Goal: Task Accomplishment & Management: Manage account settings

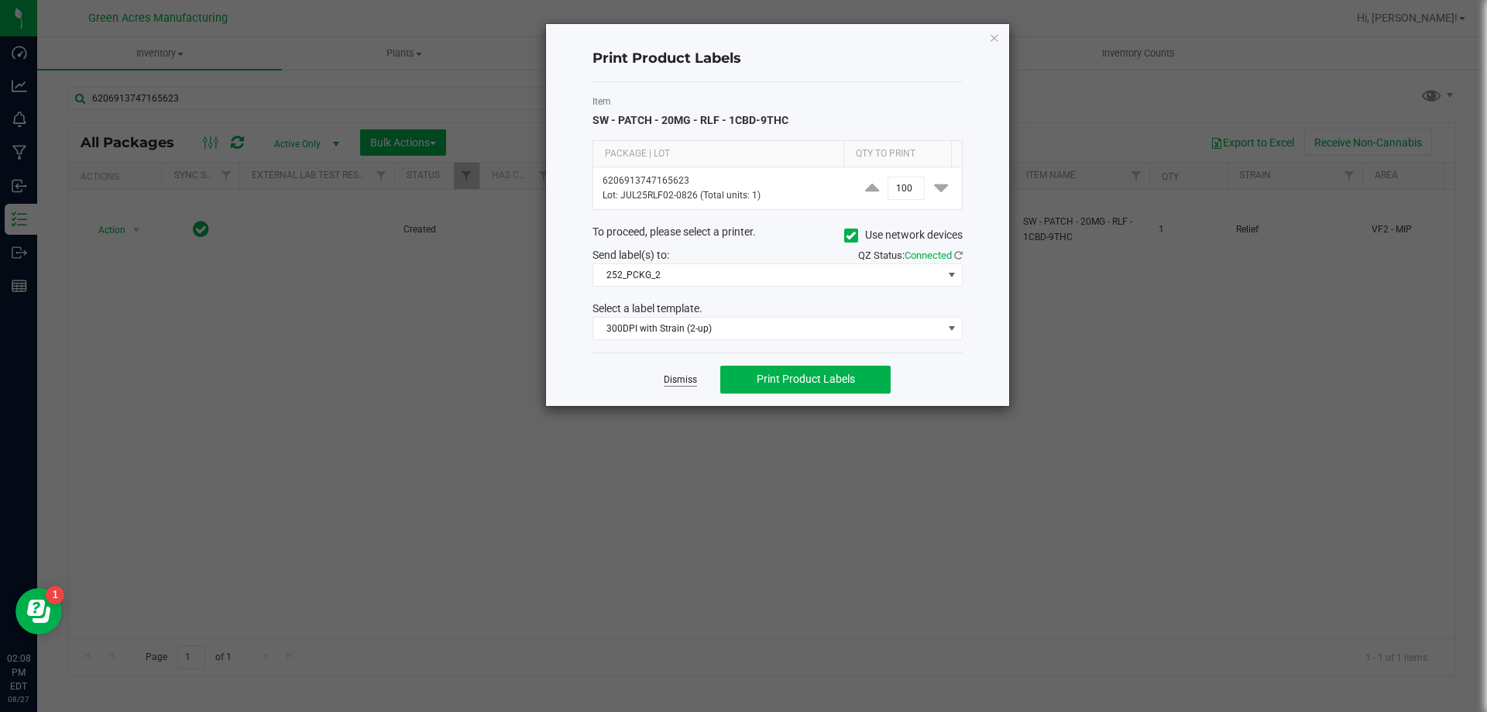
click at [676, 386] on link "Dismiss" at bounding box center [680, 379] width 33 height 13
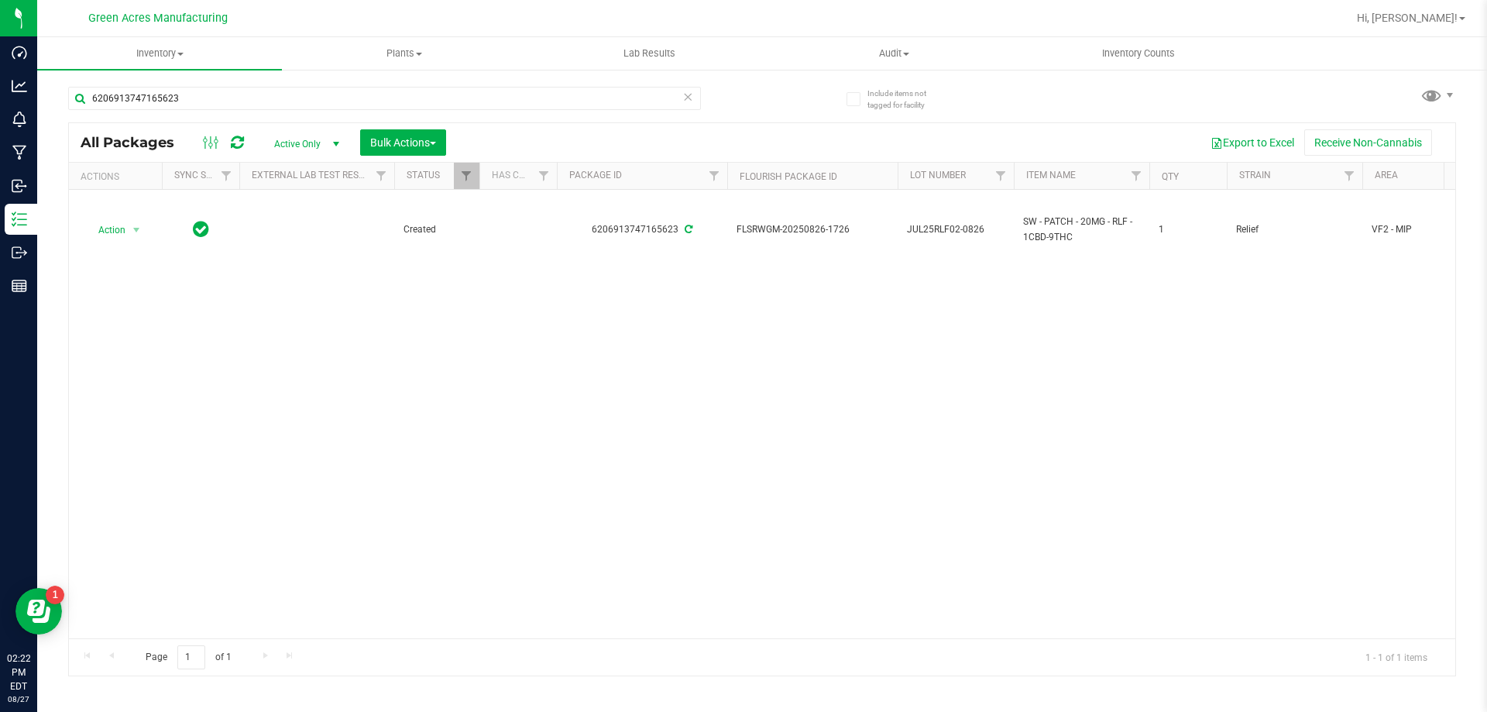
click at [161, 519] on div "Action Action Adjust qty Create package Edit attributes Global inventory Locate…" at bounding box center [762, 414] width 1386 height 448
click at [757, 484] on div "Action Action Adjust qty Create package Edit attributes Global inventory Locate…" at bounding box center [762, 414] width 1386 height 448
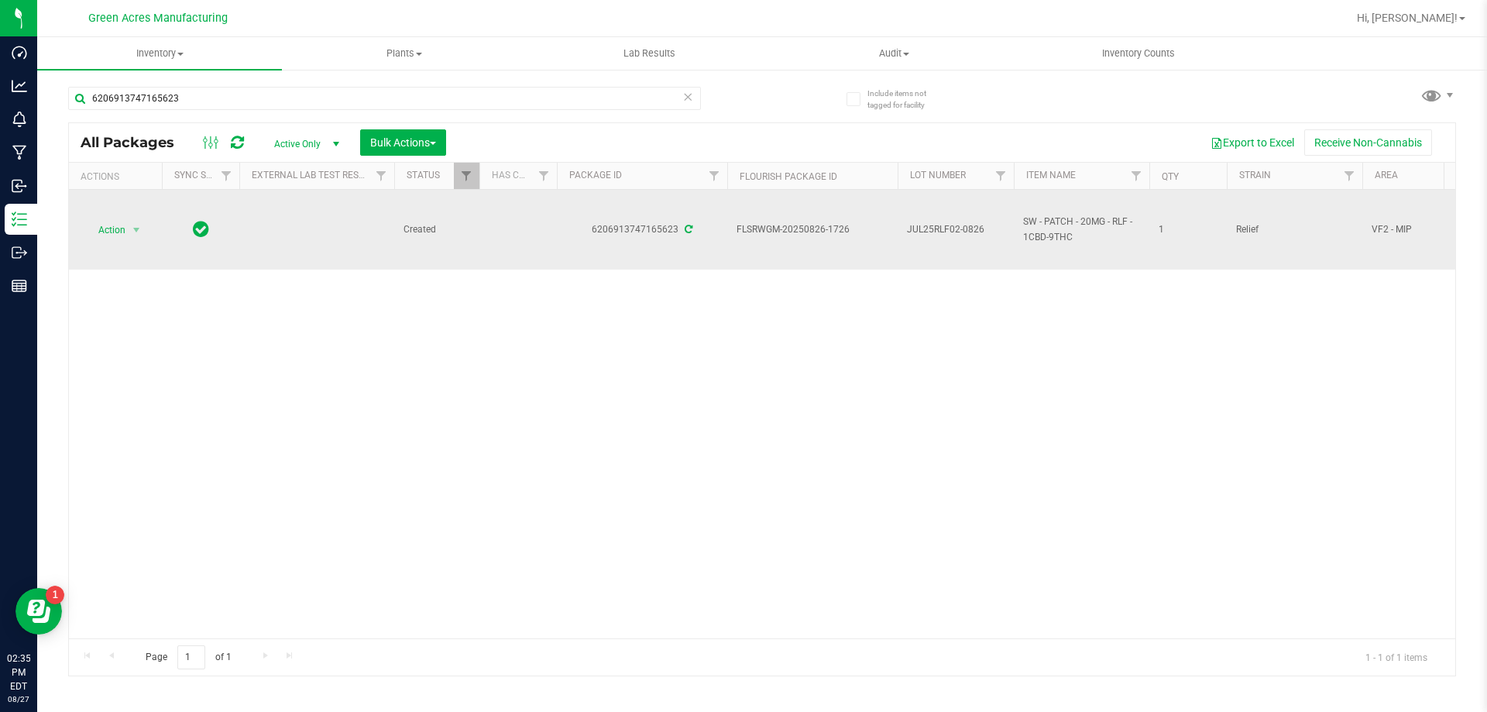
click at [976, 234] on span "JUL25RLF02-0826" at bounding box center [956, 229] width 98 height 15
click at [976, 234] on input "JUL25RLF02-0826" at bounding box center [952, 230] width 111 height 24
click at [486, 99] on input "6206913747165623" at bounding box center [384, 98] width 633 height 23
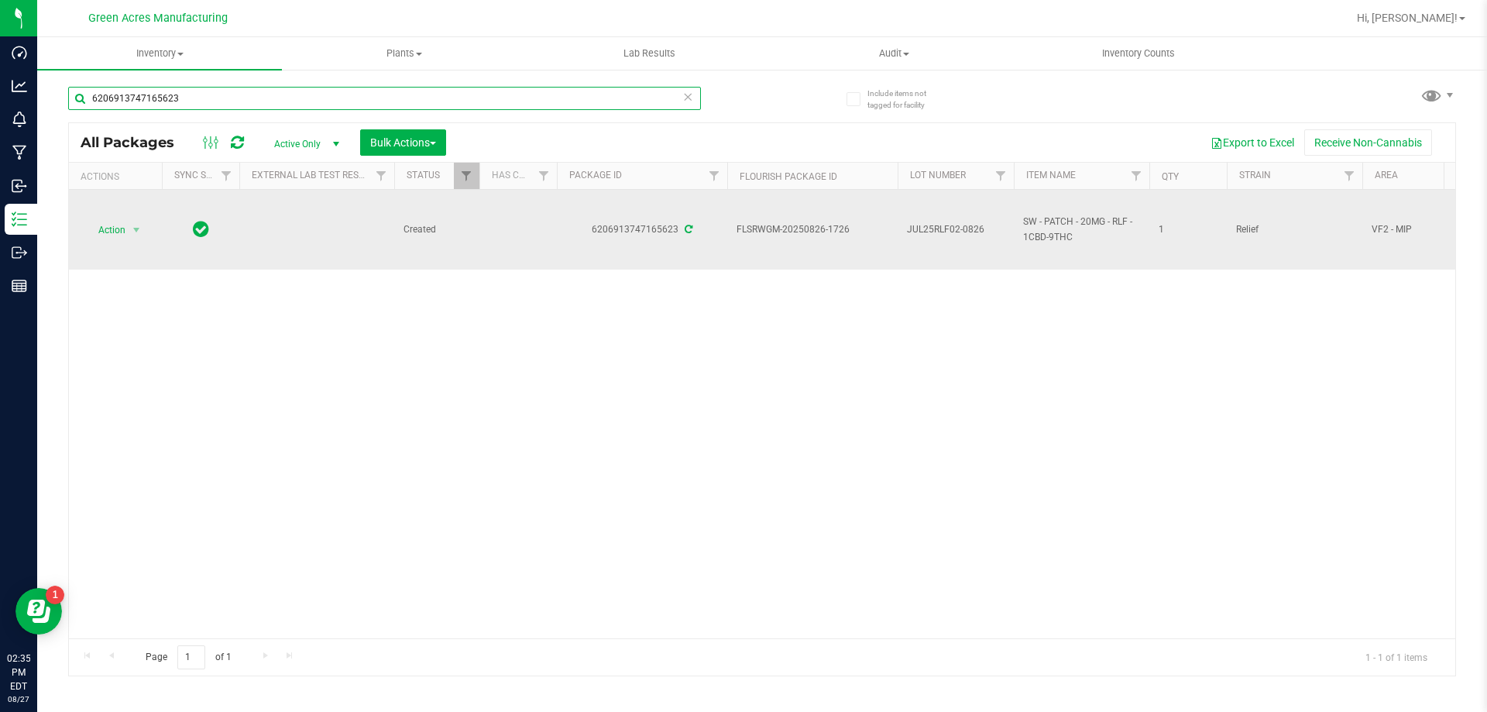
paste input "JUL25RLF02-0826"
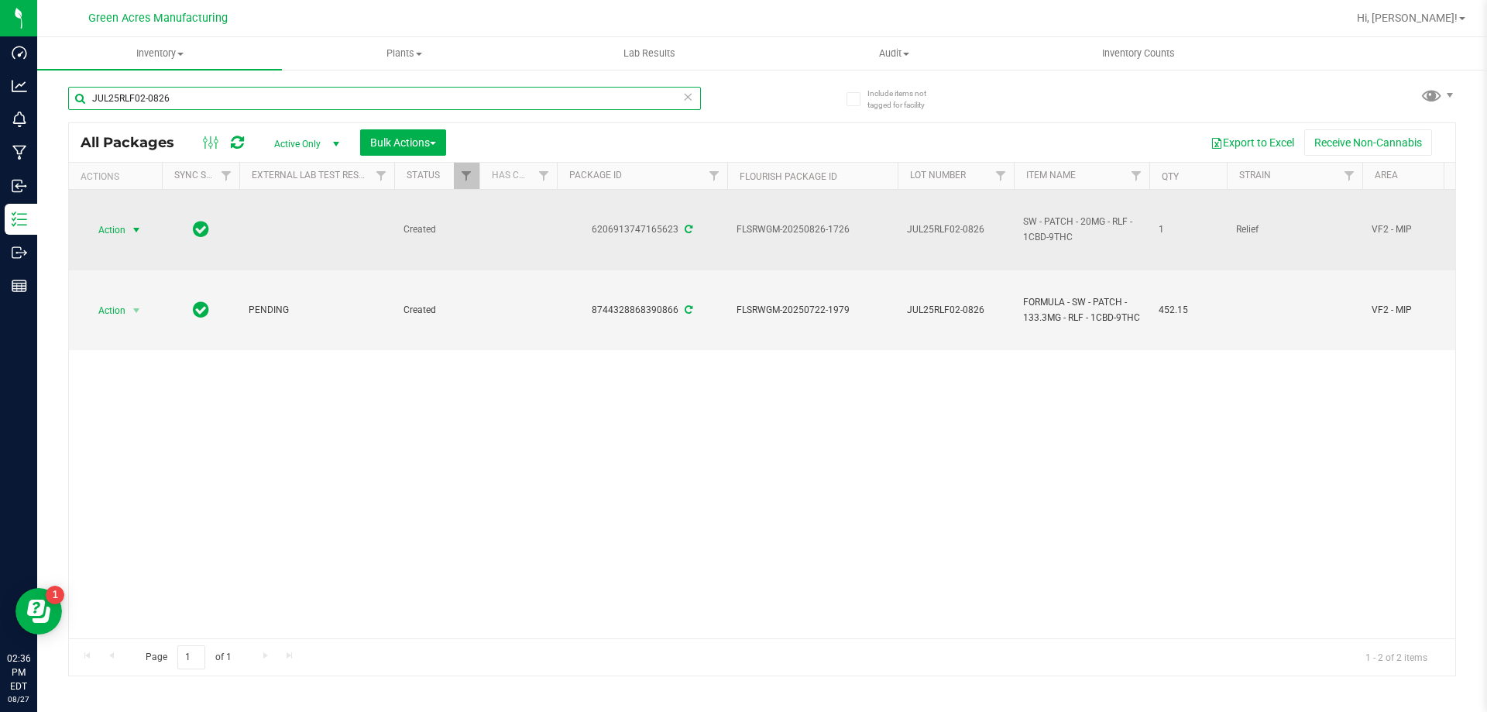
type input "JUL25RLF02-0826"
click at [110, 231] on span "Action" at bounding box center [105, 230] width 42 height 22
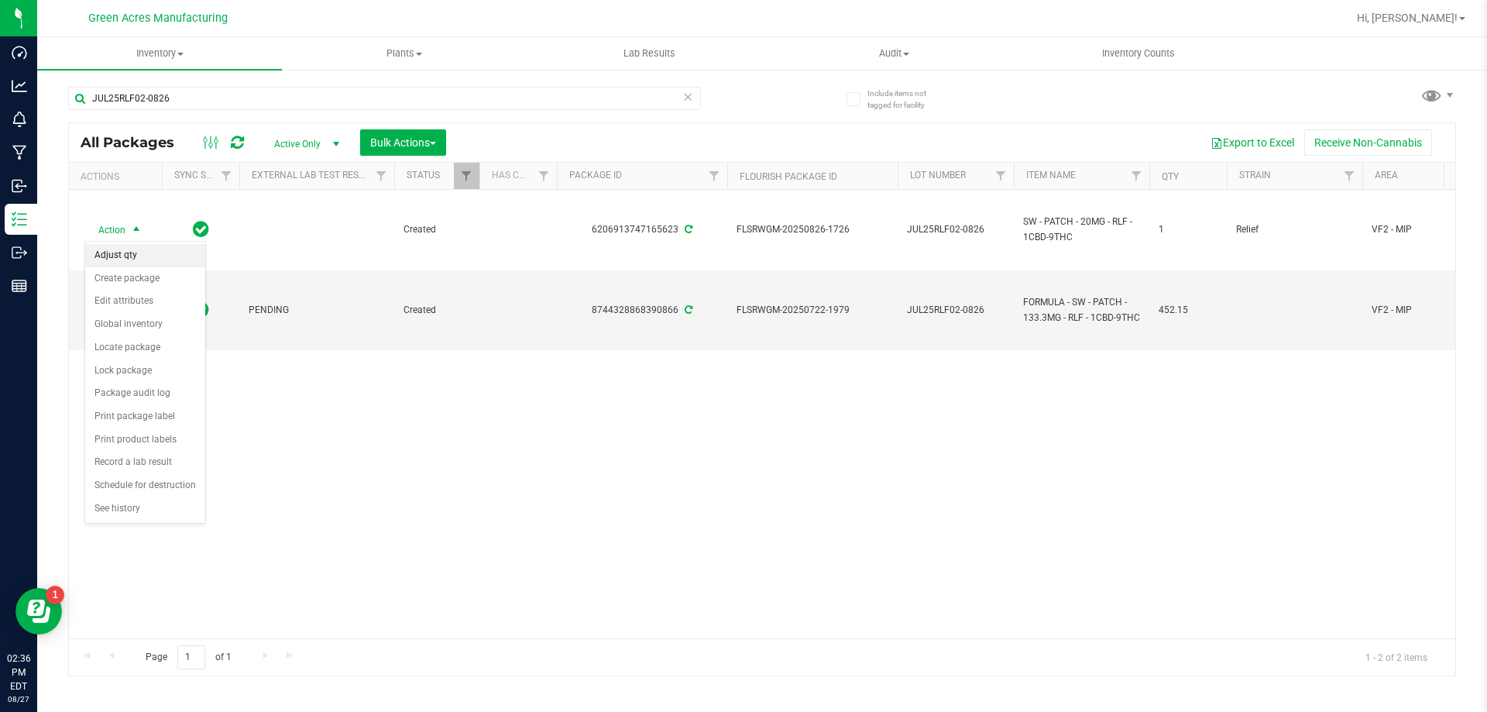
click at [145, 257] on li "Adjust qty" at bounding box center [145, 255] width 120 height 23
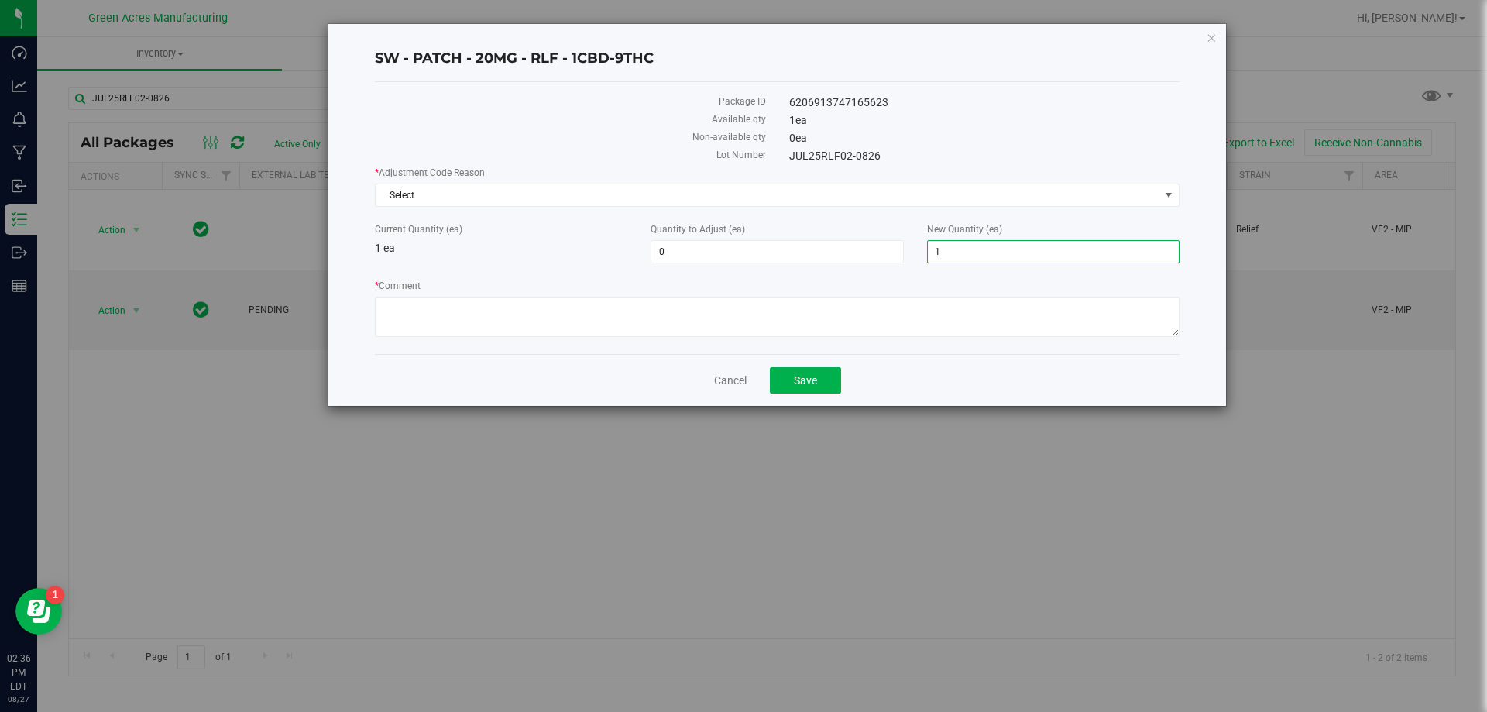
click at [1001, 263] on span "1 1" at bounding box center [1053, 251] width 252 height 23
click at [1030, 255] on span "1 1" at bounding box center [1053, 251] width 252 height 23
click at [1030, 255] on input "1" at bounding box center [1053, 252] width 251 height 22
type input "0"
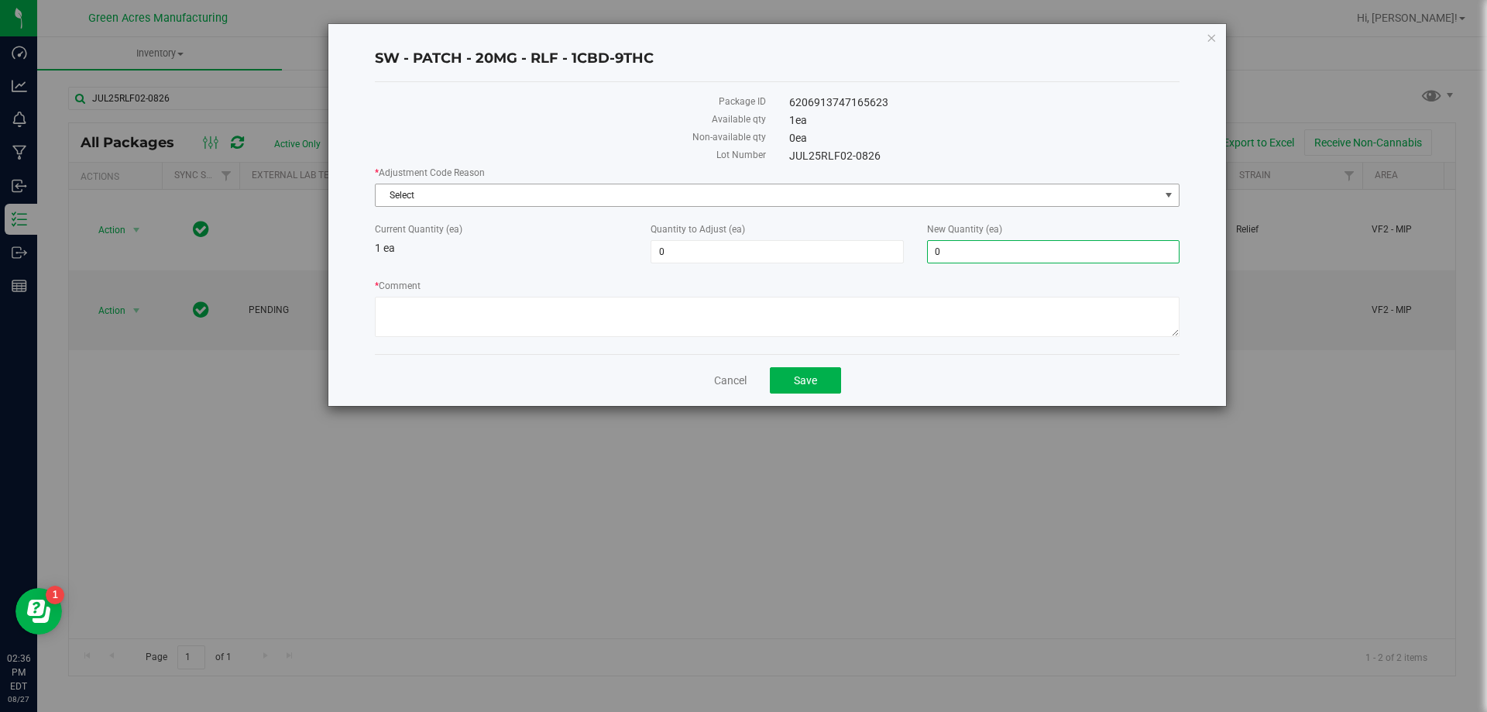
type input "-1"
type input "0"
click at [1012, 198] on span "Select" at bounding box center [768, 195] width 784 height 22
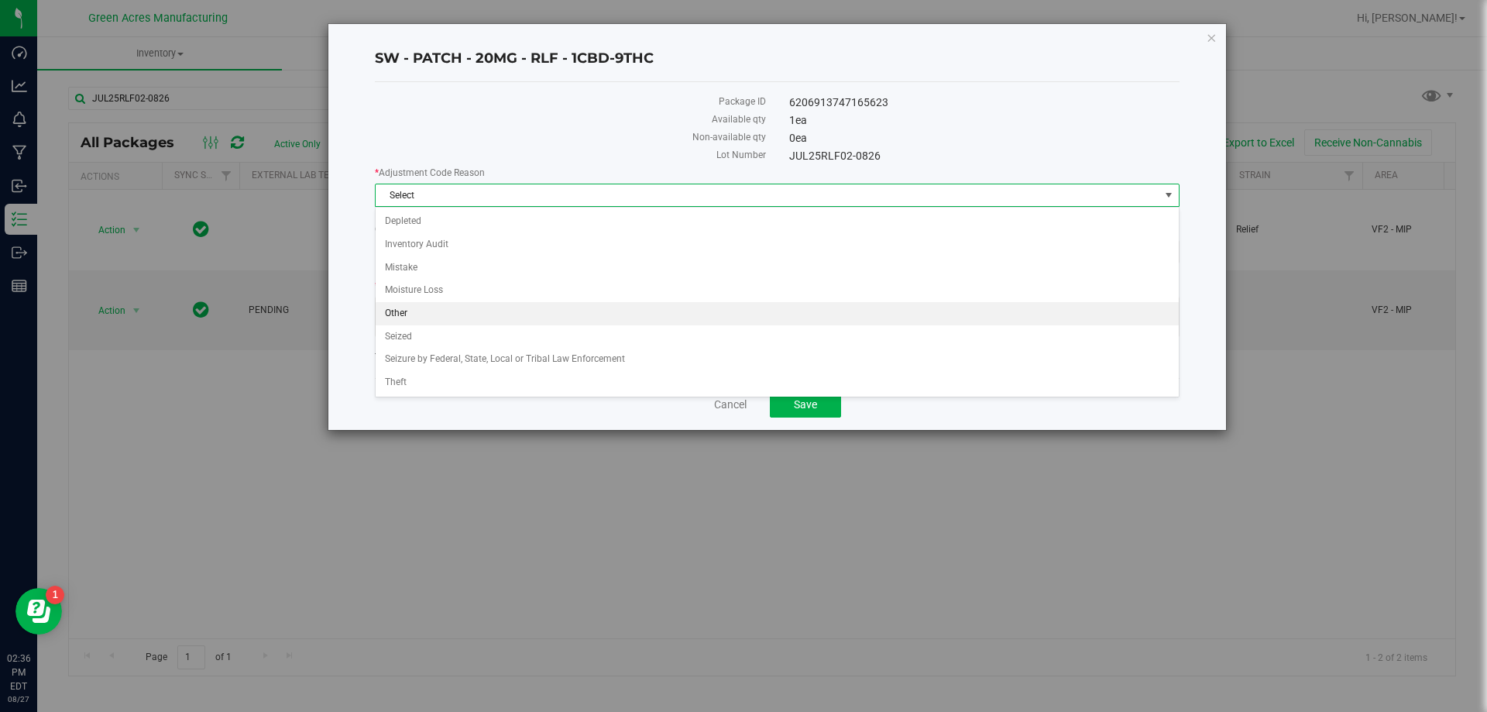
click at [829, 318] on li "Other" at bounding box center [777, 313] width 803 height 23
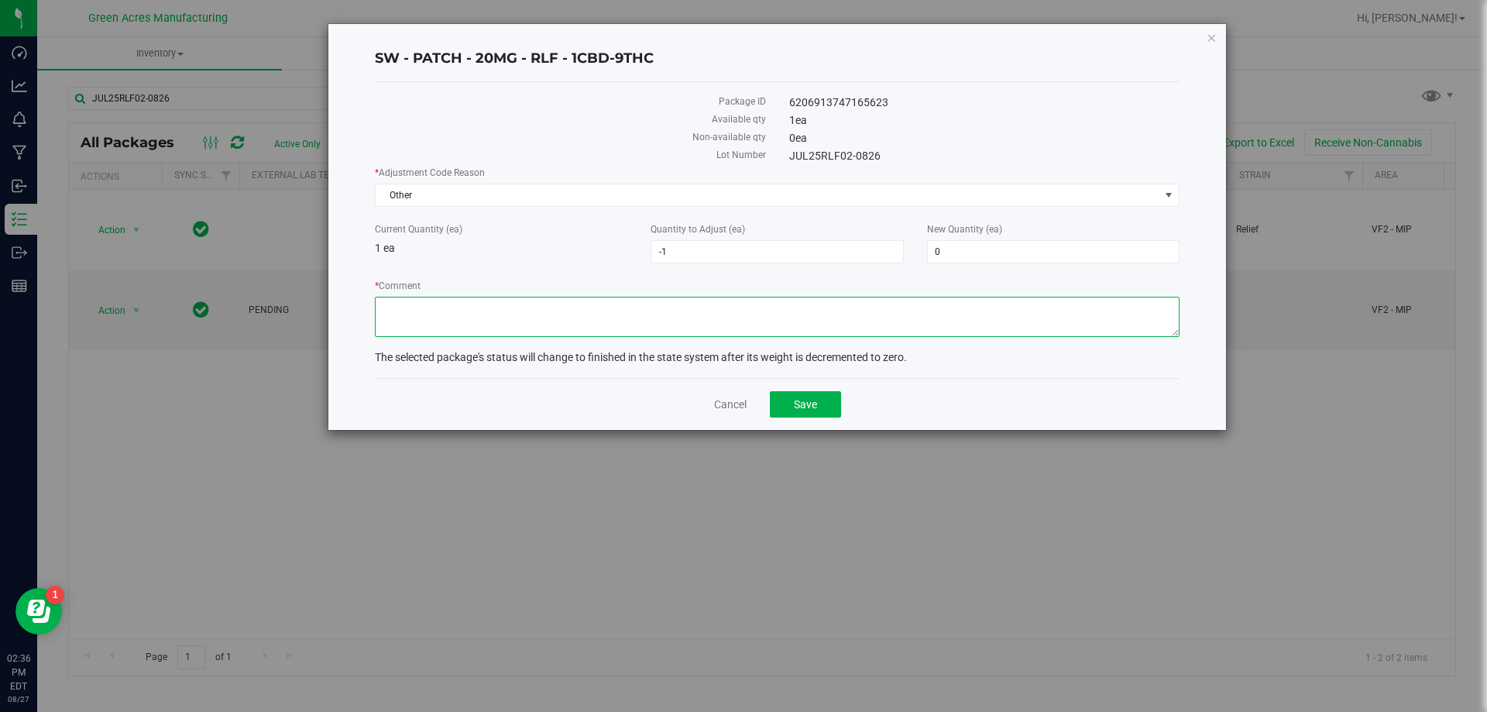
click at [828, 325] on textarea "* Comment" at bounding box center [777, 317] width 805 height 40
type textarea "Run completed. RD"
click at [836, 413] on button "Save" at bounding box center [805, 404] width 71 height 26
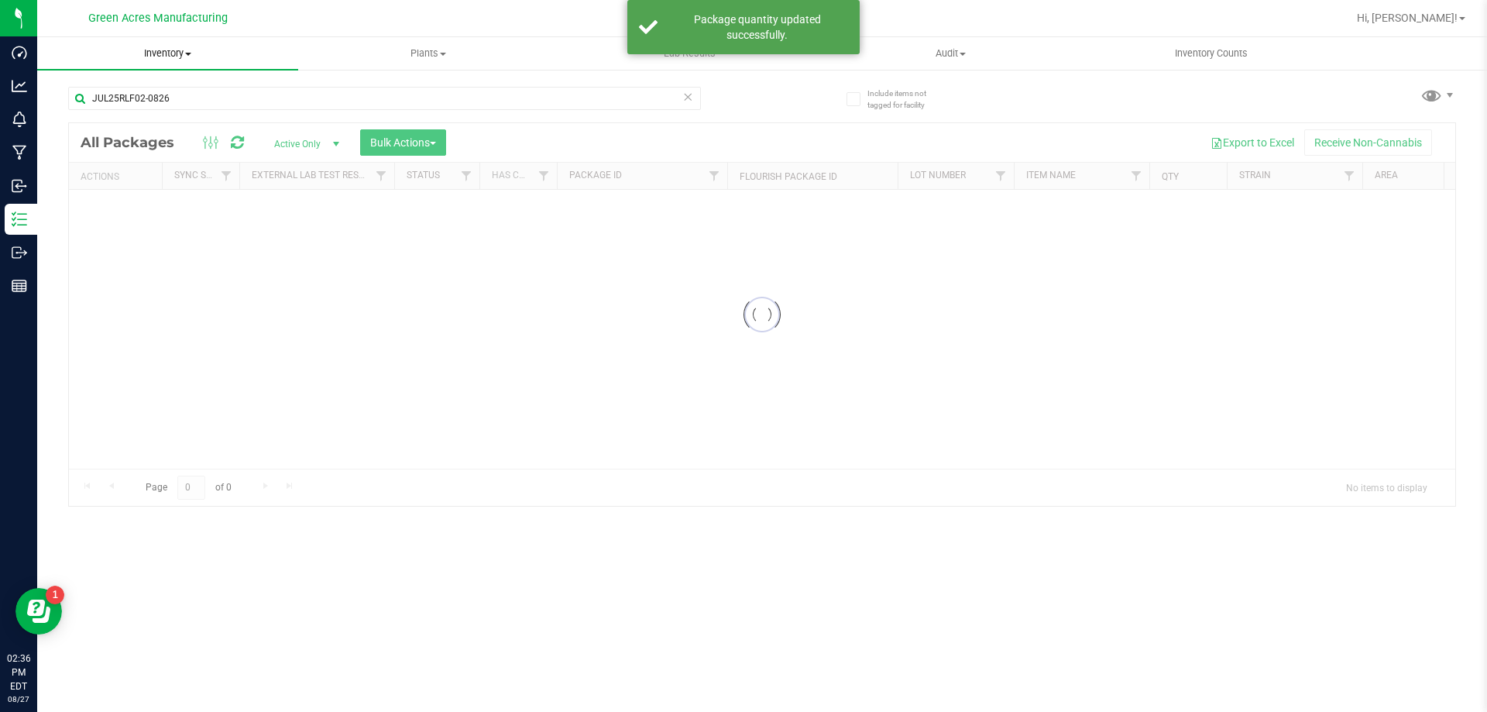
click at [182, 55] on span "Inventory" at bounding box center [167, 53] width 261 height 14
click at [169, 186] on span "From bill of materials" at bounding box center [107, 186] width 140 height 13
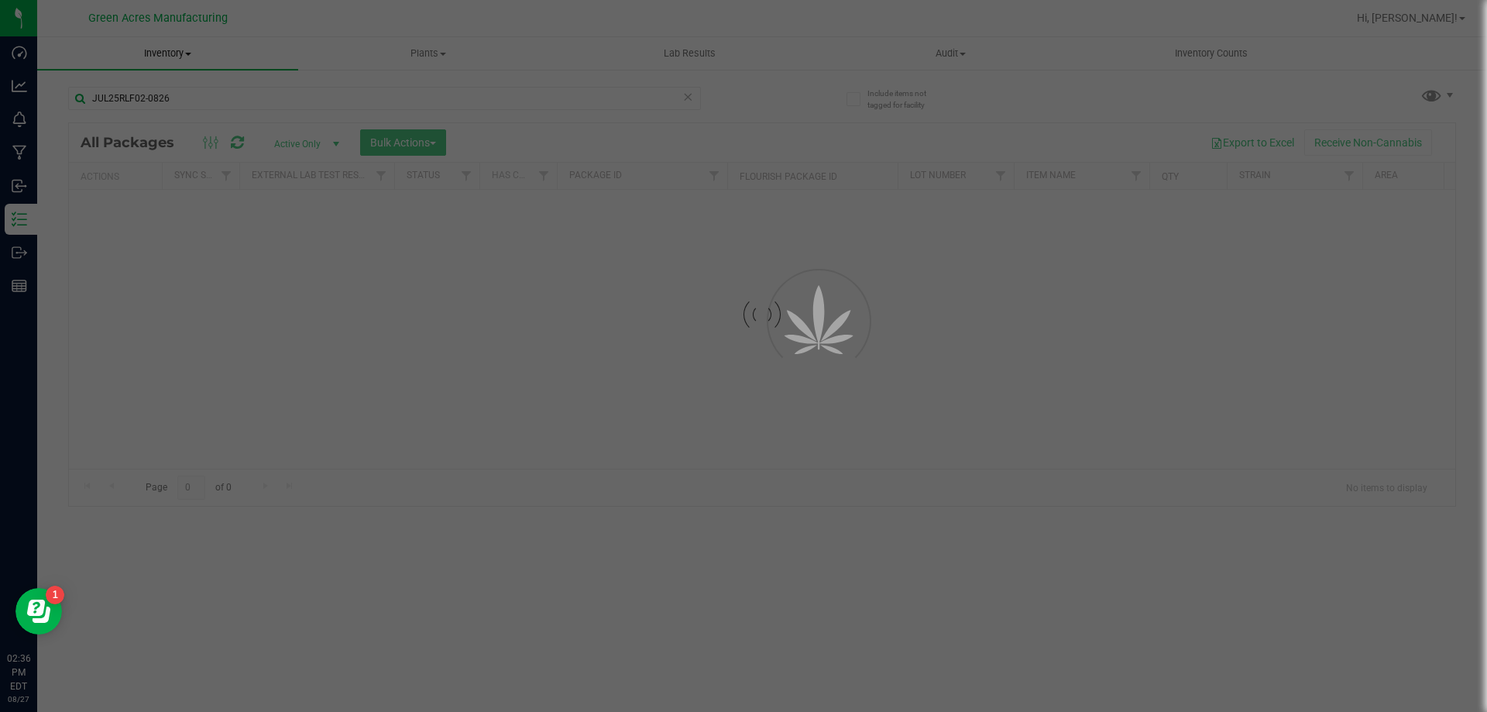
click at [245, 204] on div at bounding box center [743, 356] width 1487 height 712
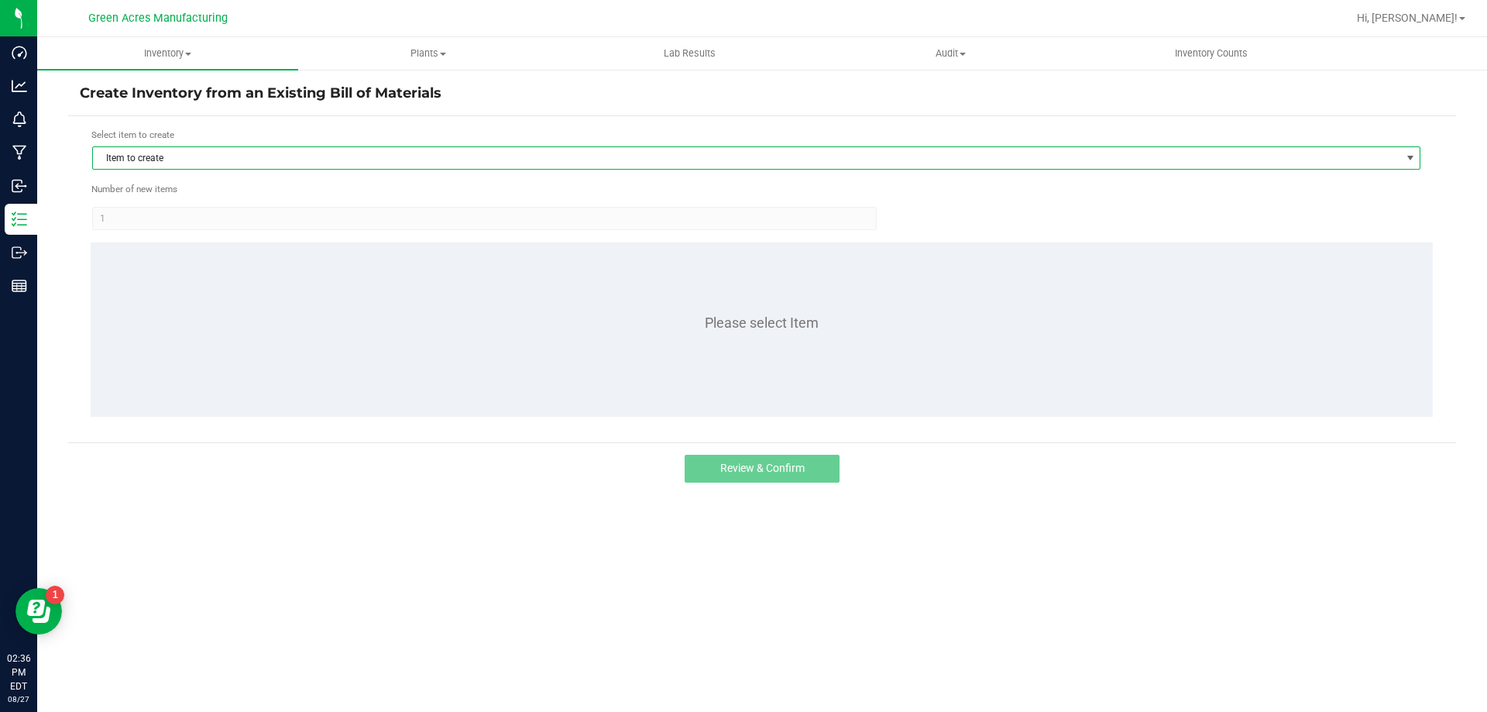
click at [297, 160] on span "Item to create" at bounding box center [746, 158] width 1307 height 22
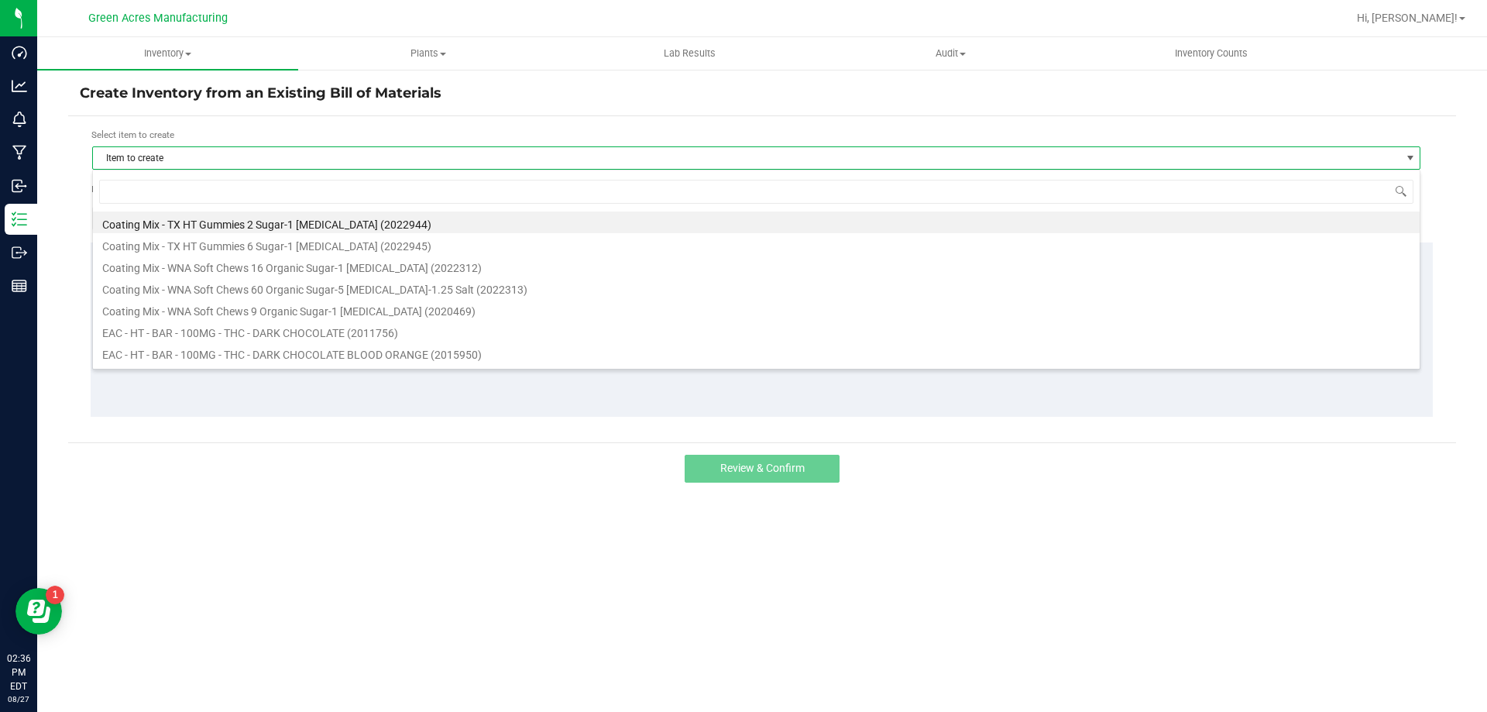
scroll to position [23, 1328]
type input "rlf"
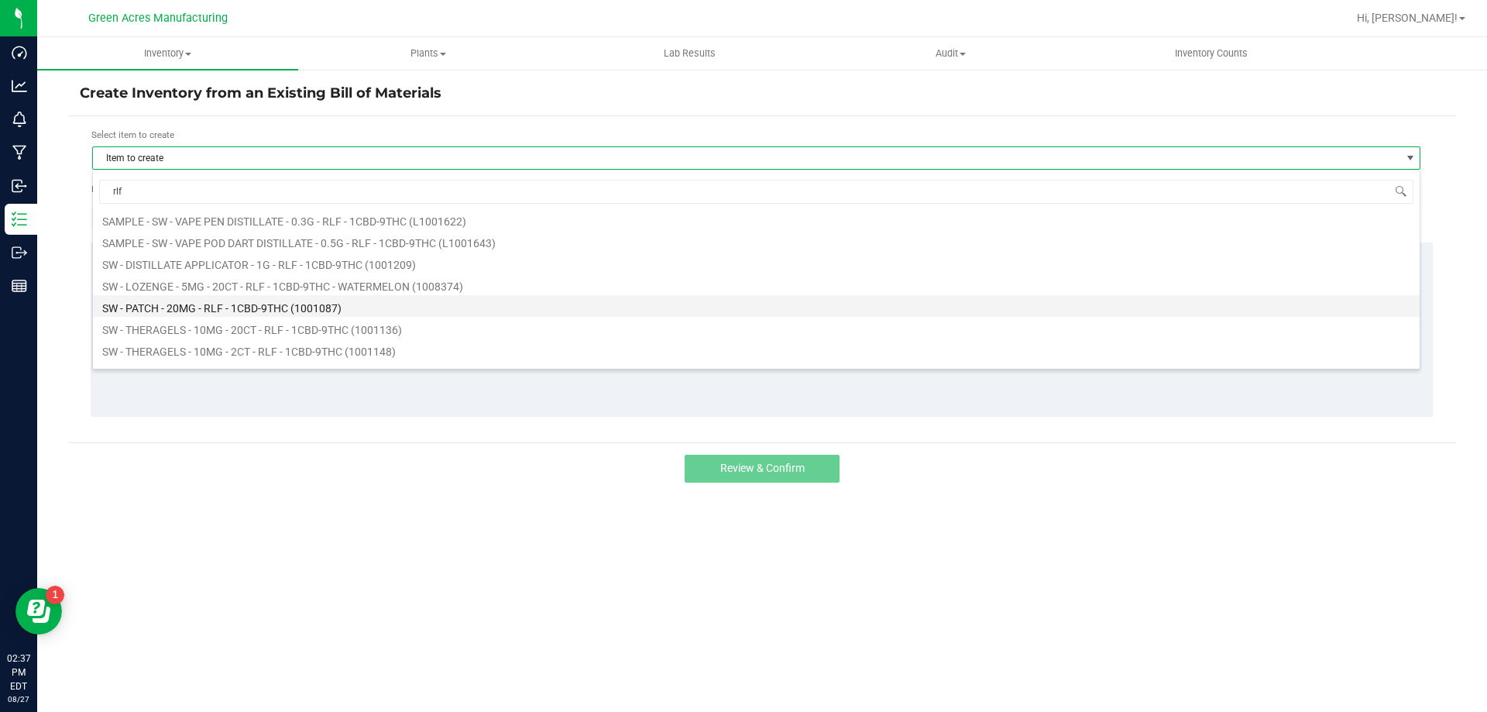
scroll to position [465, 0]
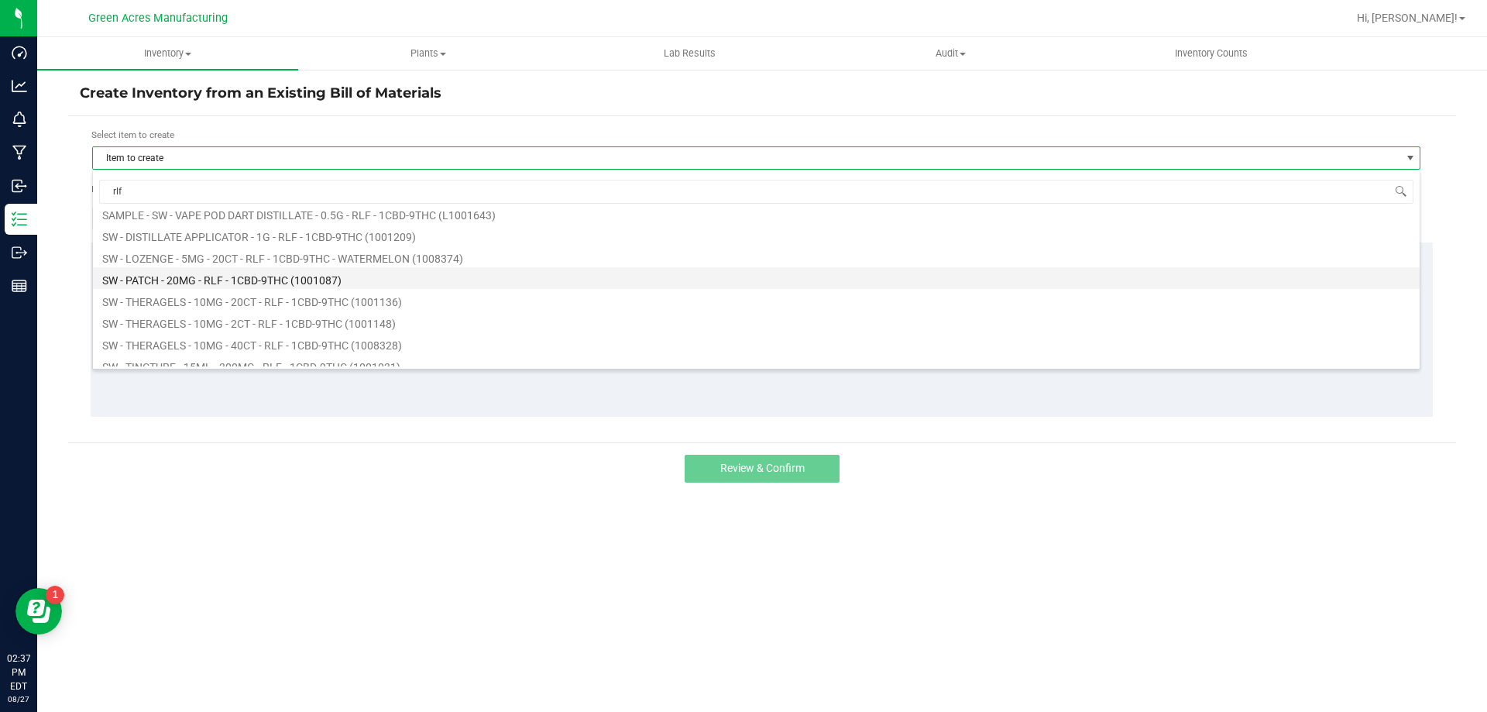
click at [334, 282] on li "SW - PATCH - 20MG - RLF - 1CBD-9THC (1001087)" at bounding box center [756, 278] width 1326 height 22
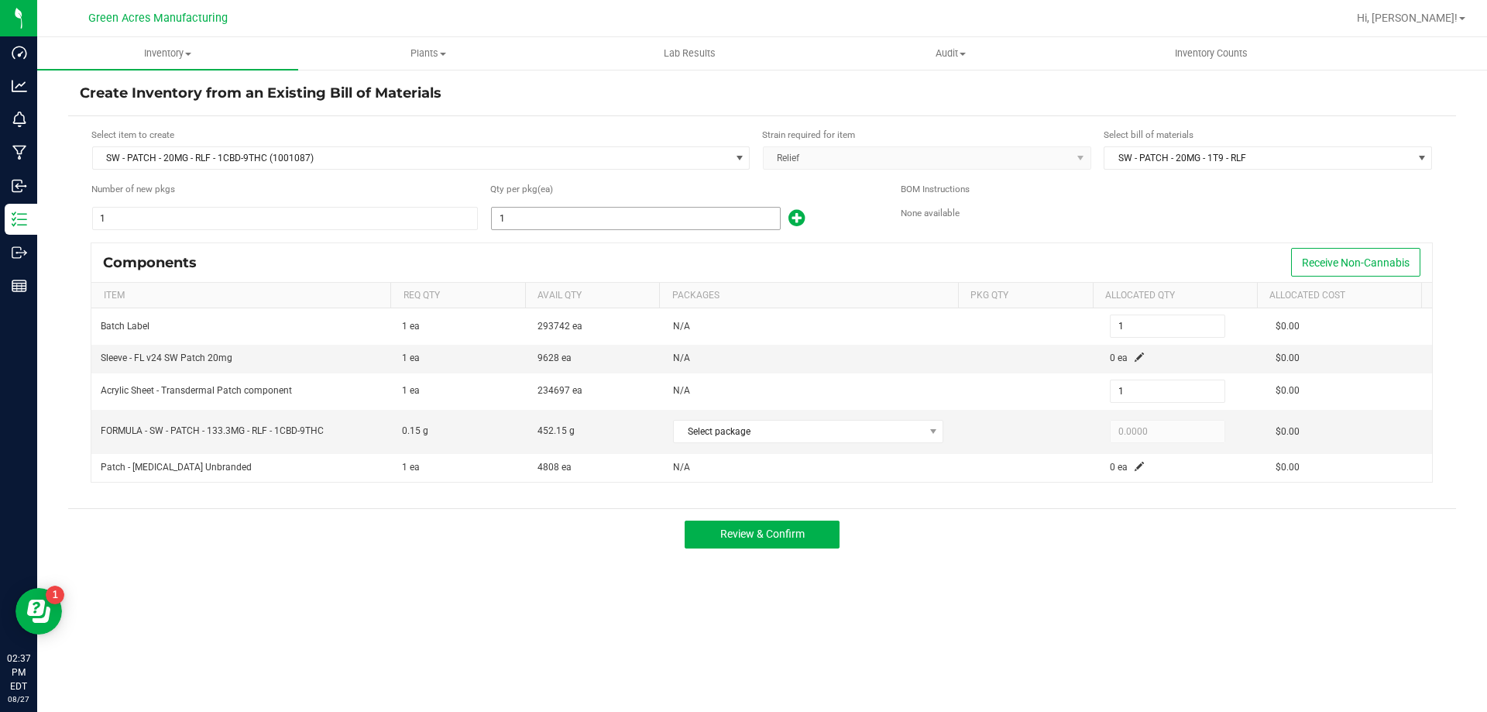
click at [605, 210] on input "1" at bounding box center [636, 219] width 288 height 22
type input "15"
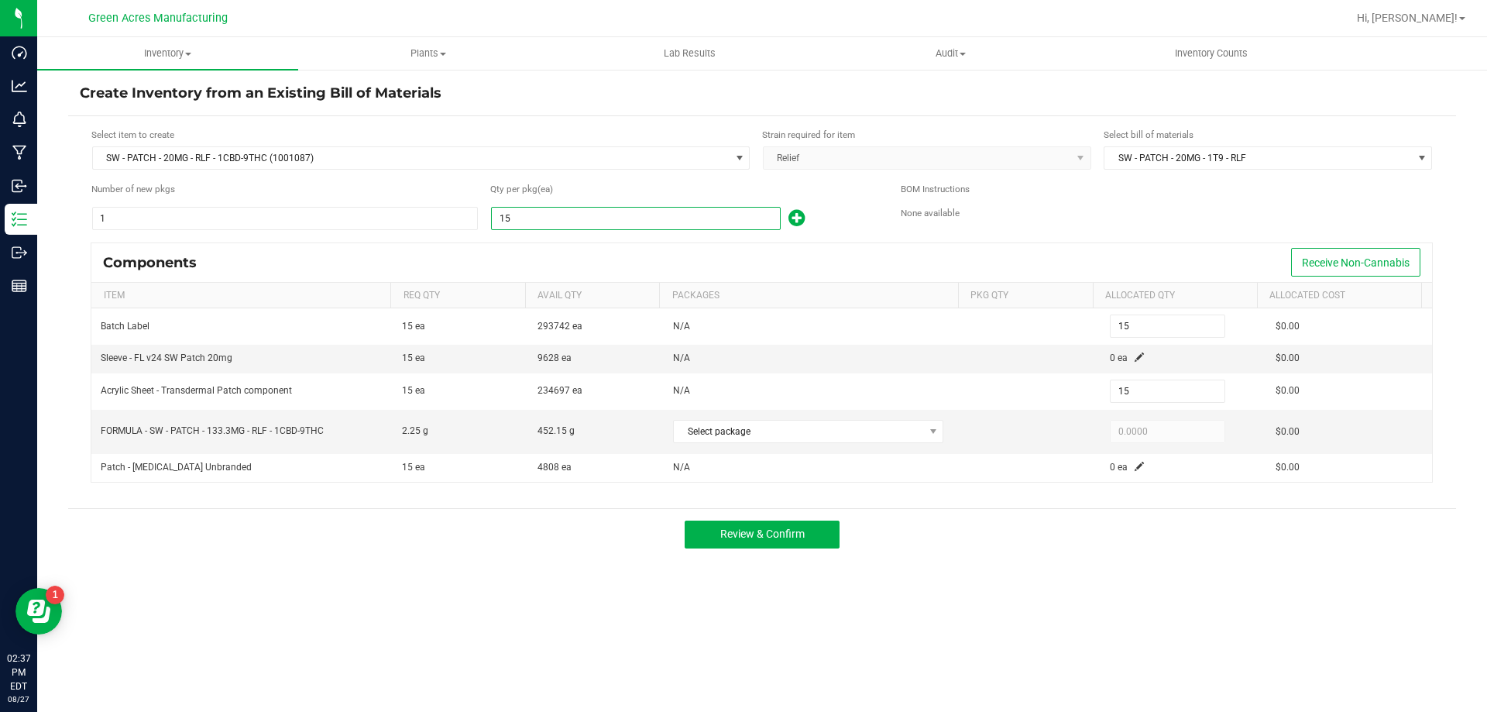
type input "157"
type input "1574"
type input "1,574"
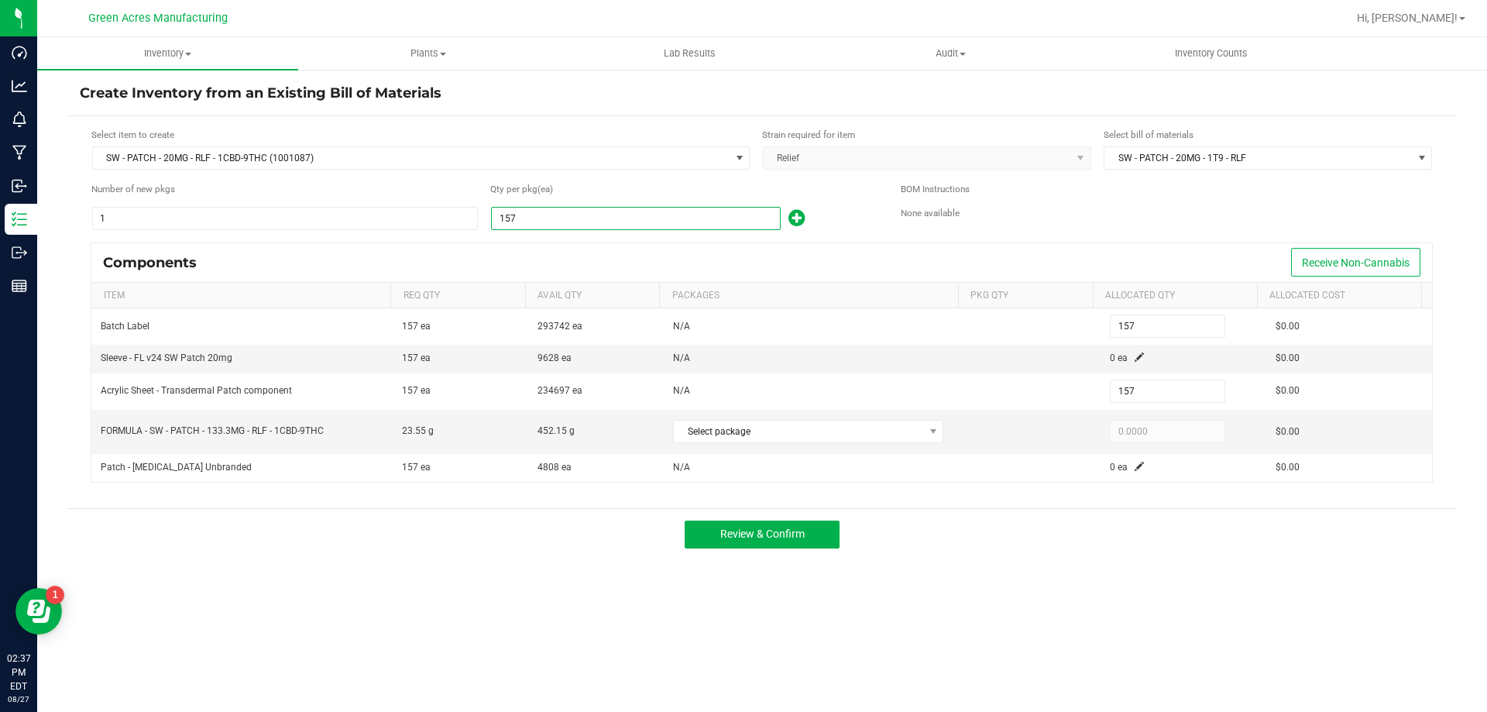
type input "1,574"
click at [1134, 356] on span at bounding box center [1138, 356] width 9 height 9
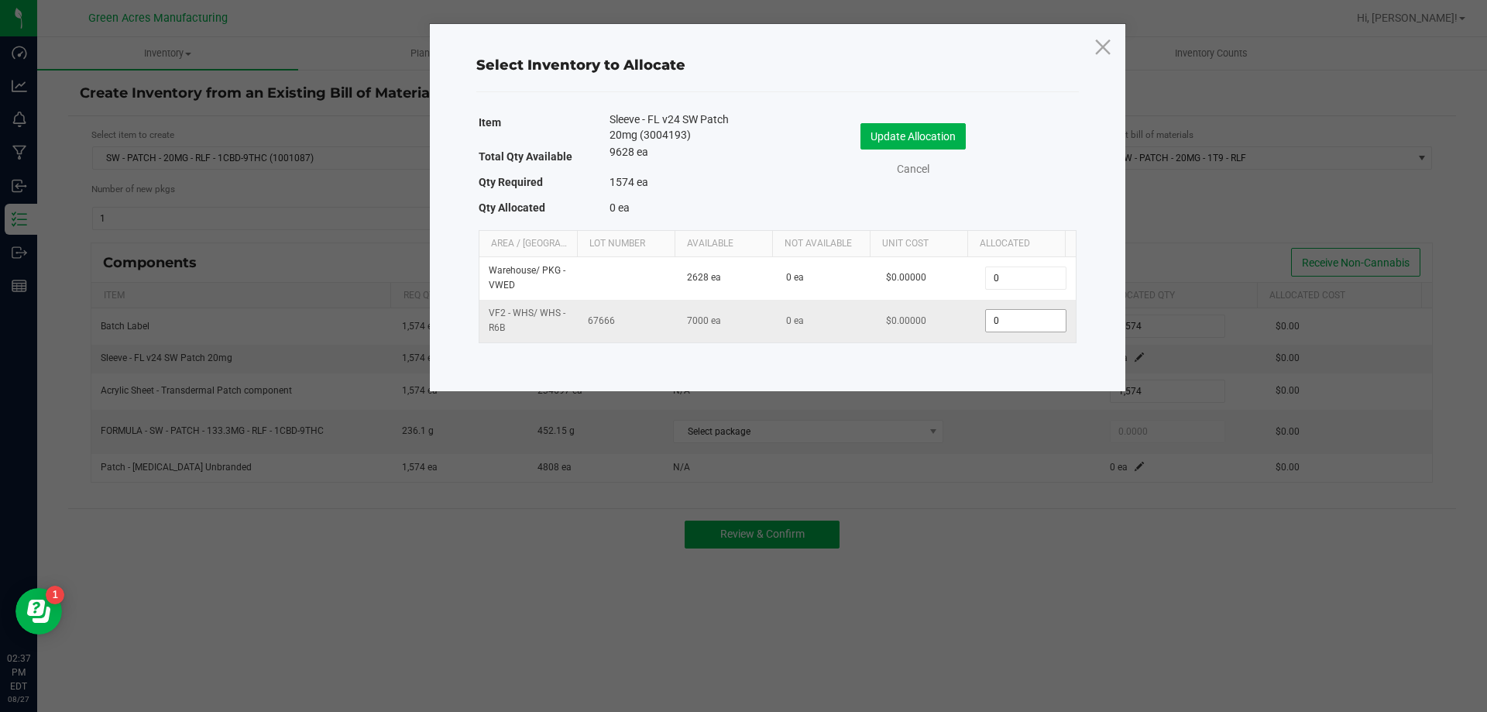
click at [992, 321] on input "0" at bounding box center [1025, 321] width 79 height 22
type input "1,574"
click at [925, 139] on button "Update Allocation" at bounding box center [912, 136] width 105 height 26
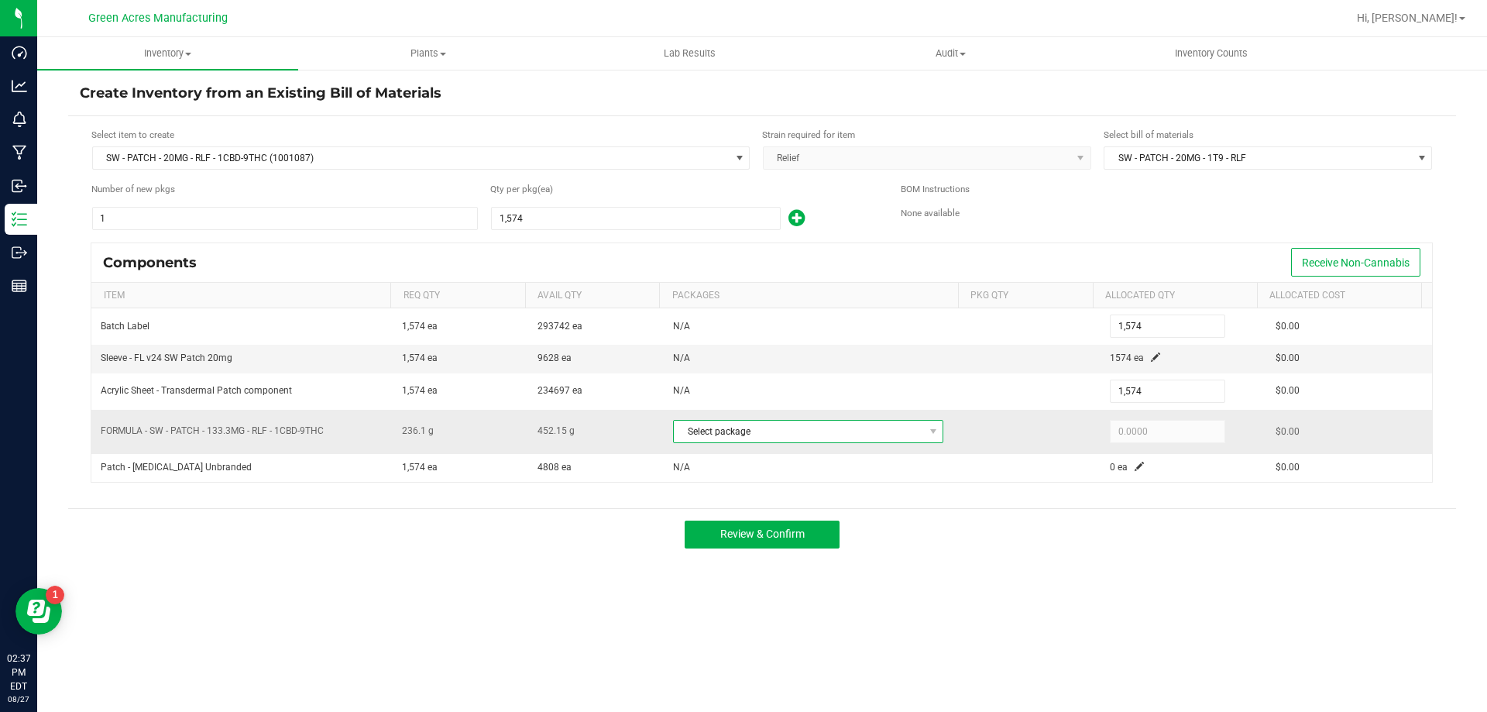
click at [913, 423] on span "Select package" at bounding box center [798, 431] width 249 height 22
click at [858, 489] on li "8744328868390866 (JUL25RLF02-0826)" at bounding box center [802, 496] width 266 height 22
type input "236.1000"
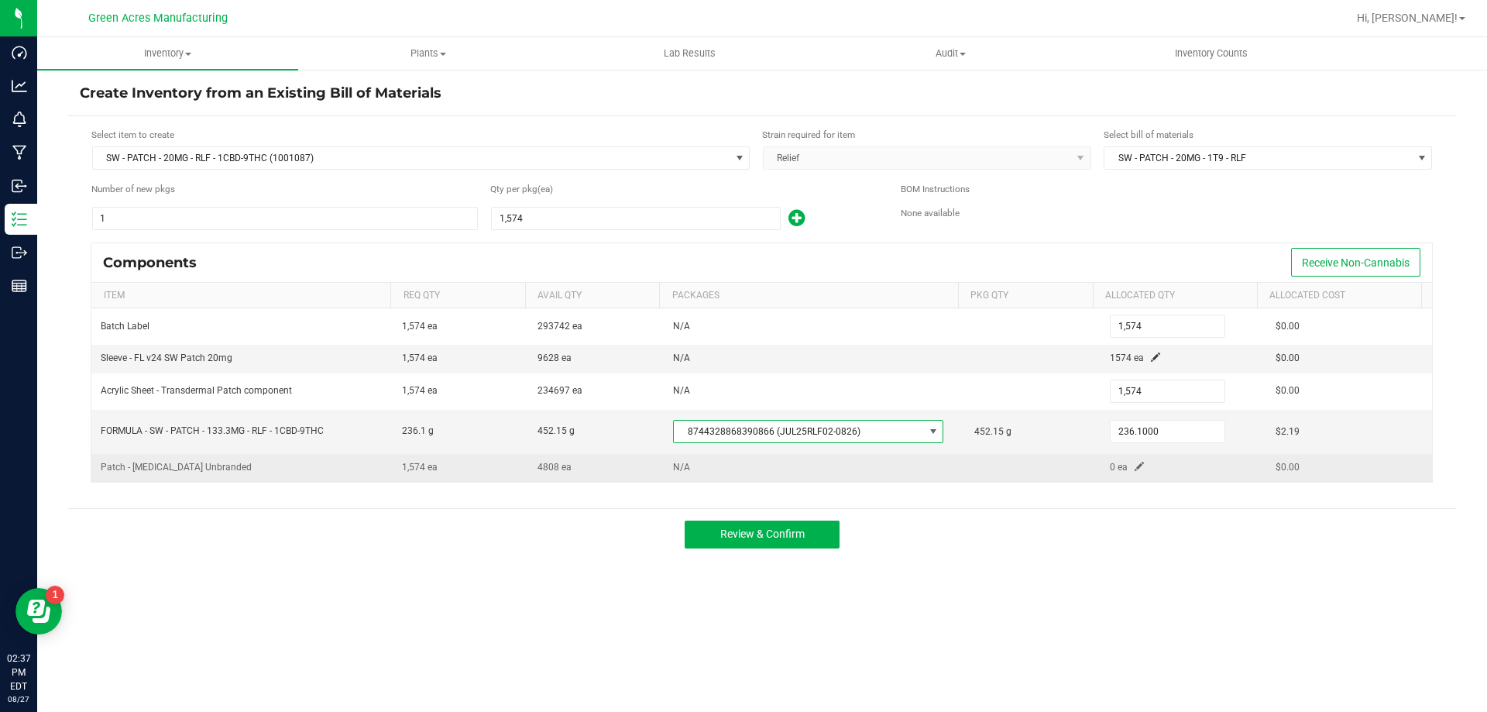
click at [1136, 465] on td "0 ea" at bounding box center [1183, 467] width 166 height 27
click at [1134, 465] on td "0 ea" at bounding box center [1183, 467] width 166 height 27
click at [1134, 465] on span at bounding box center [1138, 466] width 9 height 9
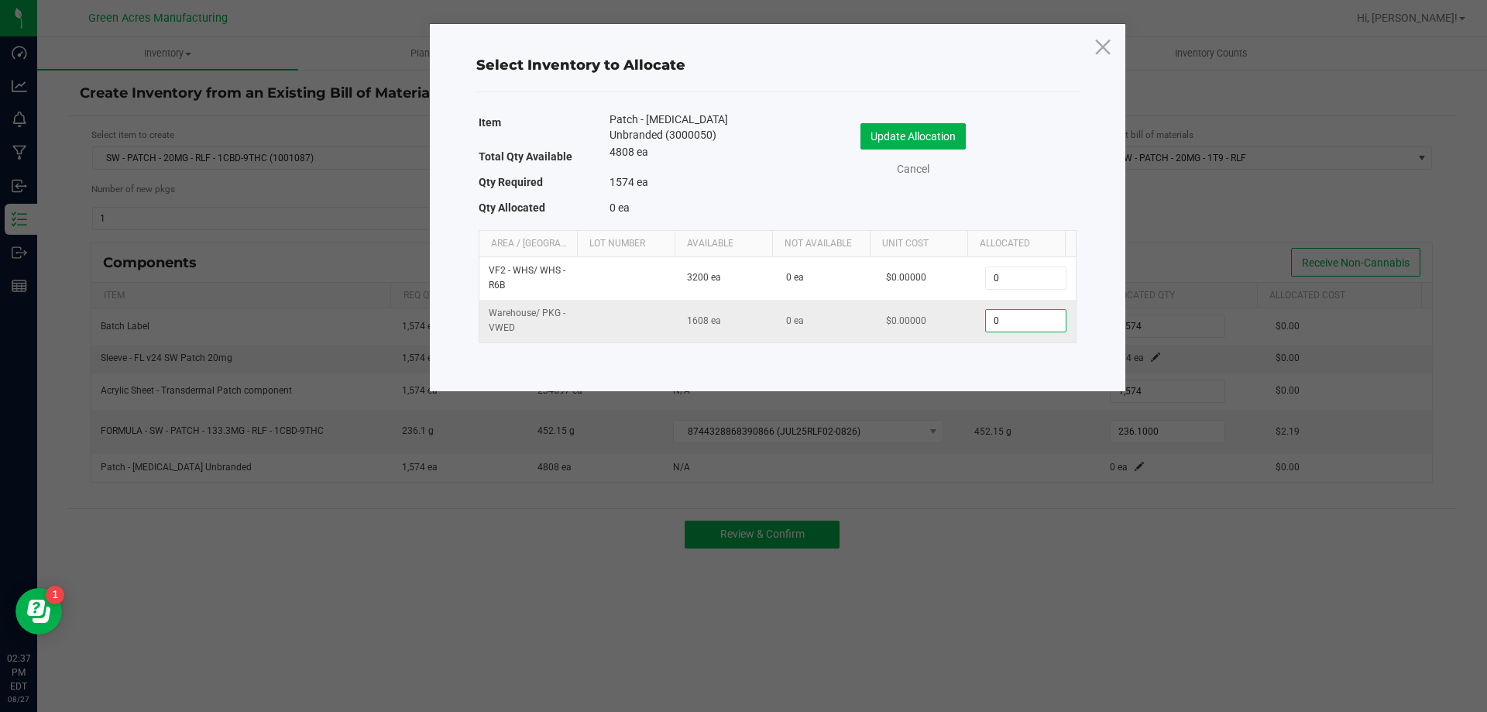
click at [1019, 329] on input "0" at bounding box center [1025, 321] width 79 height 22
type input "1,574"
click at [925, 136] on button "Update Allocation" at bounding box center [912, 136] width 105 height 26
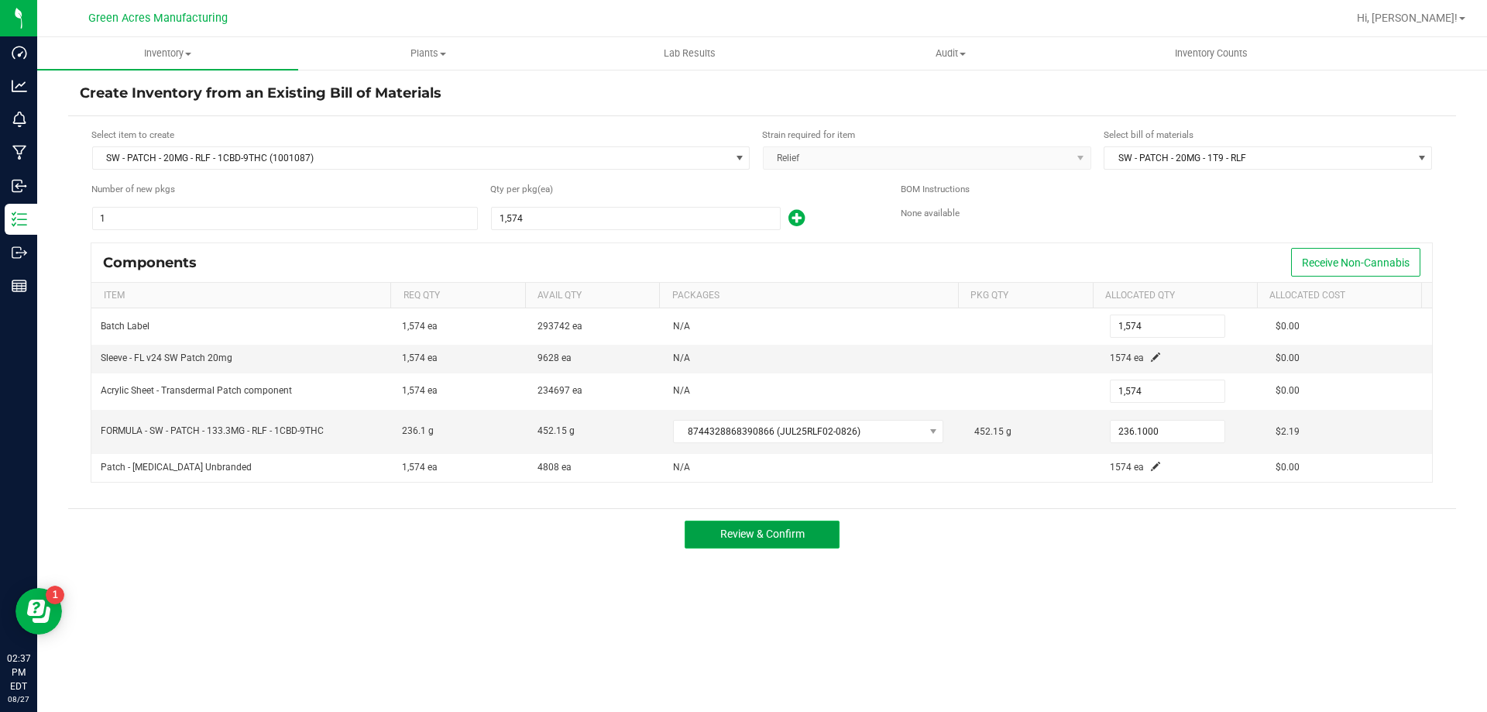
click at [786, 538] on span "Review & Confirm" at bounding box center [762, 533] width 84 height 12
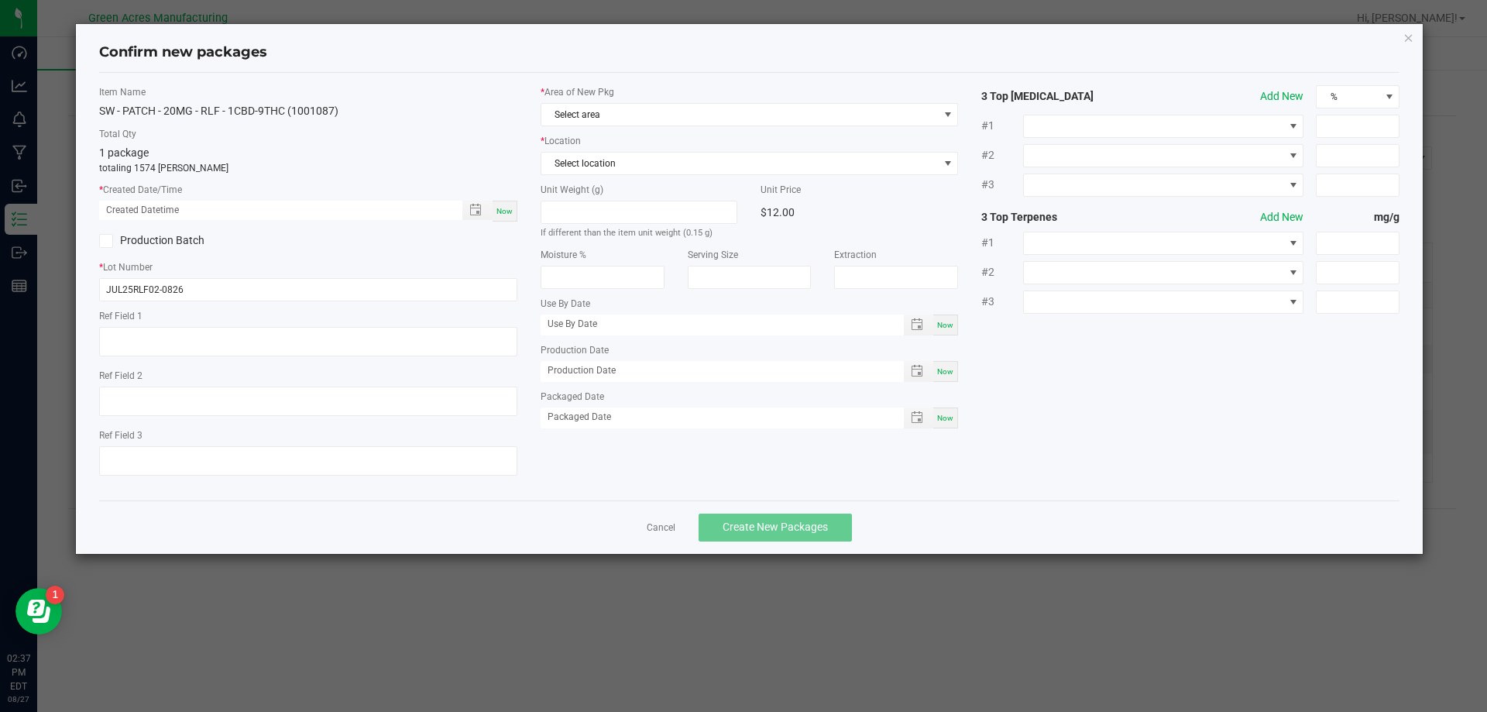
click at [509, 220] on div "Now" at bounding box center [504, 211] width 25 height 21
type input "08/27/2025 02:37 PM"
click at [574, 124] on span "Select area" at bounding box center [739, 115] width 397 height 22
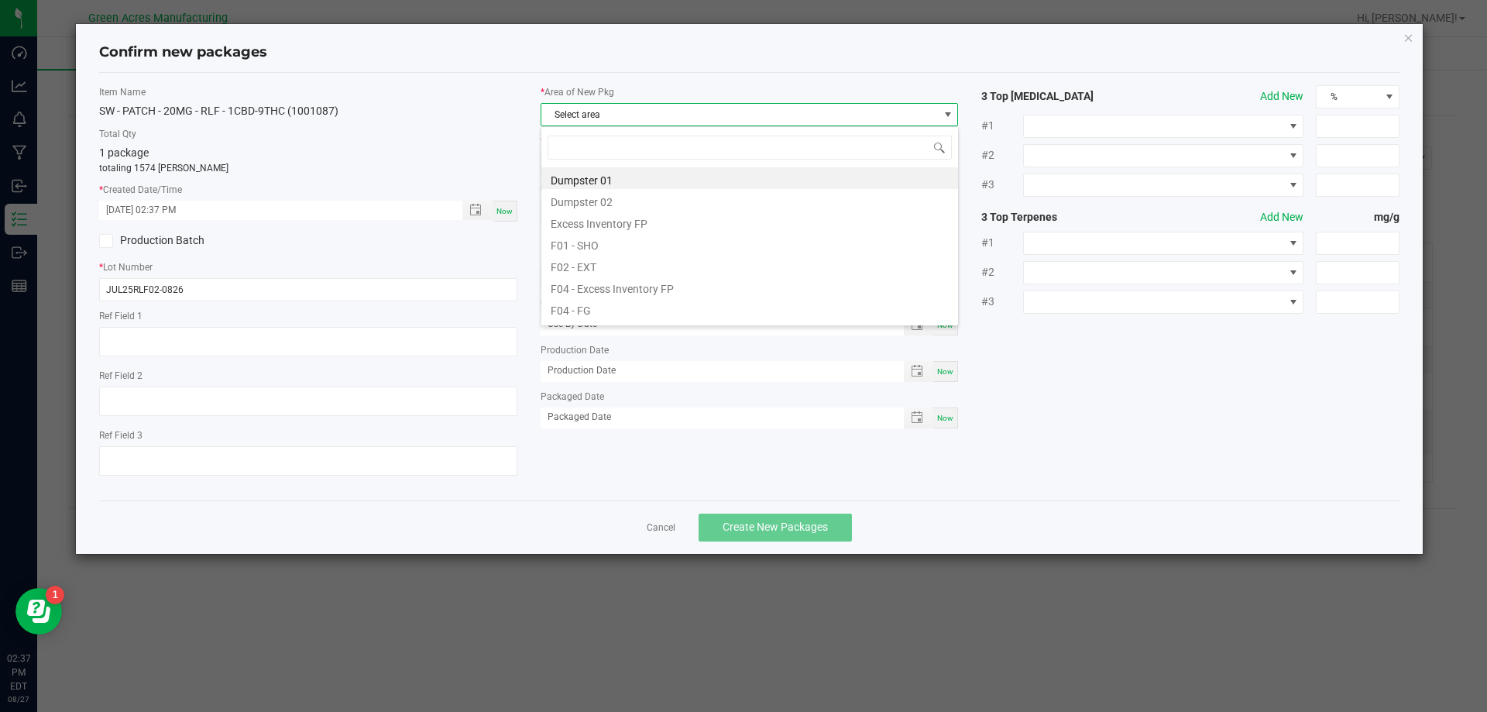
scroll to position [23, 418]
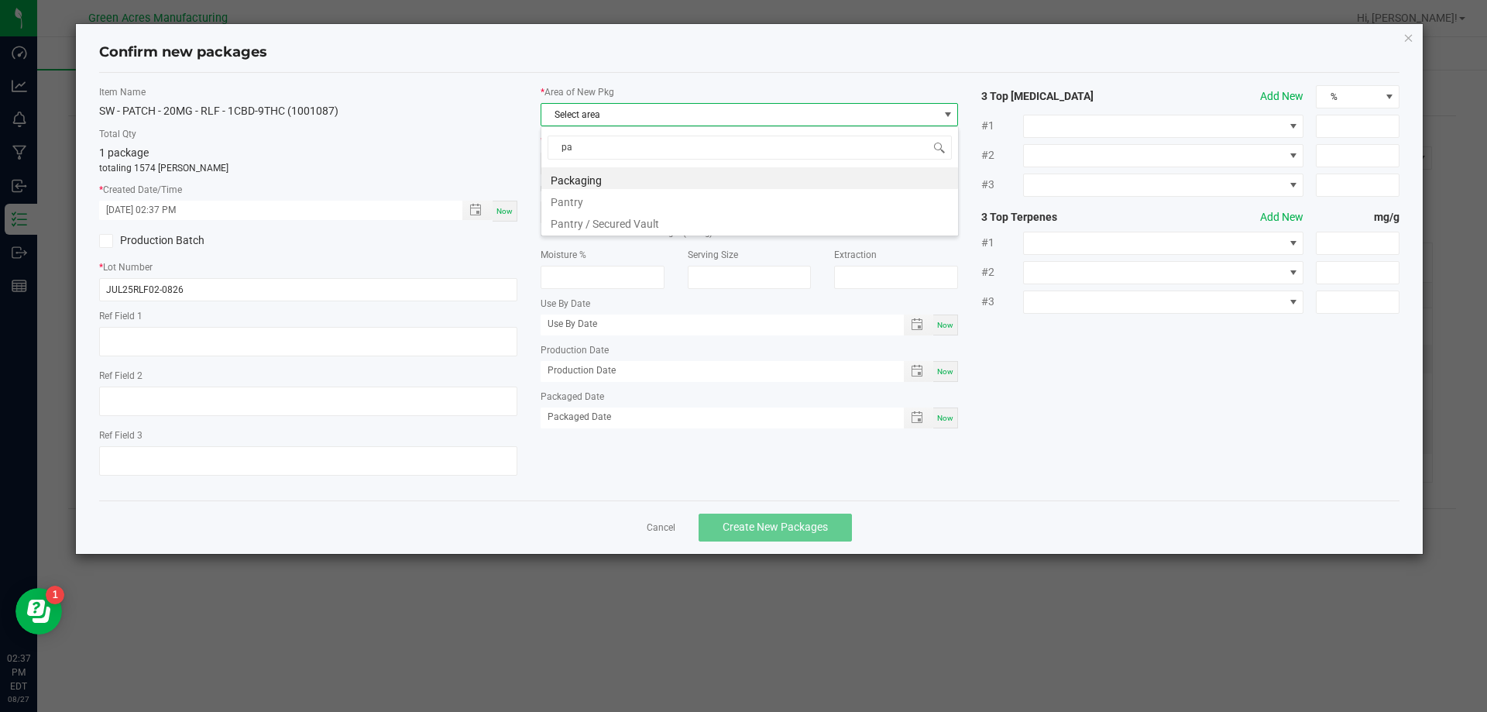
type input "pan"
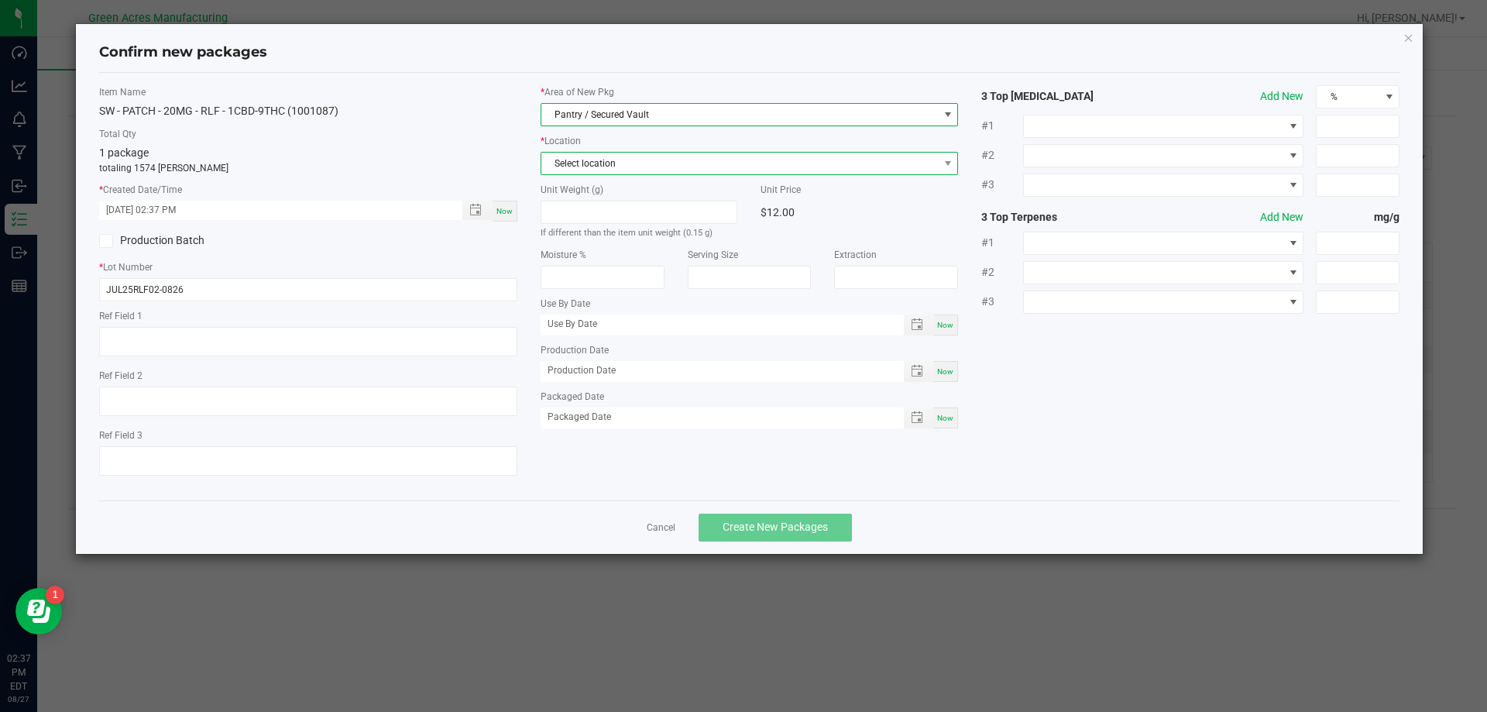
click at [650, 162] on span "Select location" at bounding box center [739, 164] width 397 height 22
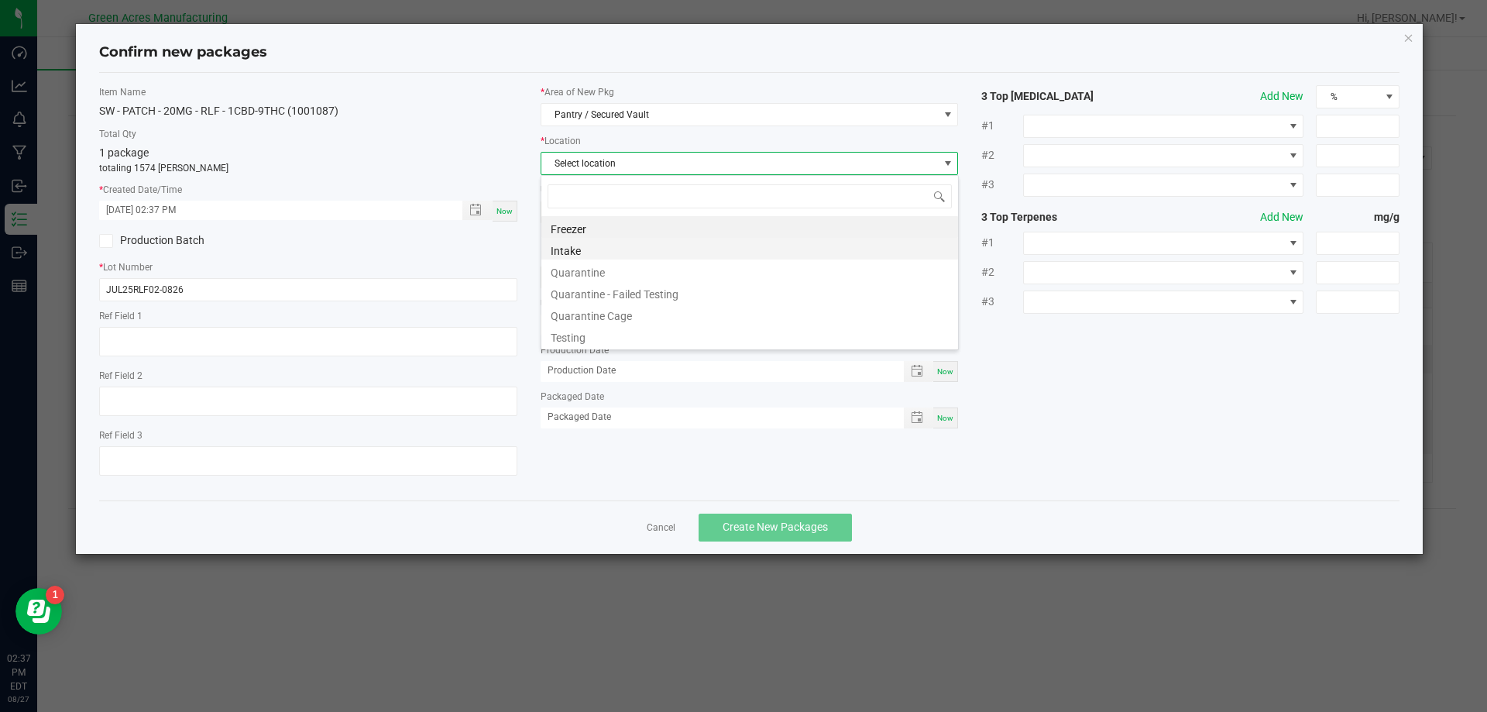
click at [650, 245] on li "Intake" at bounding box center [749, 249] width 417 height 22
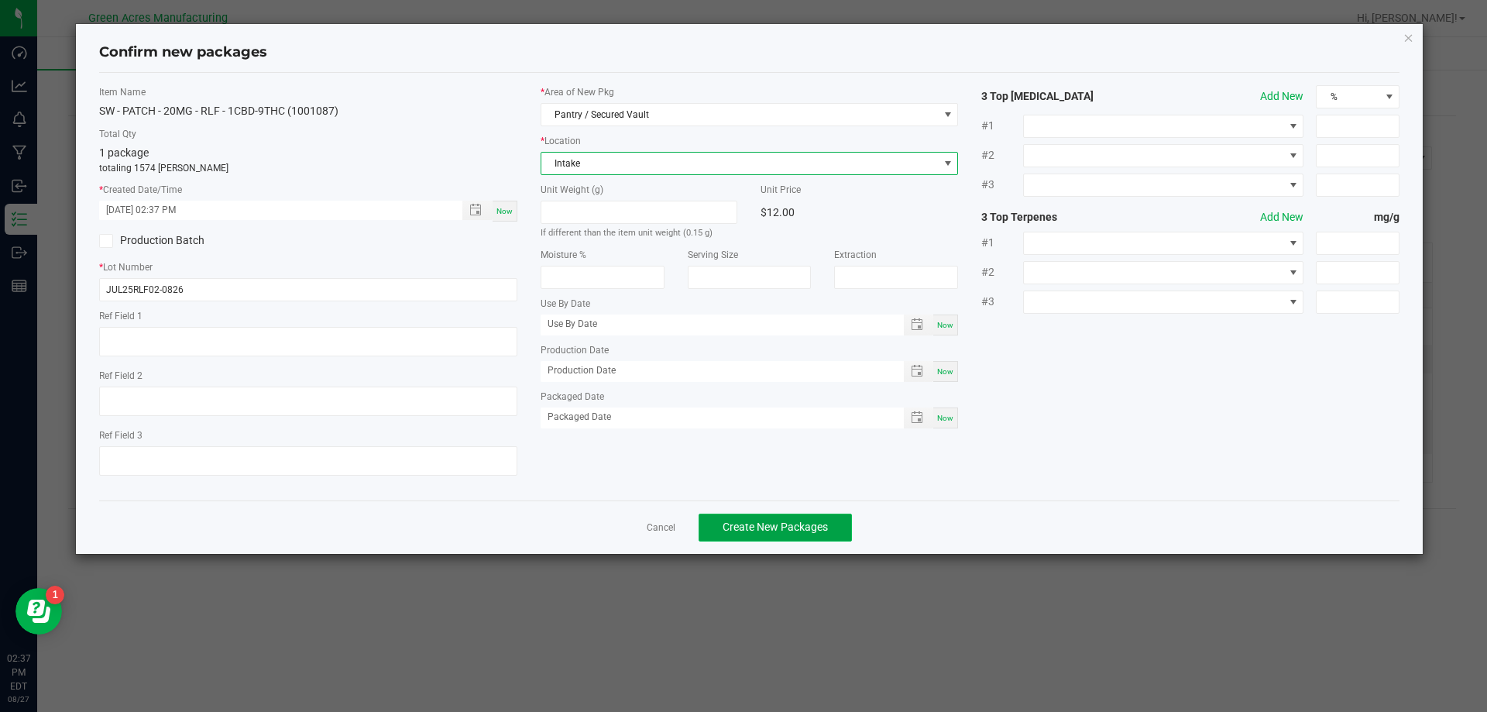
click at [779, 515] on button "Create New Packages" at bounding box center [774, 527] width 153 height 28
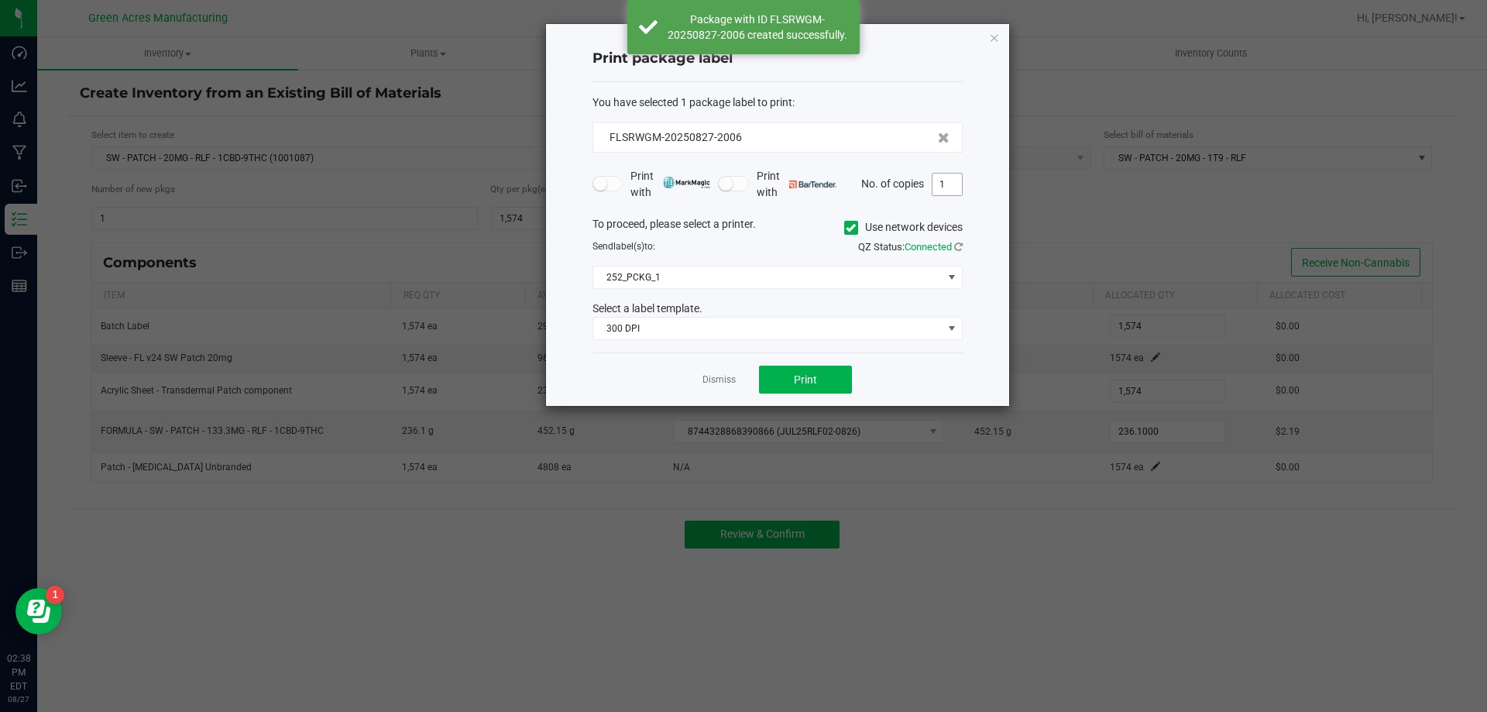
click at [952, 184] on input "1" at bounding box center [946, 184] width 29 height 22
type input "2"
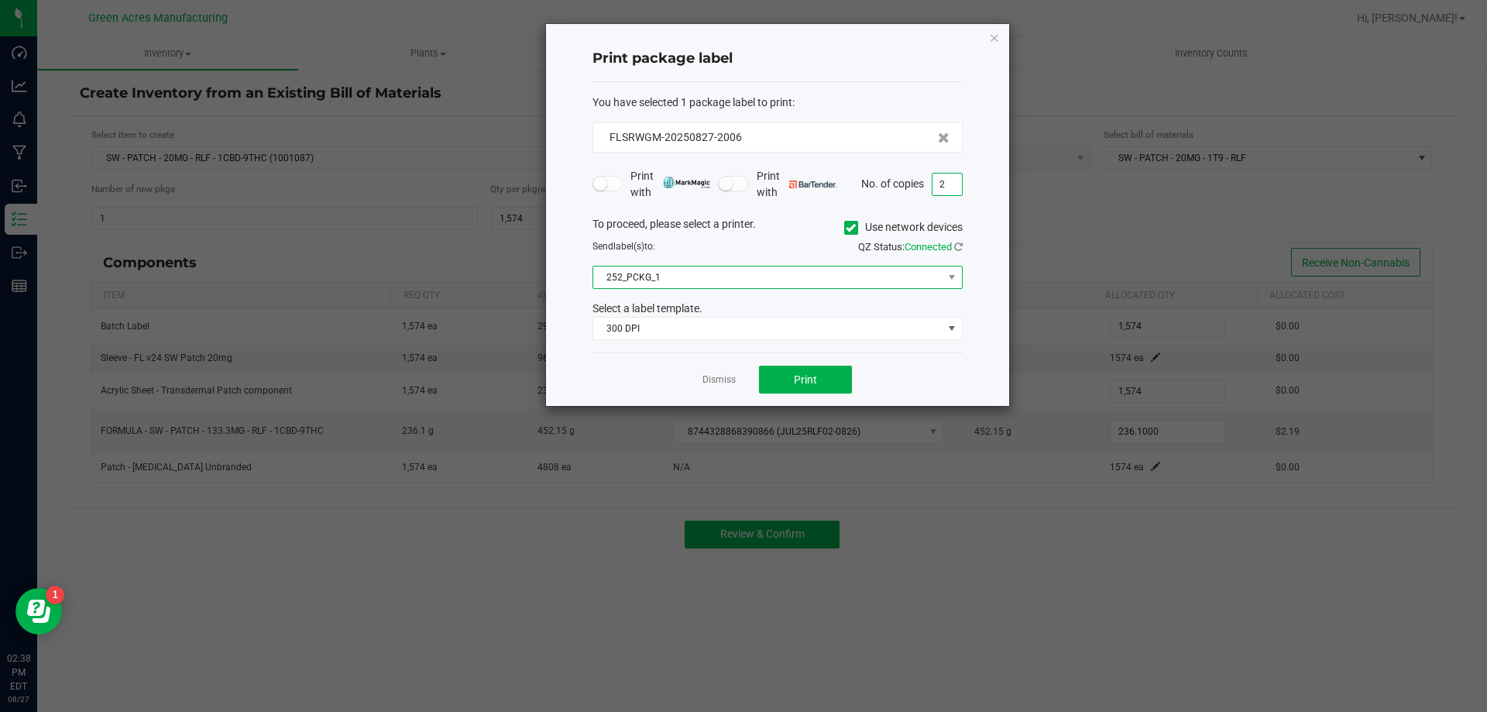
click at [847, 281] on span "252_PCKG_1" at bounding box center [767, 277] width 349 height 22
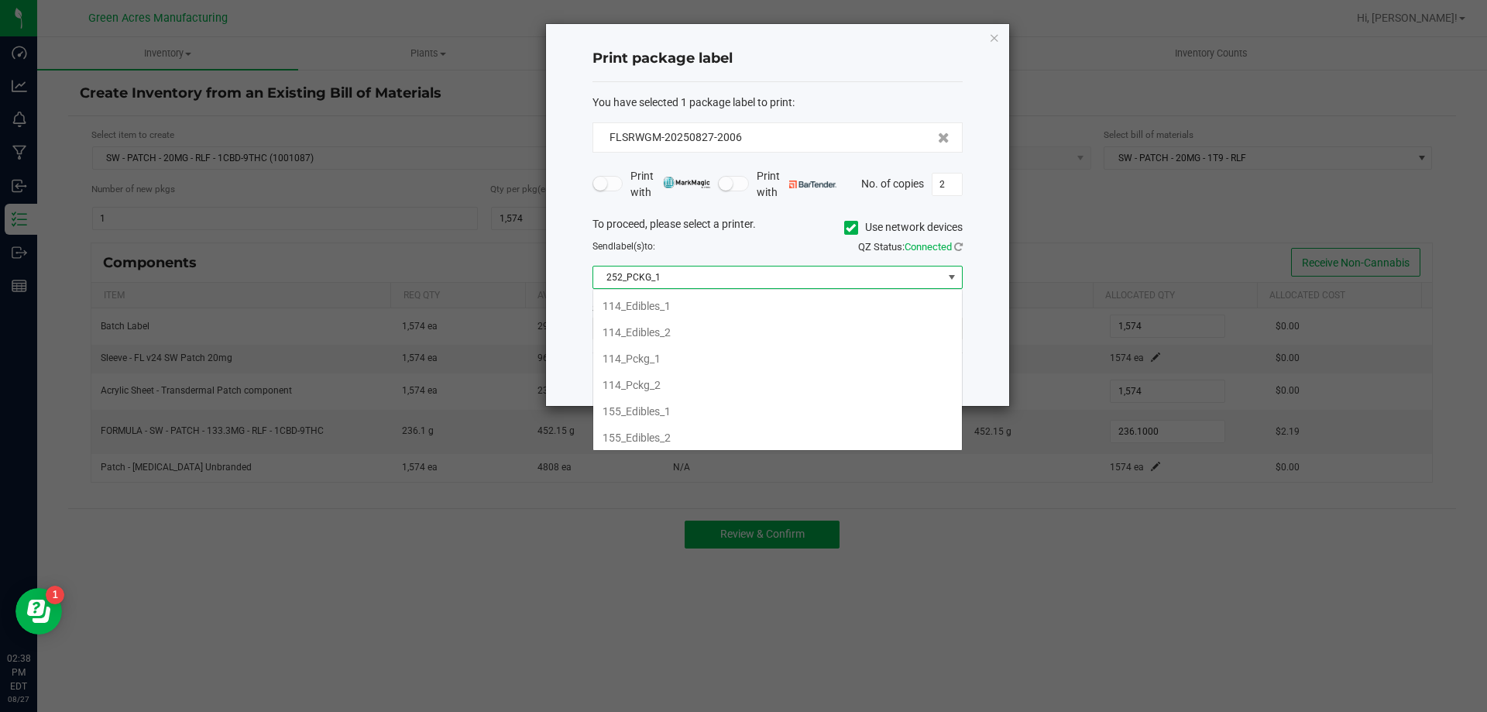
scroll to position [23, 370]
click at [802, 219] on div "To proceed, please select a printer. Use network devices" at bounding box center [777, 227] width 393 height 23
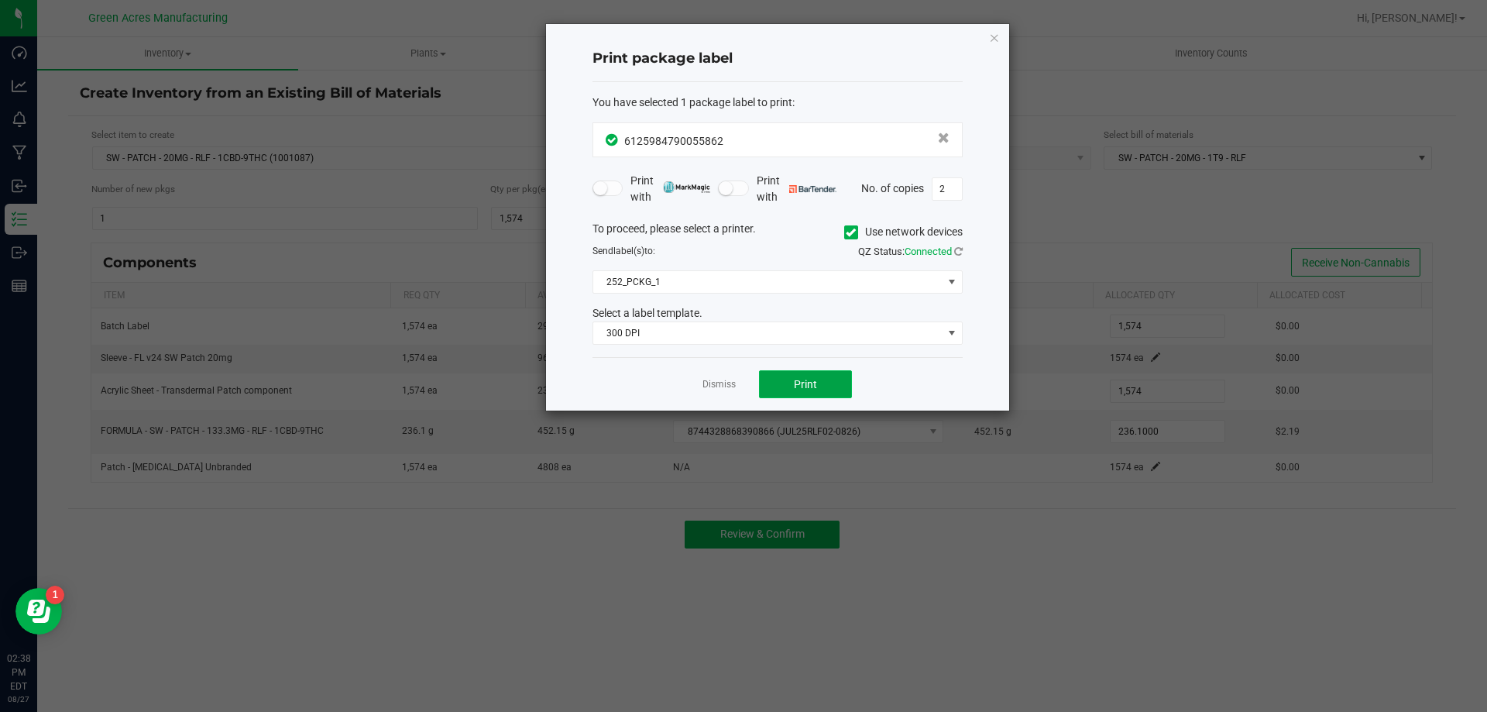
click at [817, 379] on button "Print" at bounding box center [805, 384] width 93 height 28
click at [719, 379] on link "Dismiss" at bounding box center [718, 384] width 33 height 13
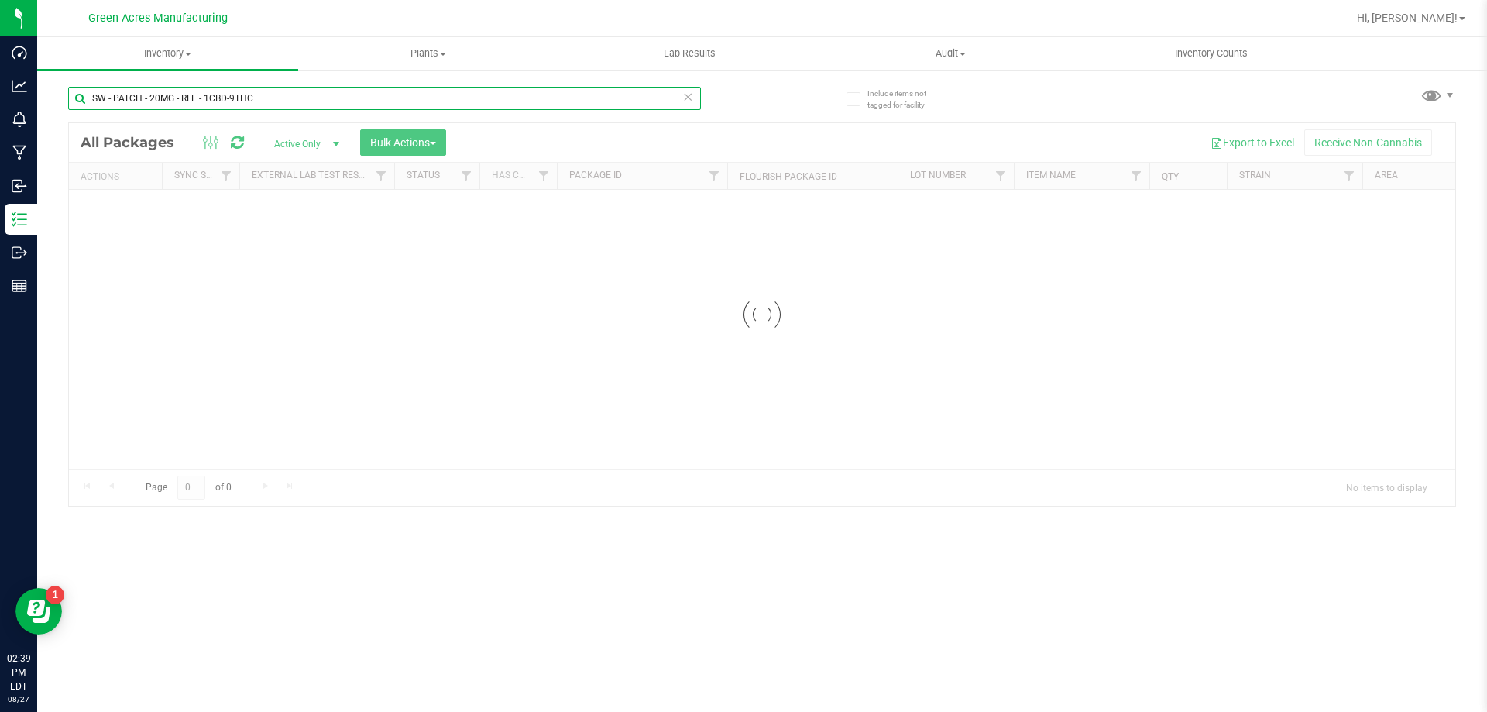
click at [284, 105] on input "SW - PATCH - 20MG - RLF - 1CBD-9THC" at bounding box center [384, 98] width 633 height 23
click at [339, 140] on div at bounding box center [762, 314] width 1386 height 383
click at [333, 139] on div at bounding box center [762, 314] width 1386 height 383
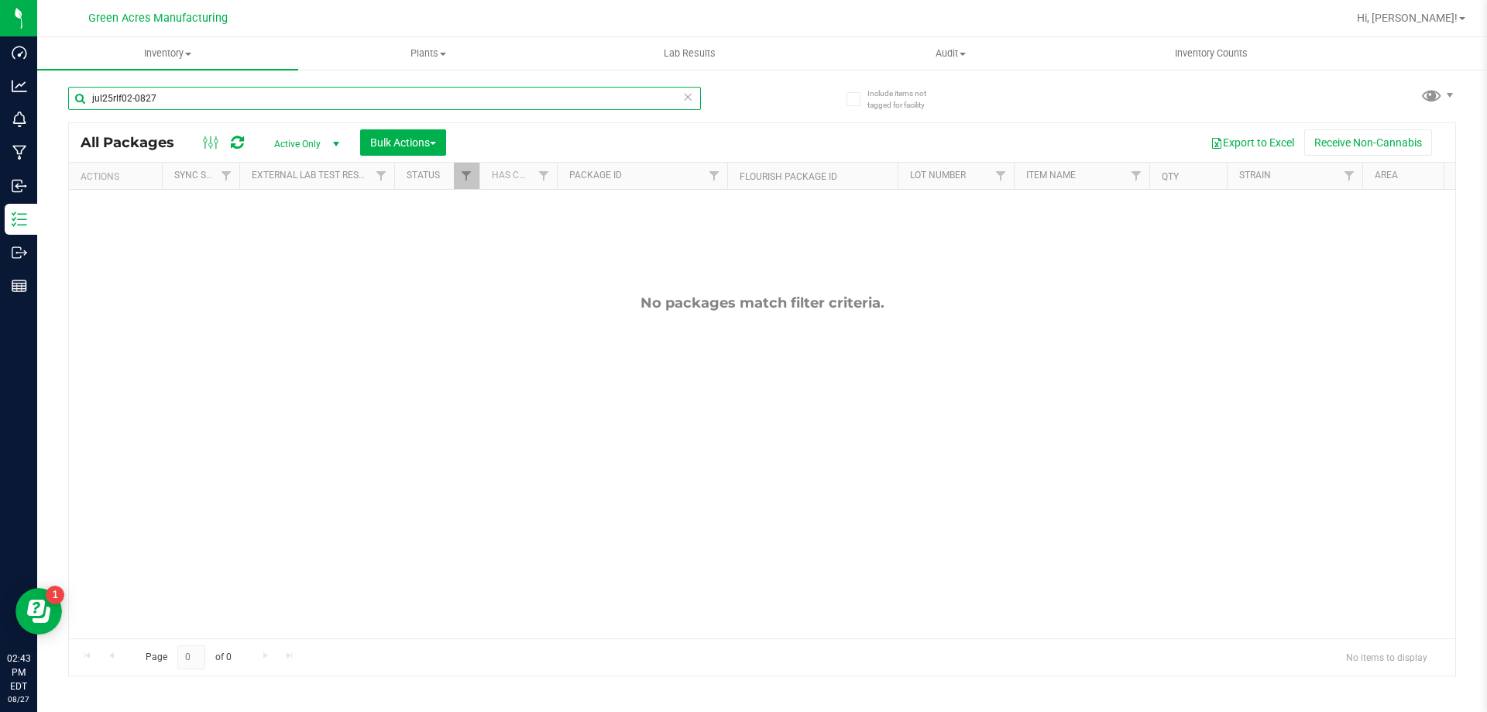
click at [376, 103] on input "jul25rlf02-0827" at bounding box center [384, 98] width 633 height 23
click at [397, 128] on div "All Packages Active Only Active Only Lab Samples Locked All External Internal B…" at bounding box center [762, 142] width 1386 height 39
click at [396, 107] on input "jul25rlf02-0827" at bounding box center [384, 98] width 633 height 23
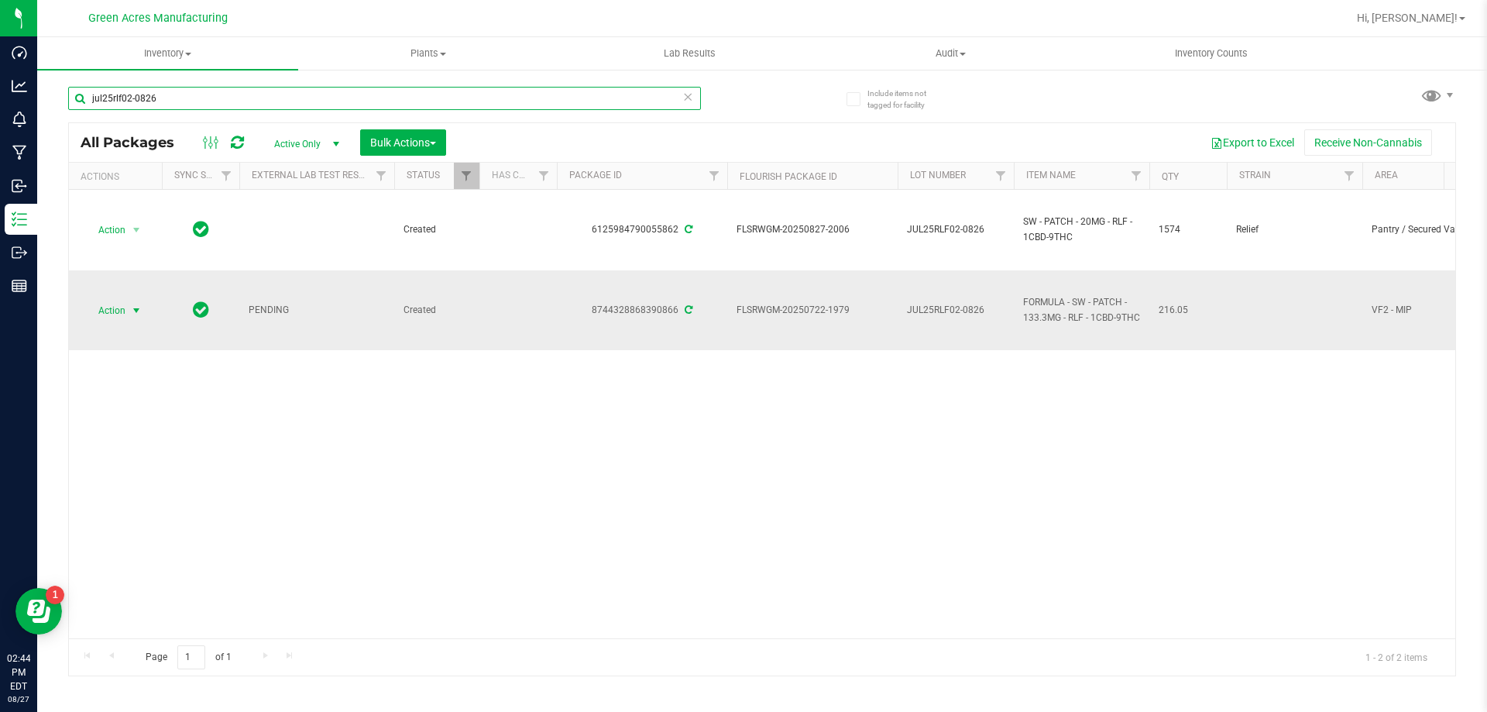
type input "jul25rlf02-0826"
click at [124, 317] on span "Action" at bounding box center [105, 311] width 42 height 22
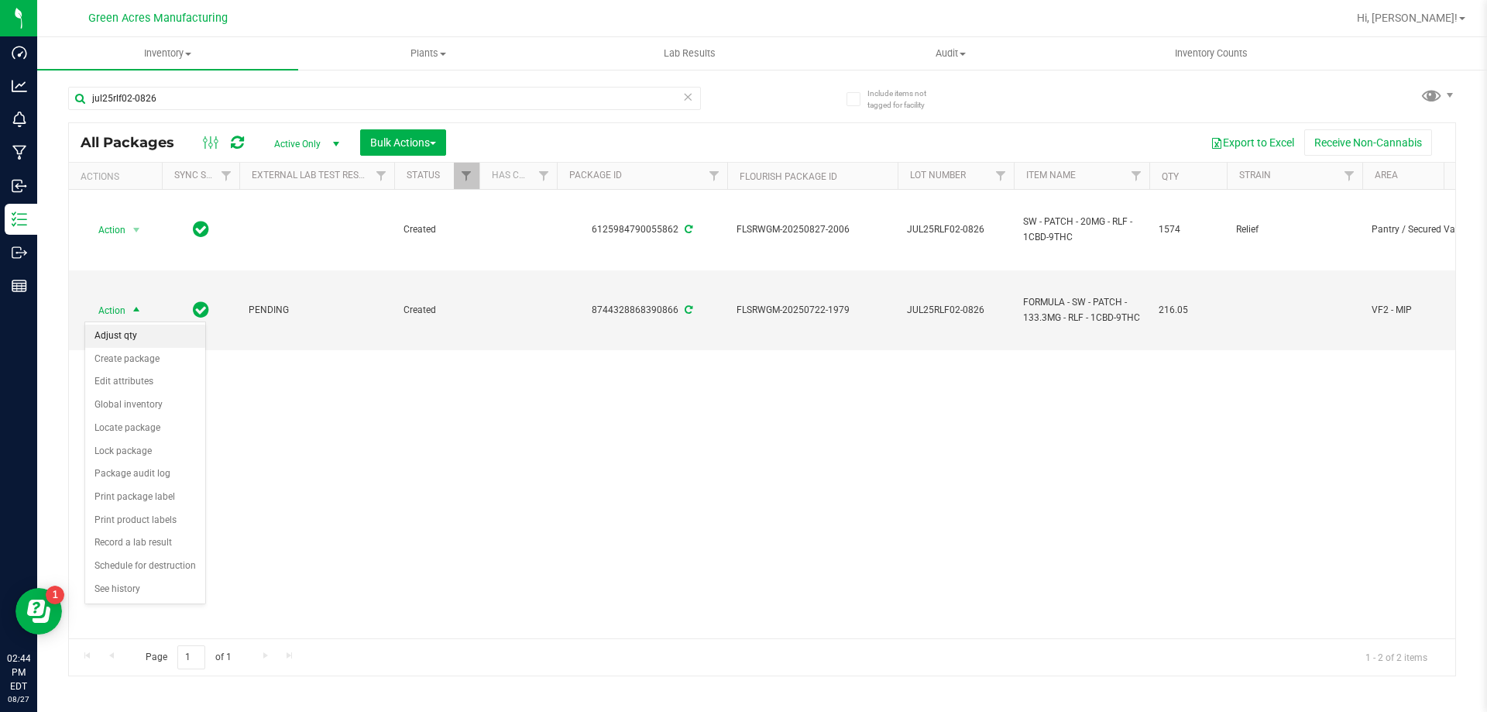
click at [163, 338] on li "Adjust qty" at bounding box center [145, 335] width 120 height 23
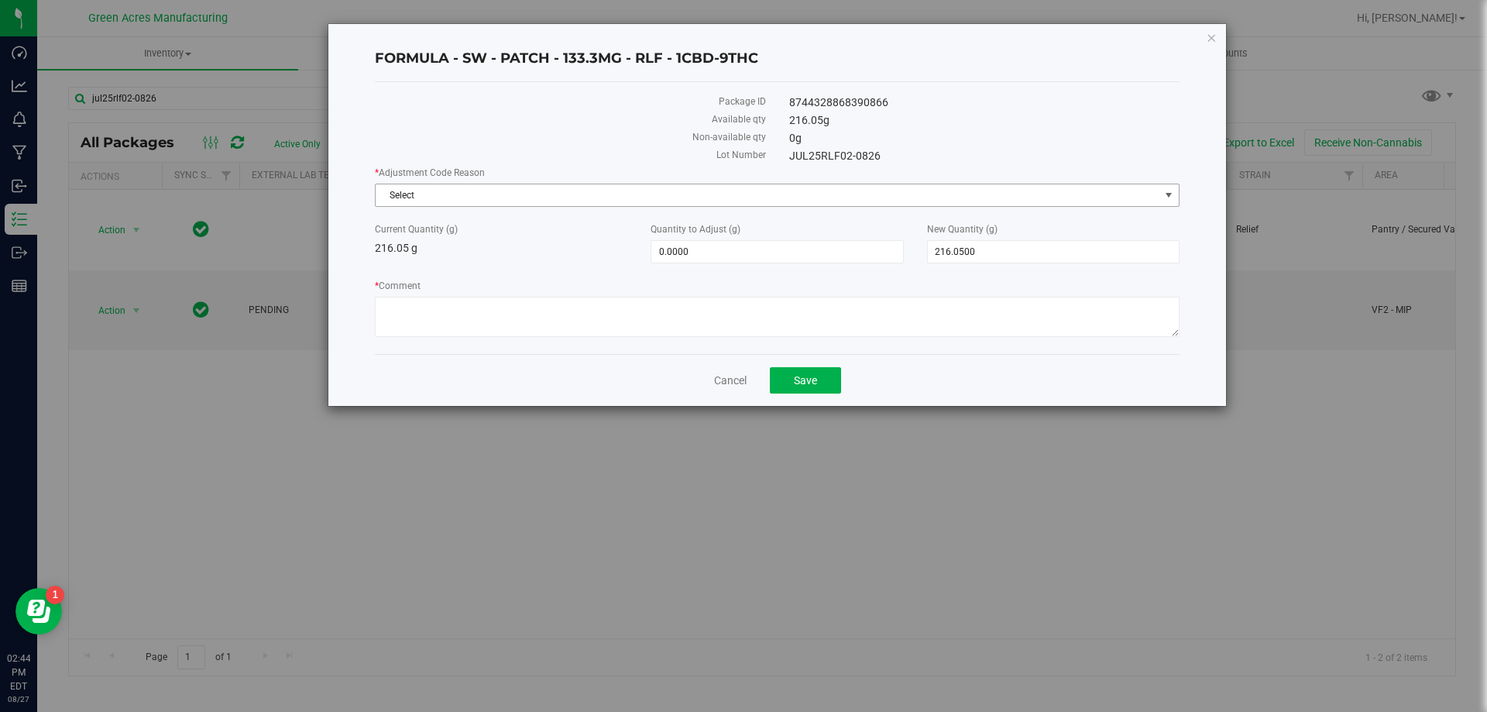
click at [611, 190] on span "Select" at bounding box center [768, 195] width 784 height 22
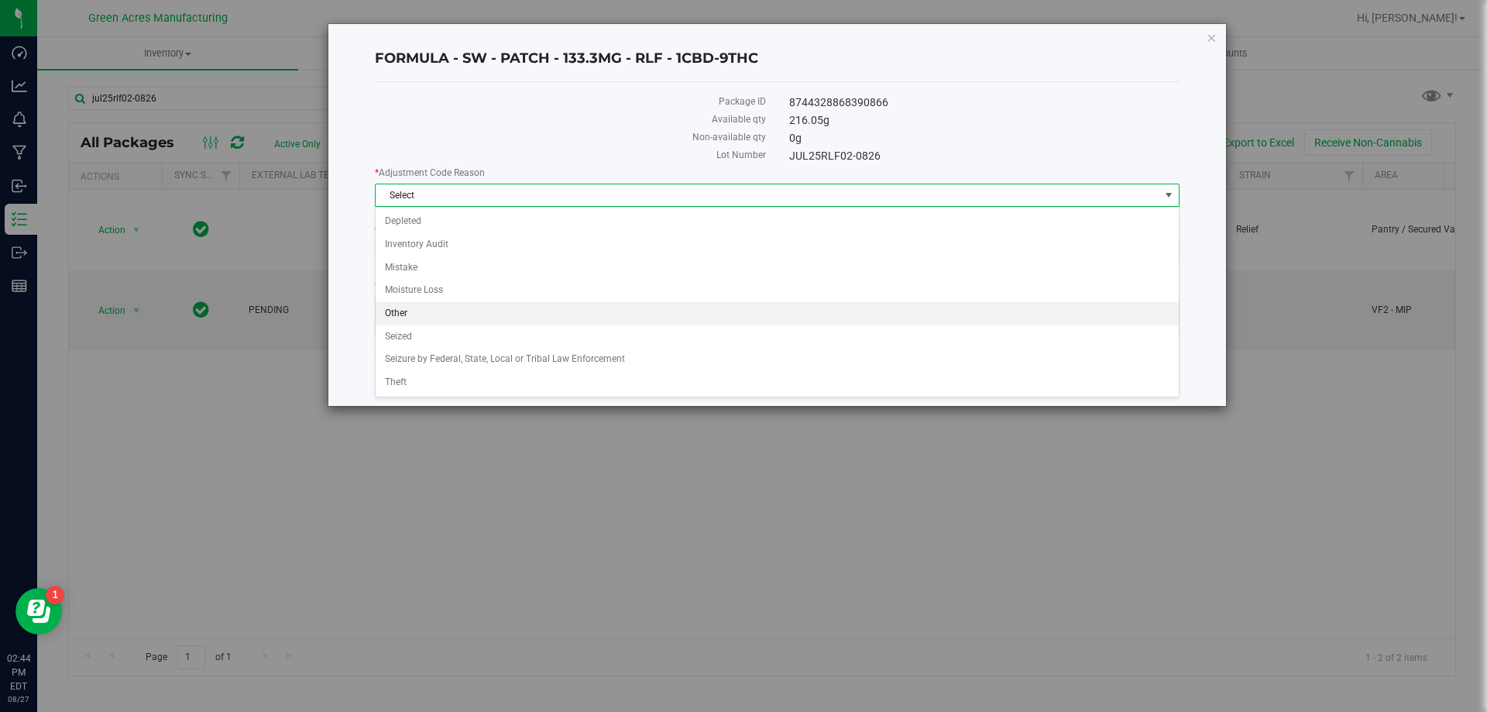
click at [582, 308] on li "Other" at bounding box center [777, 313] width 803 height 23
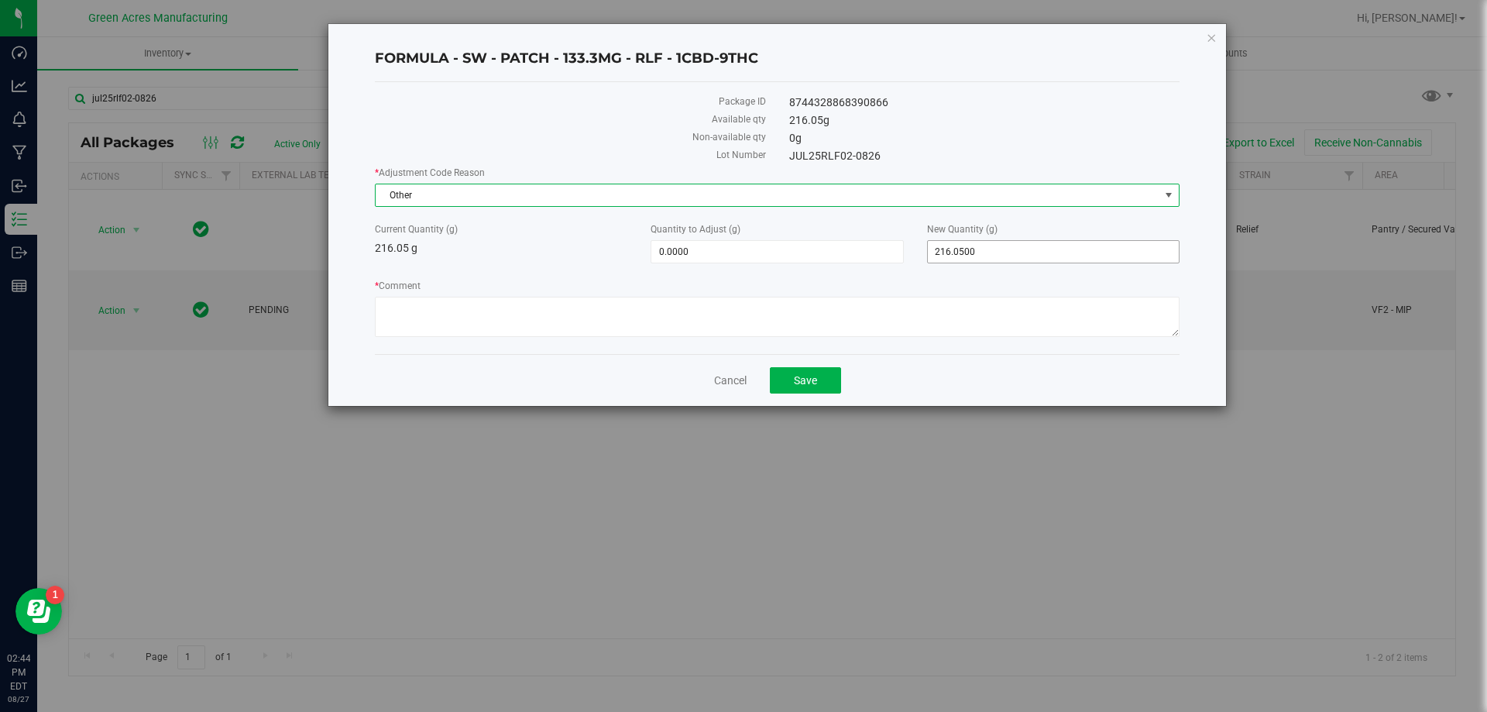
click at [966, 249] on span "216.0500 216.05" at bounding box center [1053, 251] width 252 height 23
click at [966, 249] on input "216.05" at bounding box center [1053, 252] width 251 height 22
type input "164.01"
type input "-52.0400"
type input "164.0100"
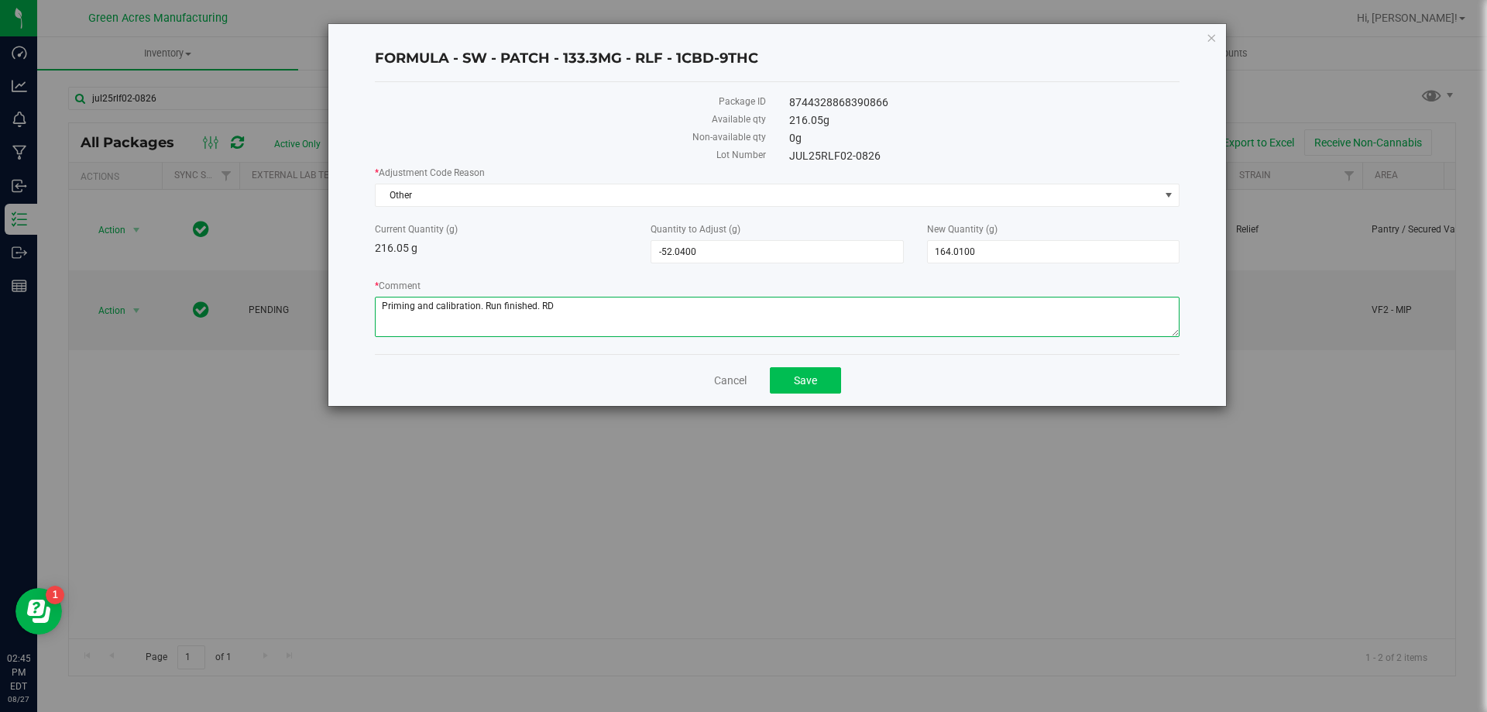
type textarea "Priming and calibration. Run finished. RD"
click at [802, 377] on span "Save" at bounding box center [805, 380] width 23 height 12
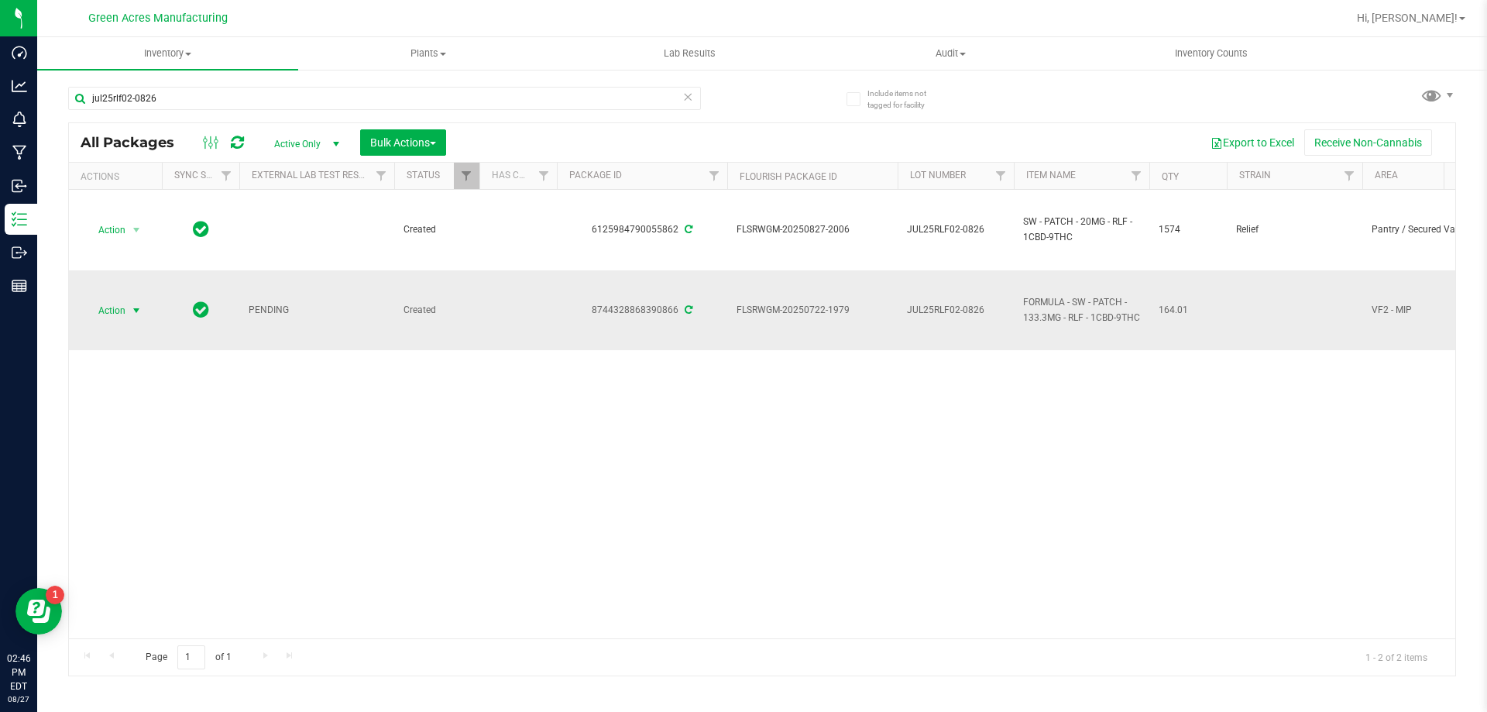
click at [137, 311] on span "select" at bounding box center [136, 310] width 12 height 12
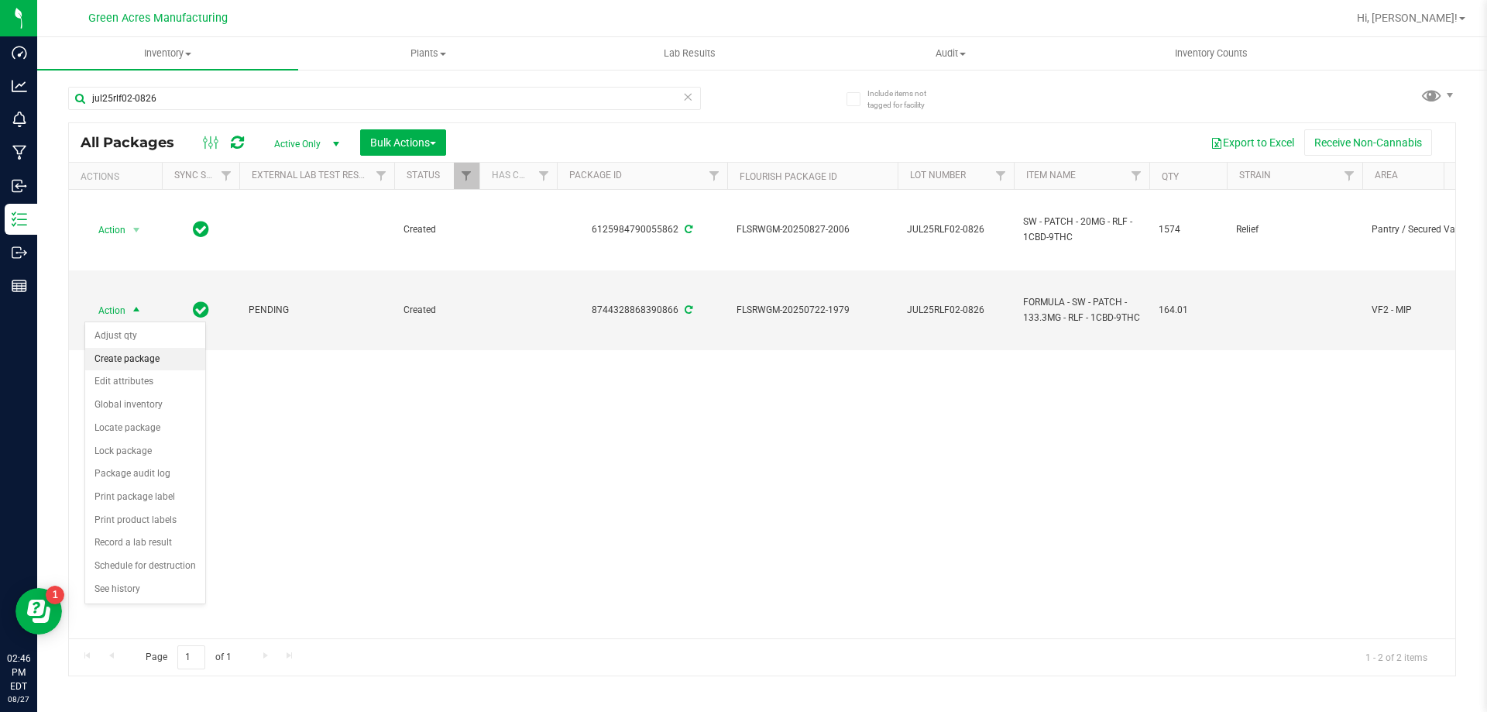
click at [149, 359] on li "Create package" at bounding box center [145, 359] width 120 height 23
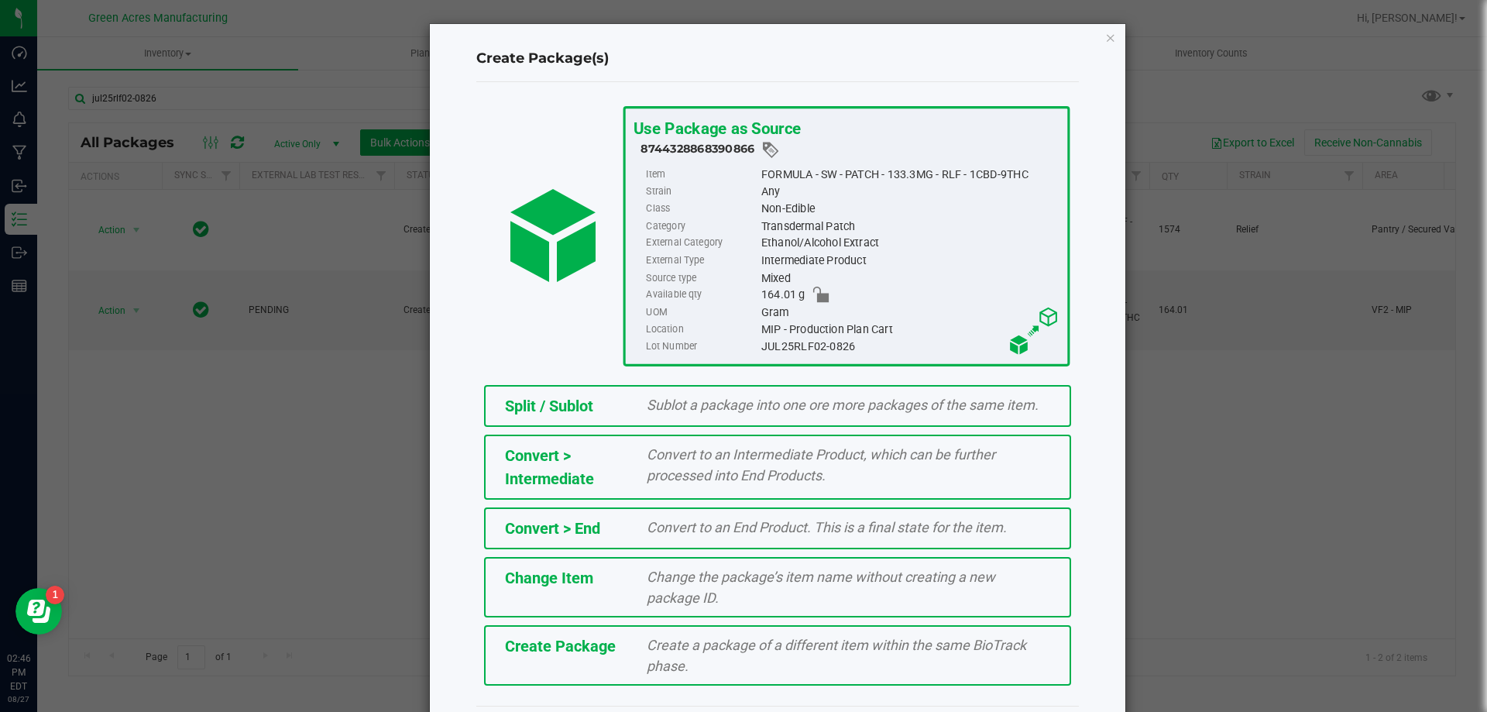
click at [853, 641] on span "Create a package of a different item within the same BioTrack phase." at bounding box center [836, 655] width 379 height 37
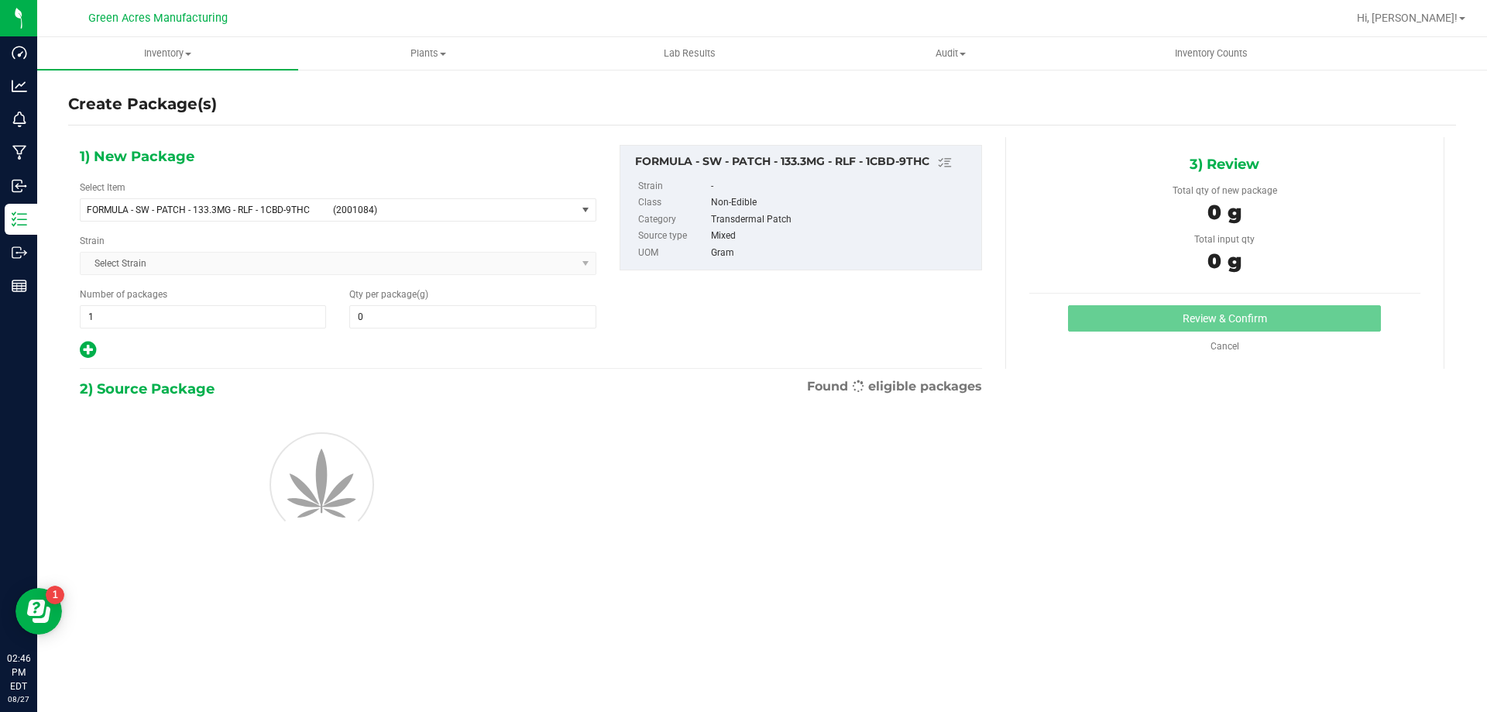
type input "0.0000"
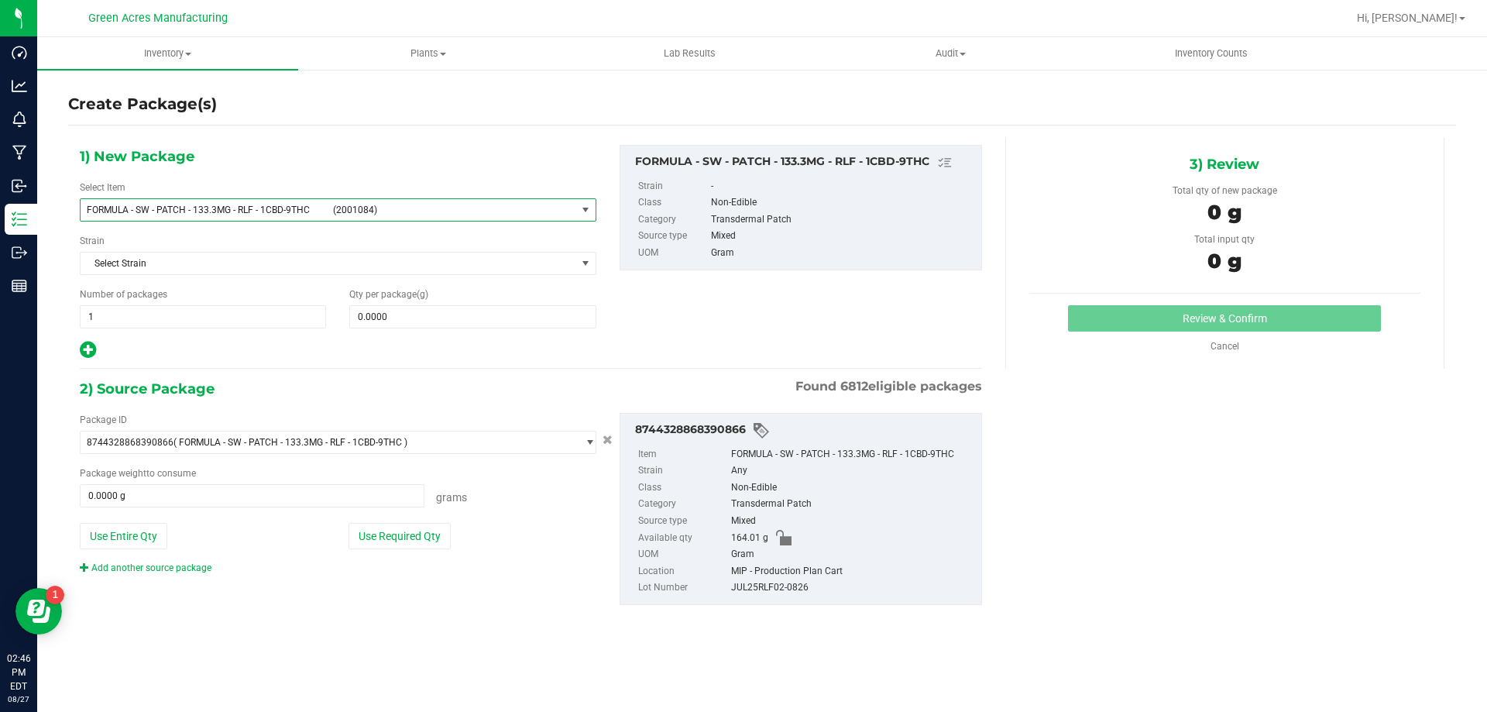
click at [407, 216] on span "FORMULA - SW - PATCH - 133.3MG - RLF - 1CBD-9THC (2001084)" at bounding box center [329, 210] width 496 height 22
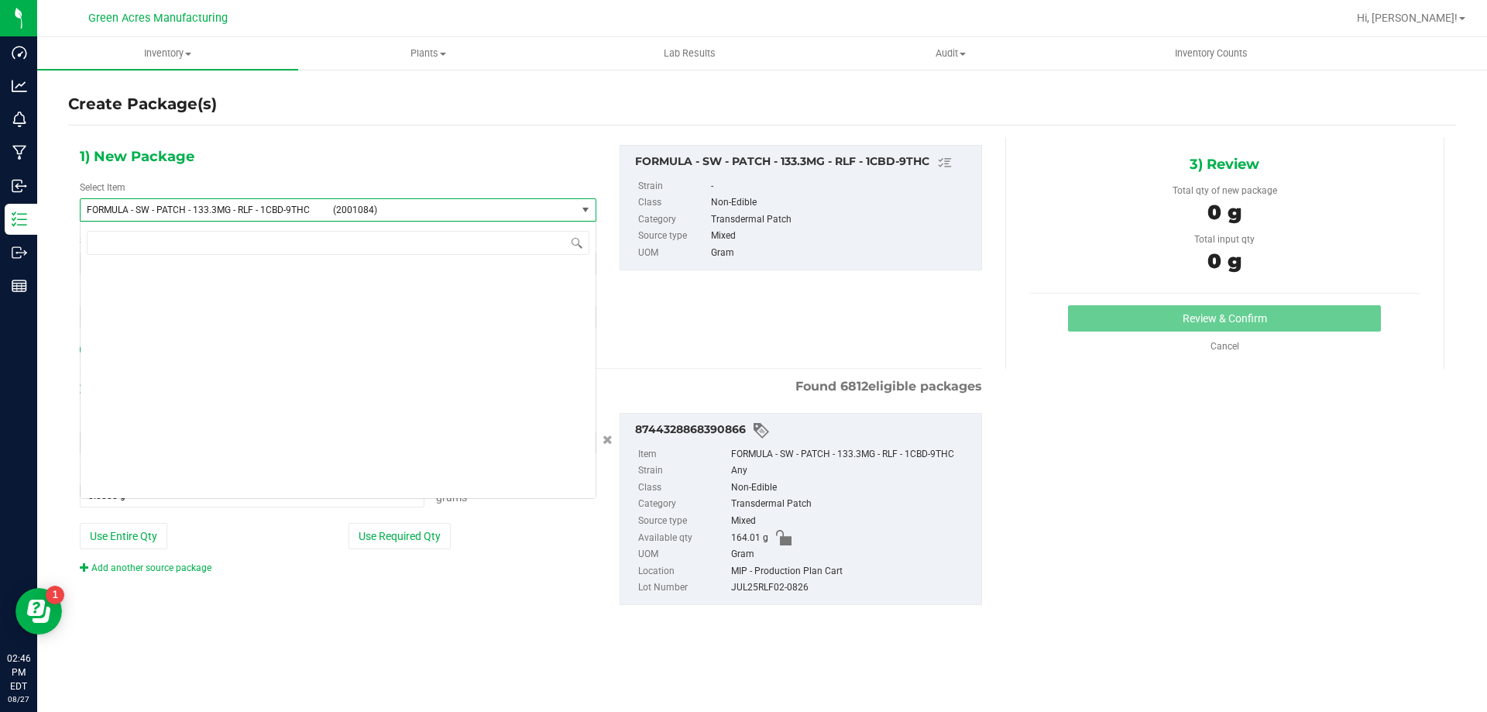
scroll to position [33542, 0]
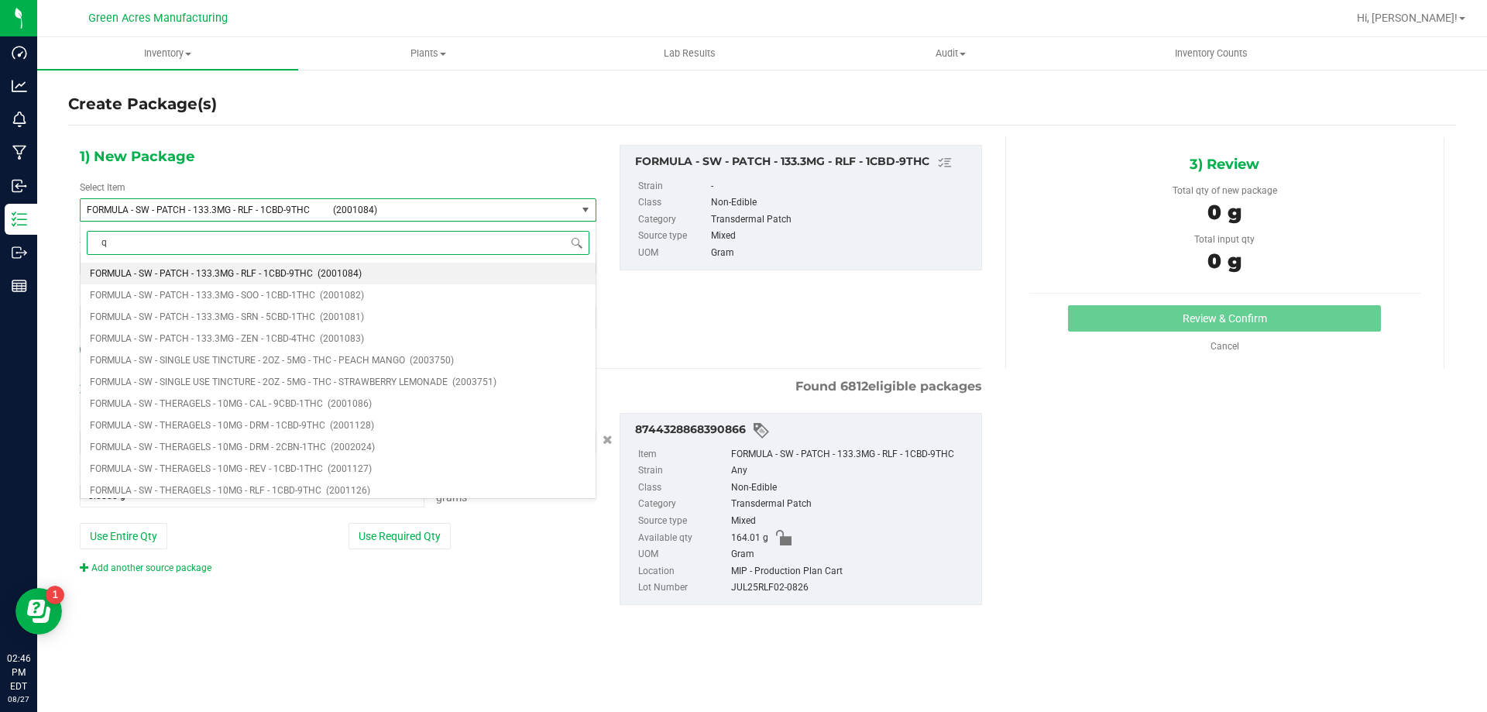
type input "qc"
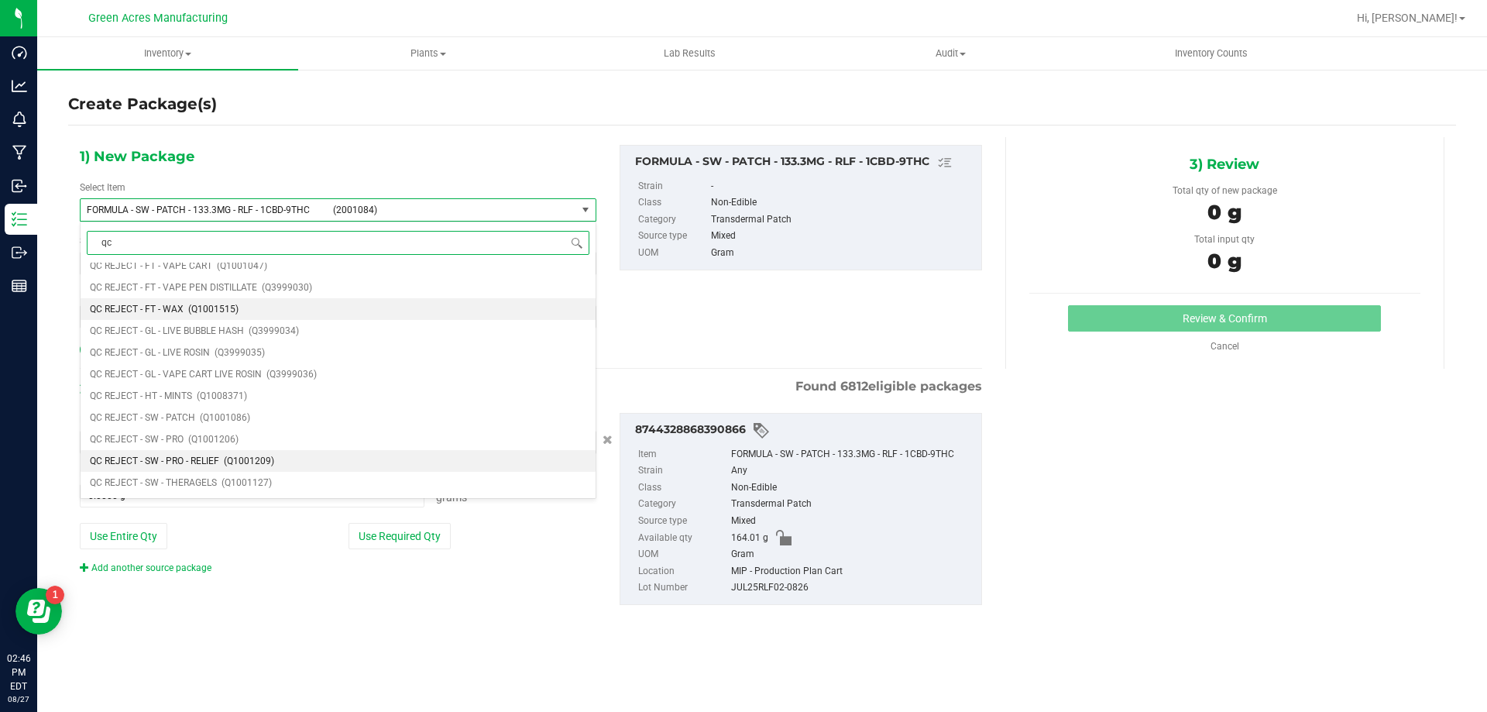
scroll to position [155, 0]
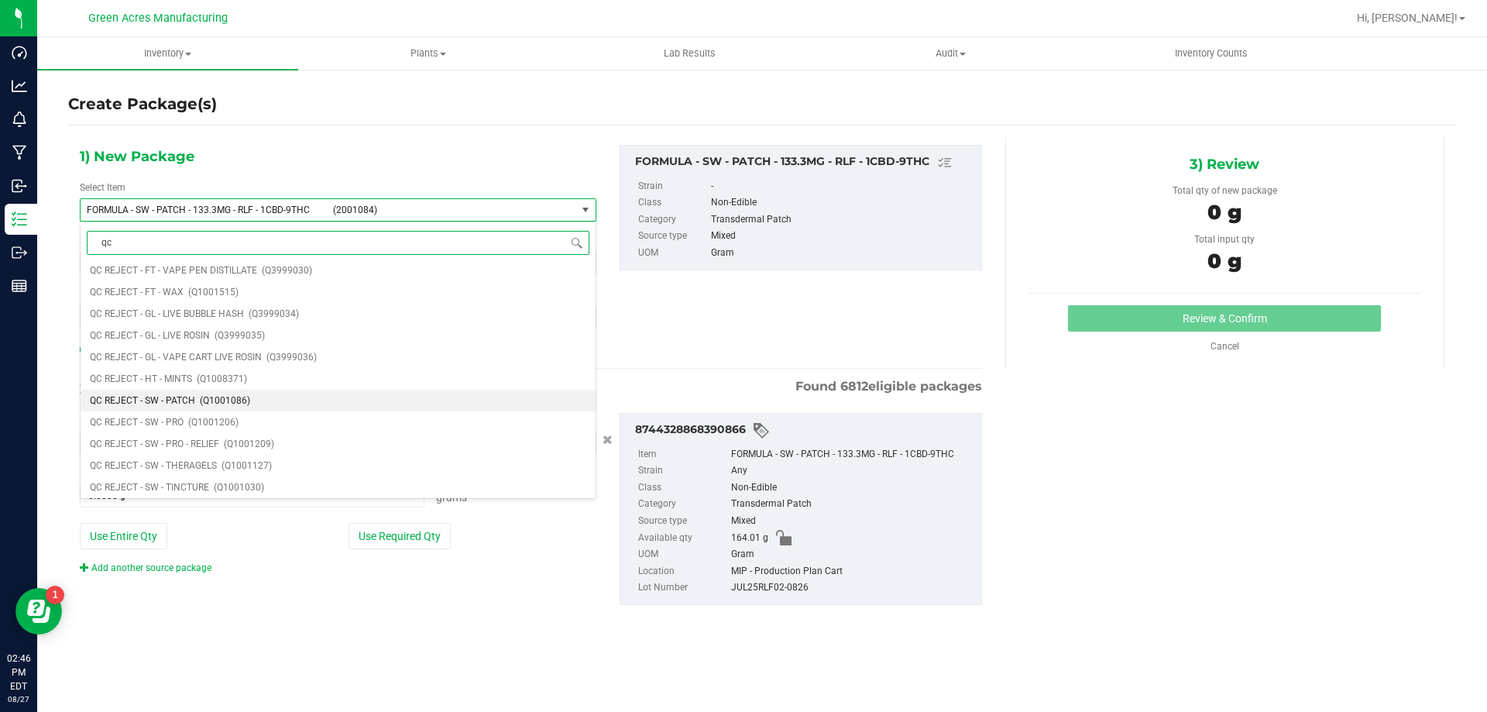
click at [287, 400] on li "QC REJECT - SW - PATCH (Q1001086)" at bounding box center [338, 400] width 515 height 22
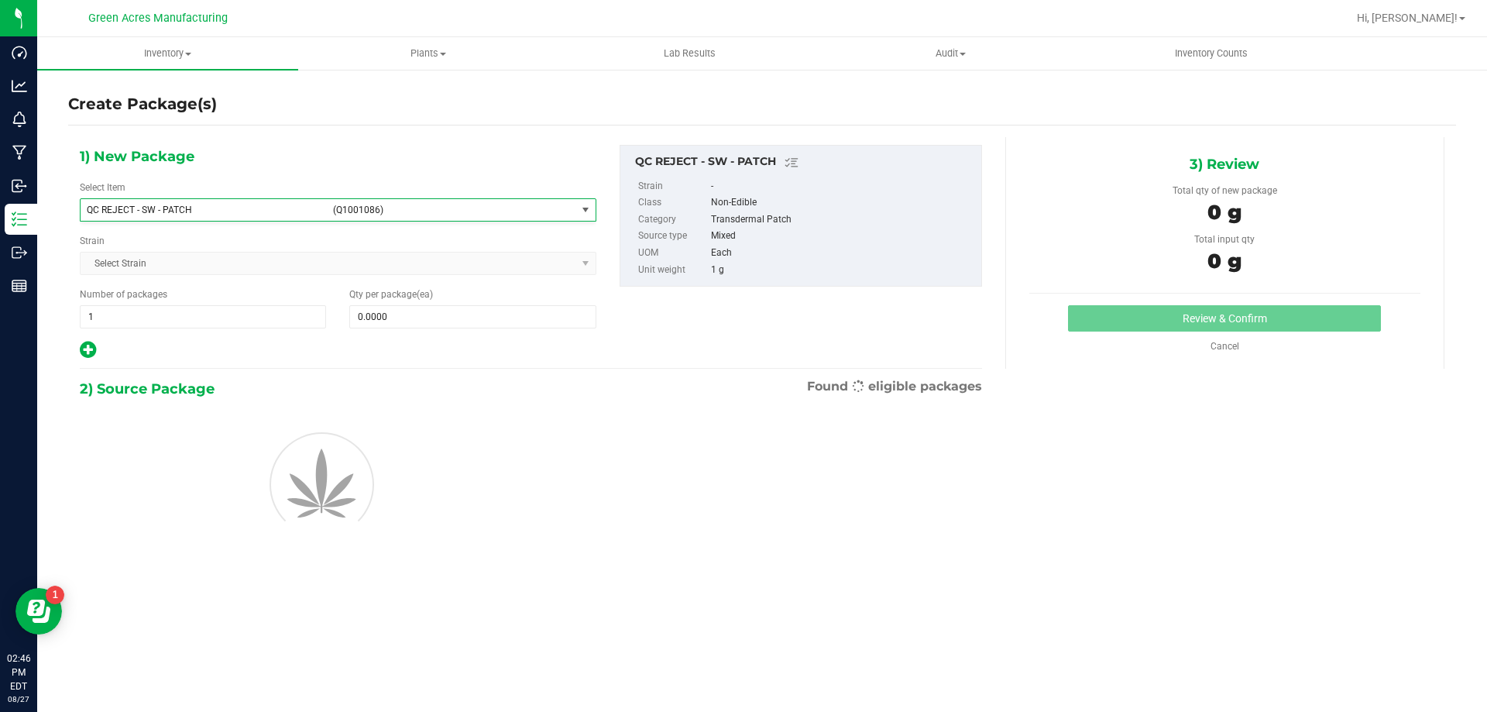
type input "0"
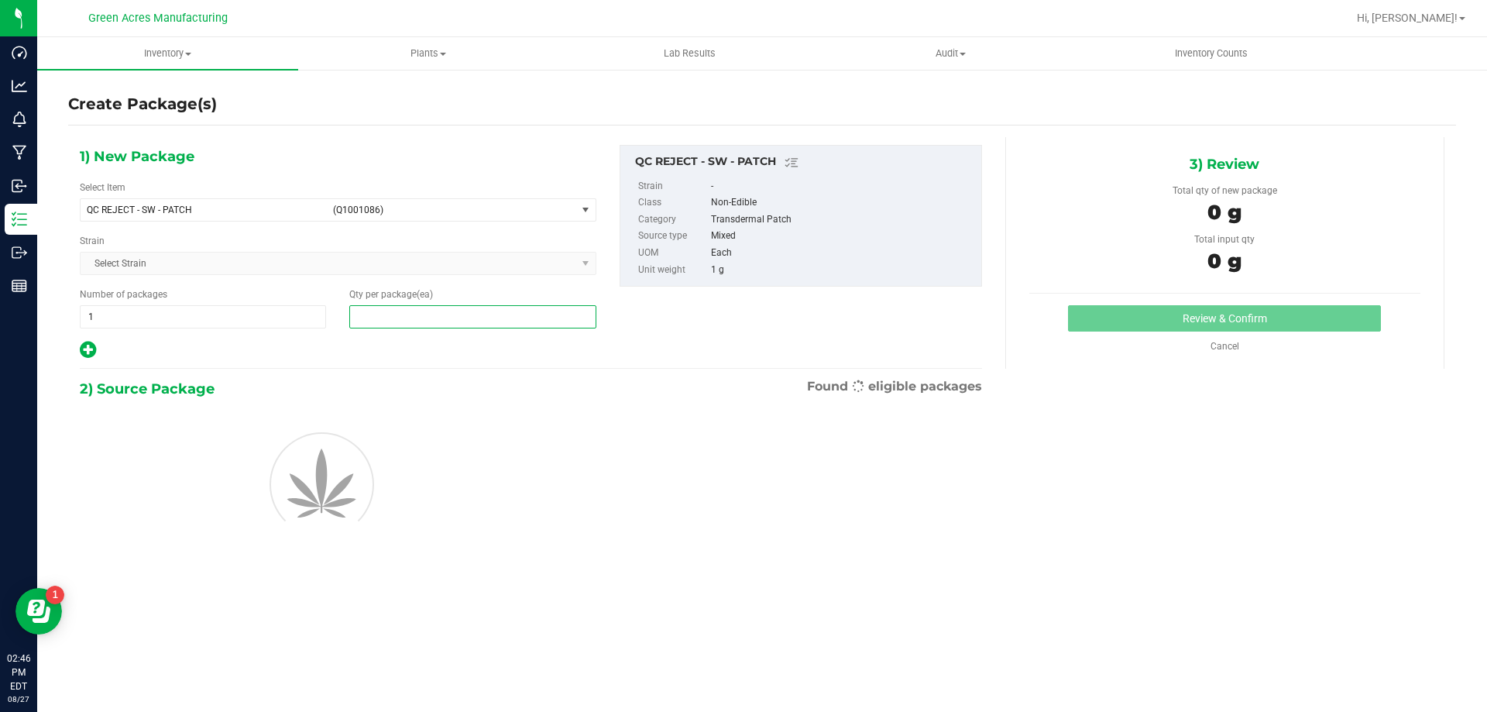
click at [379, 314] on span at bounding box center [472, 316] width 246 height 23
click at [379, 314] on input "text" at bounding box center [472, 317] width 245 height 22
type input "26"
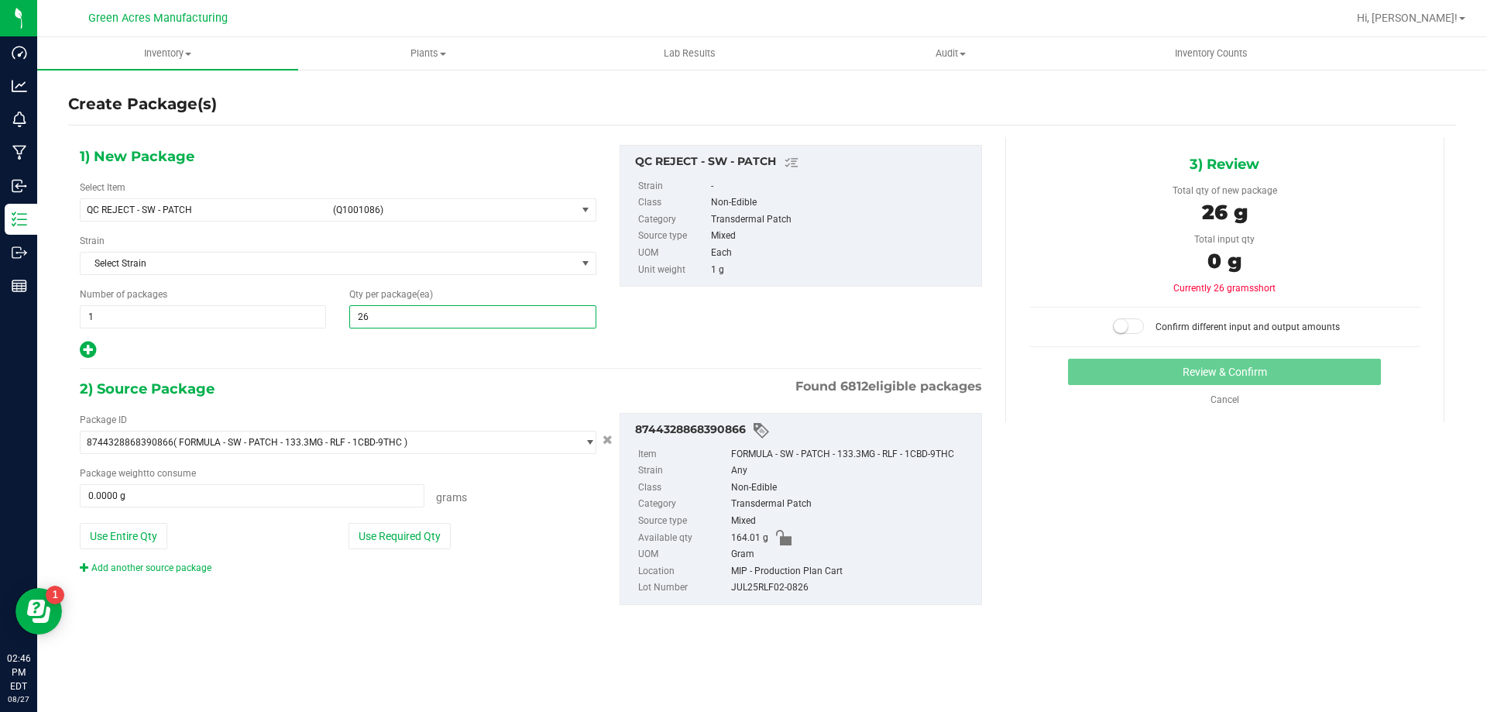
type input "26"
click at [439, 551] on div "Package ID 8744328868390866 ( FORMULA - SW - PATCH - 133.3MG - RLF - 1CBD-9THC …" at bounding box center [338, 494] width 540 height 162
click at [435, 534] on button "Use Required Qty" at bounding box center [399, 536] width 102 height 26
type input "26.0000 g"
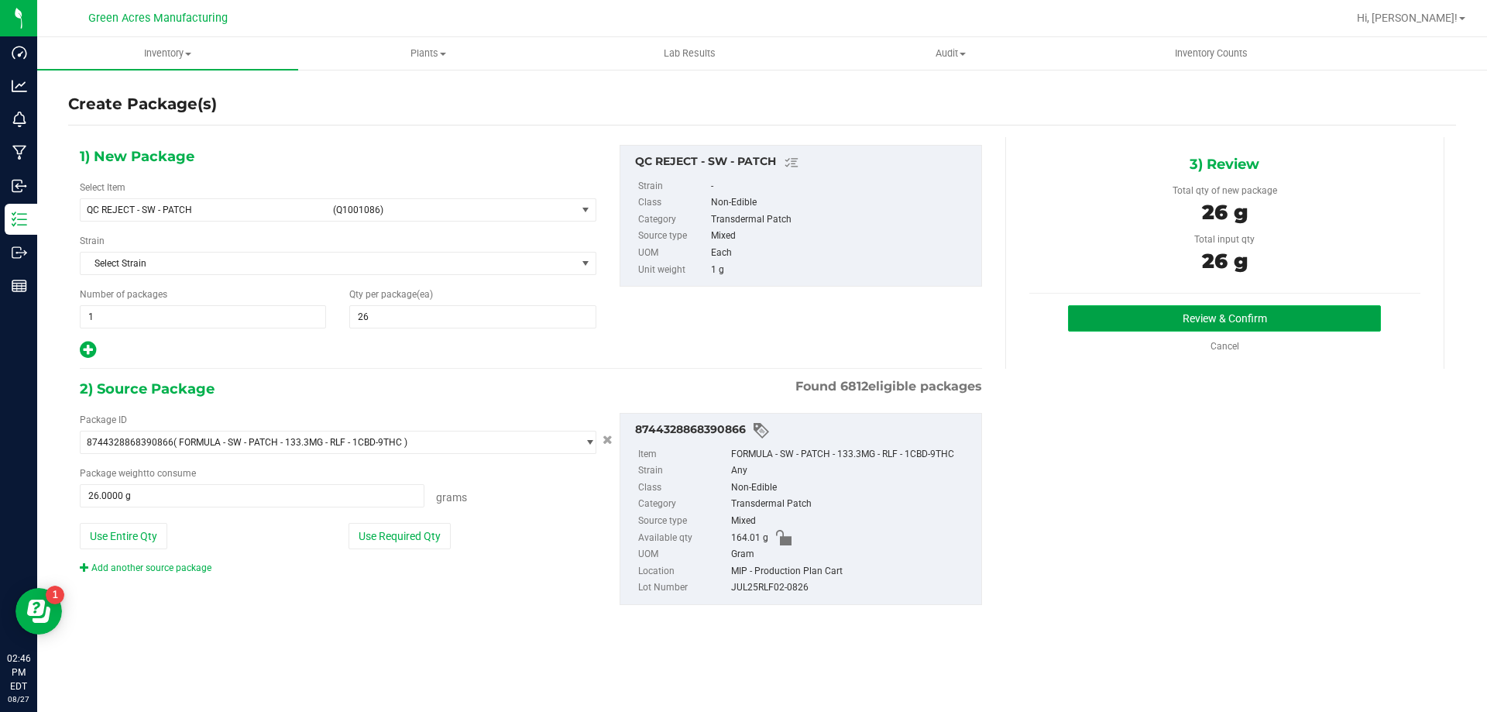
click at [1203, 314] on button "Review & Confirm" at bounding box center [1224, 318] width 313 height 26
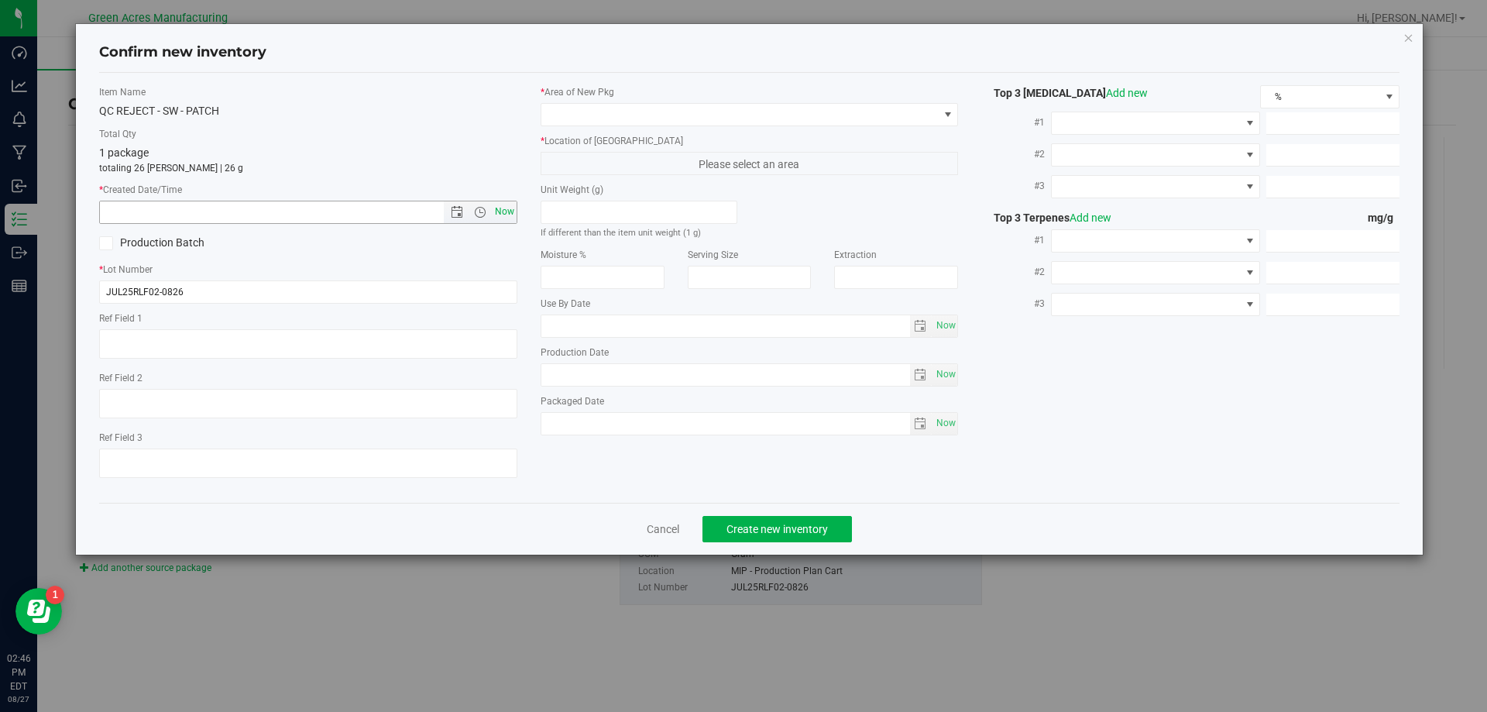
click at [502, 213] on span "Now" at bounding box center [504, 212] width 26 height 22
type input "8/27/2025 2:46 PM"
click at [719, 120] on span at bounding box center [739, 115] width 397 height 22
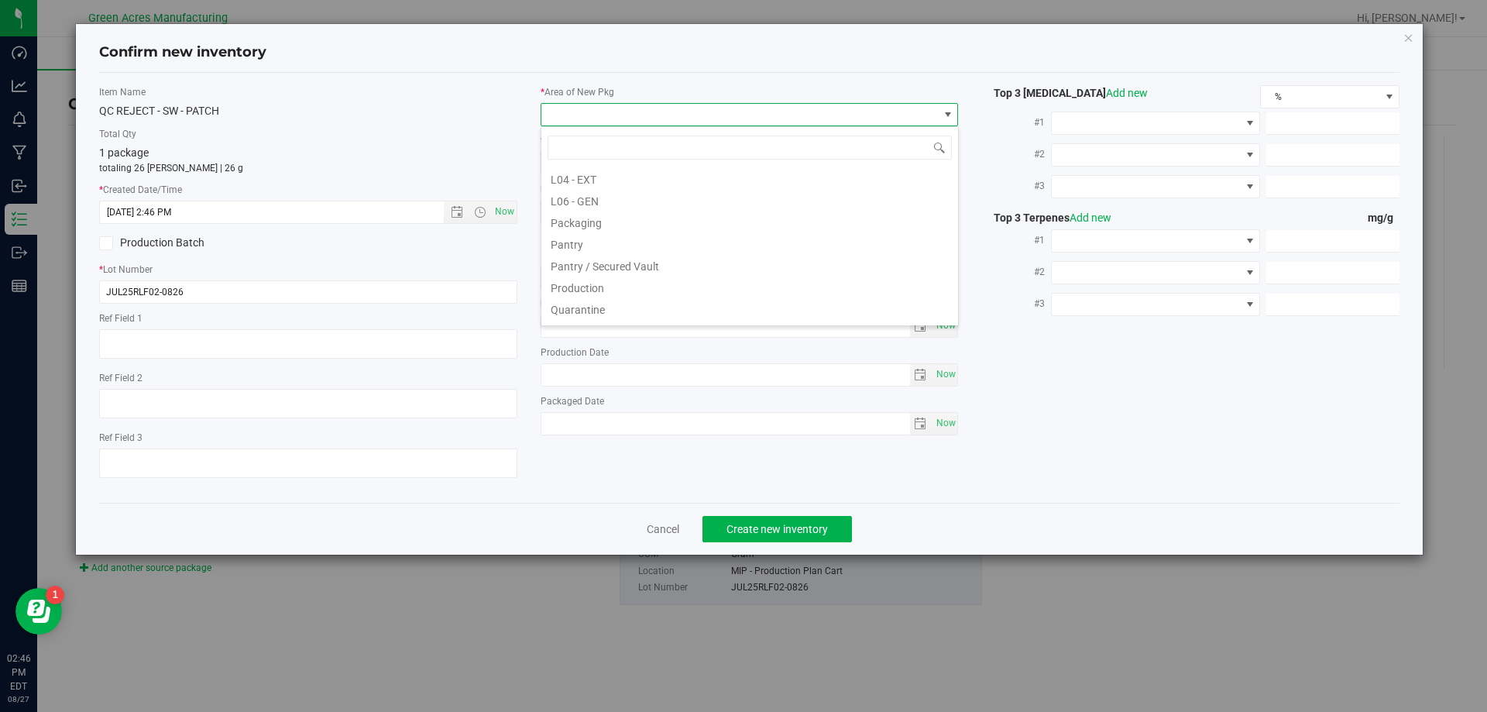
scroll to position [387, 0]
type input "mip"
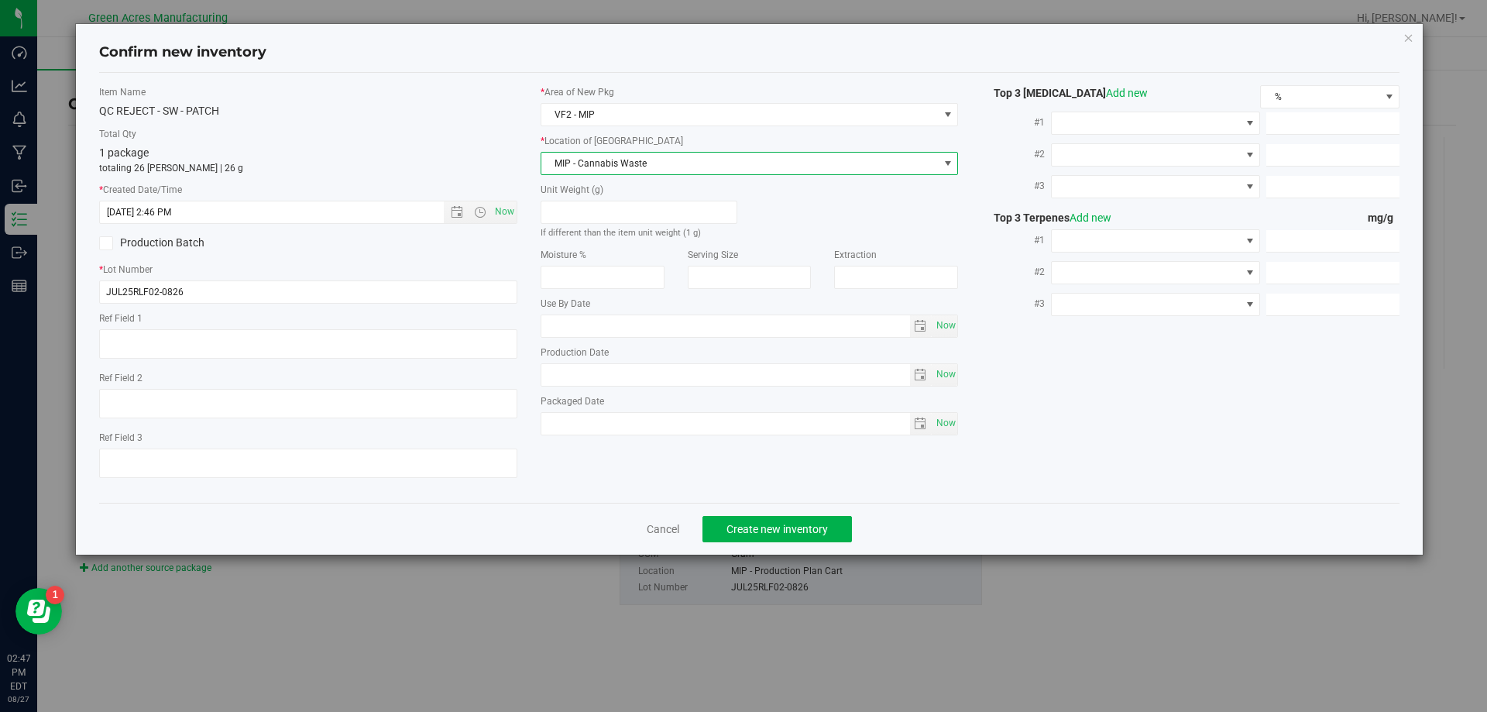
click at [718, 173] on span "MIP - Cannabis Waste" at bounding box center [739, 164] width 397 height 22
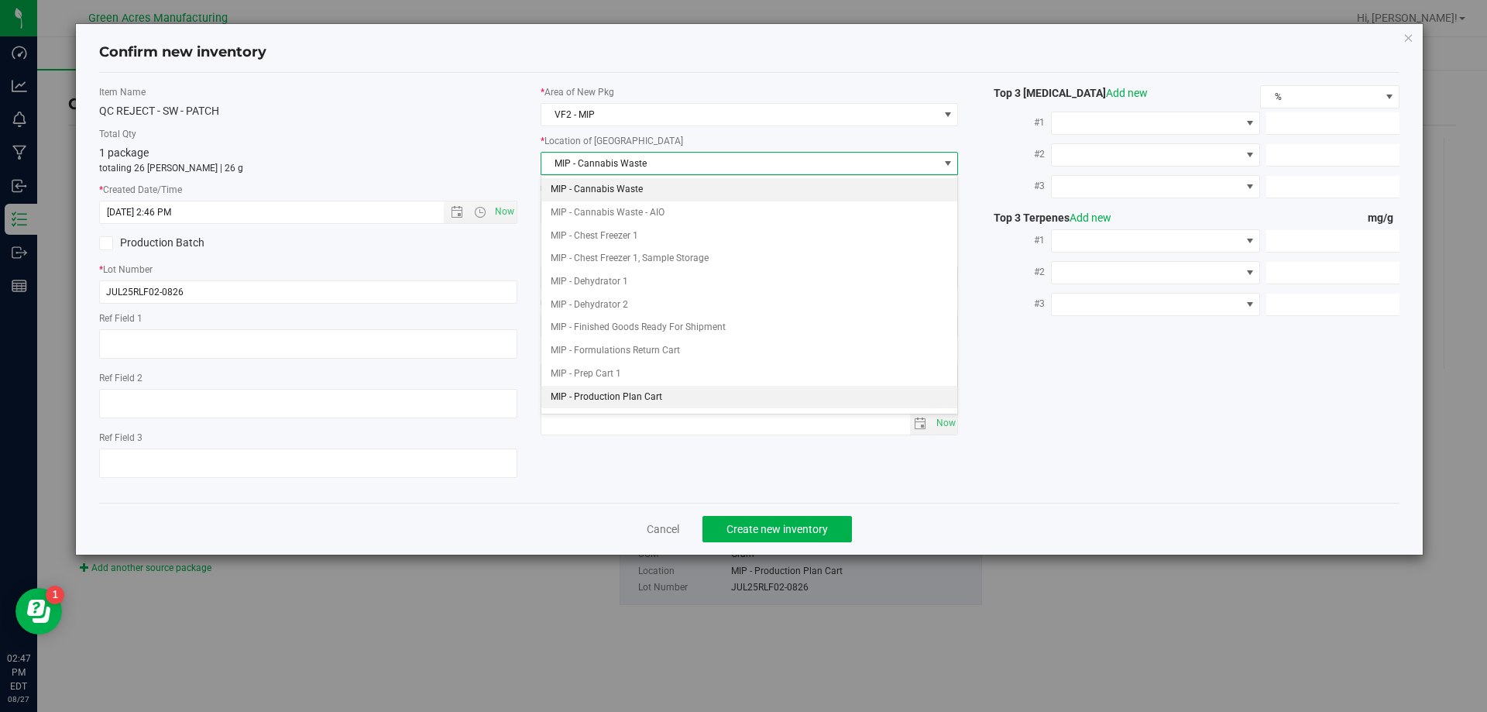
click at [748, 400] on li "MIP - Production Plan Cart" at bounding box center [749, 397] width 417 height 23
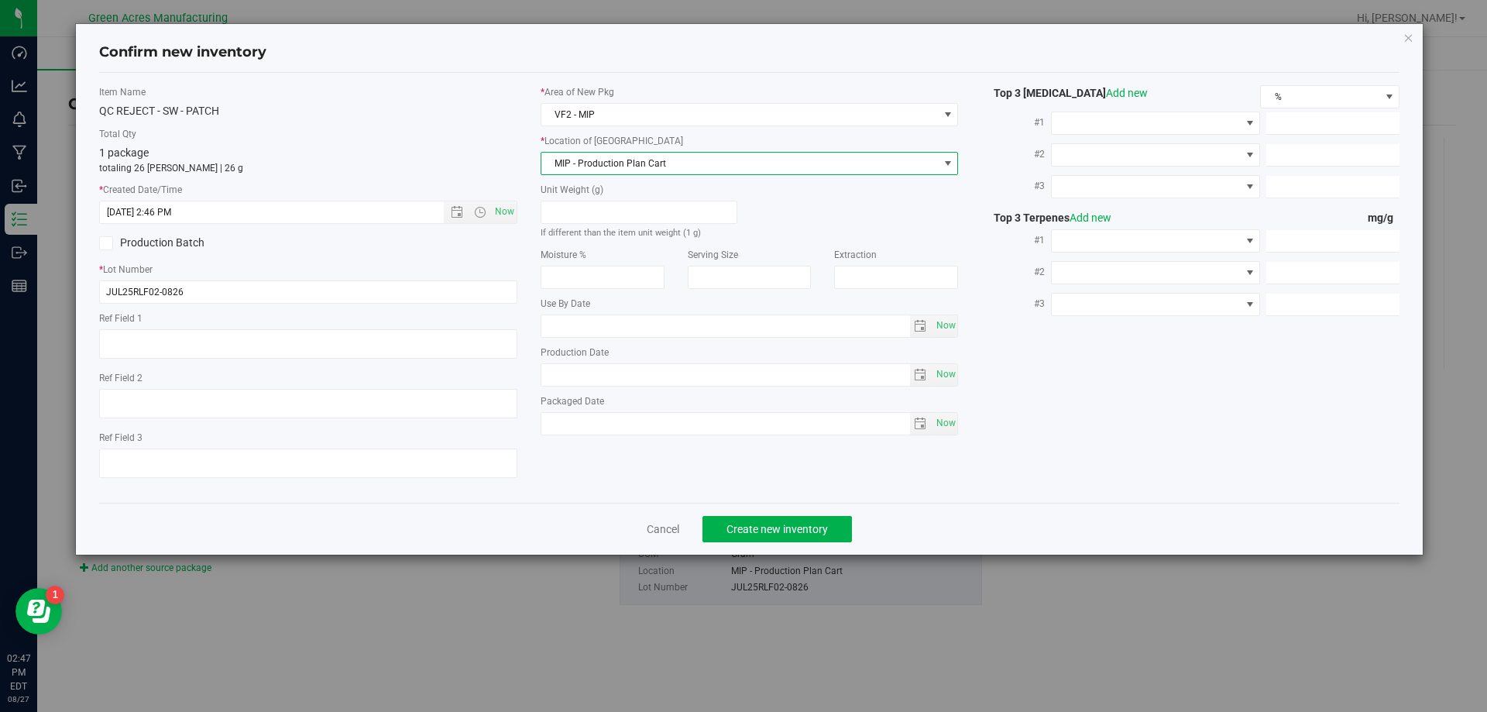
click at [784, 153] on span "MIP - Production Plan Cart" at bounding box center [739, 164] width 397 height 22
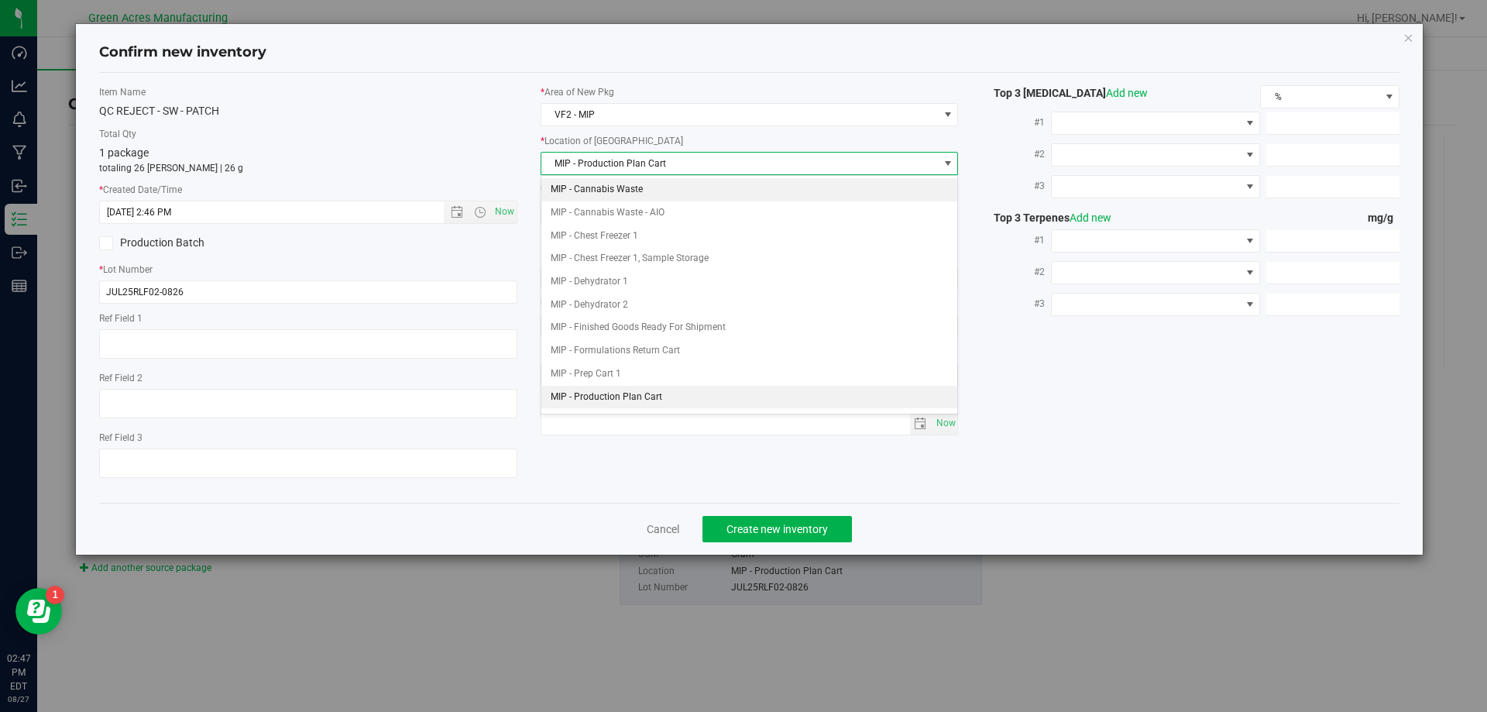
click at [778, 192] on li "MIP - Cannabis Waste" at bounding box center [749, 189] width 417 height 23
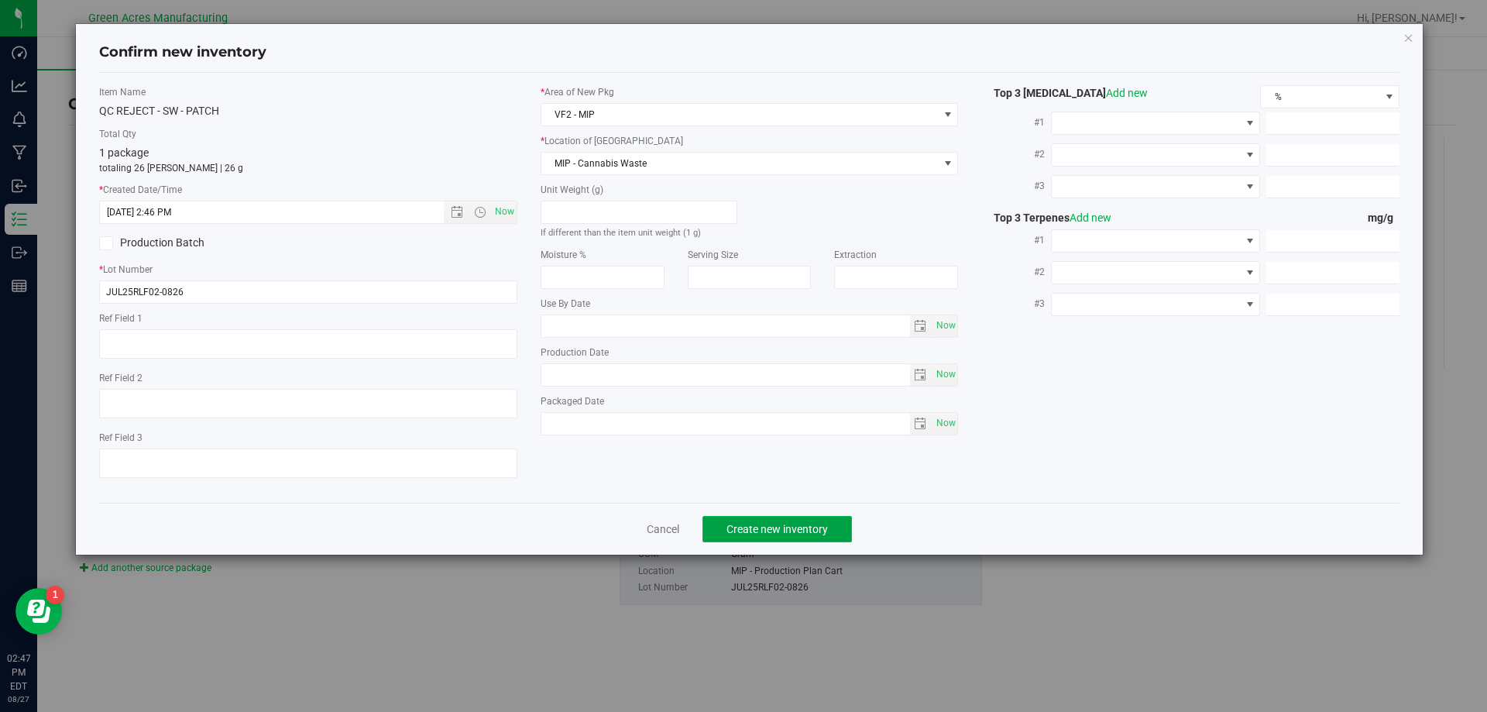
click at [811, 532] on span "Create new inventory" at bounding box center [776, 529] width 101 height 12
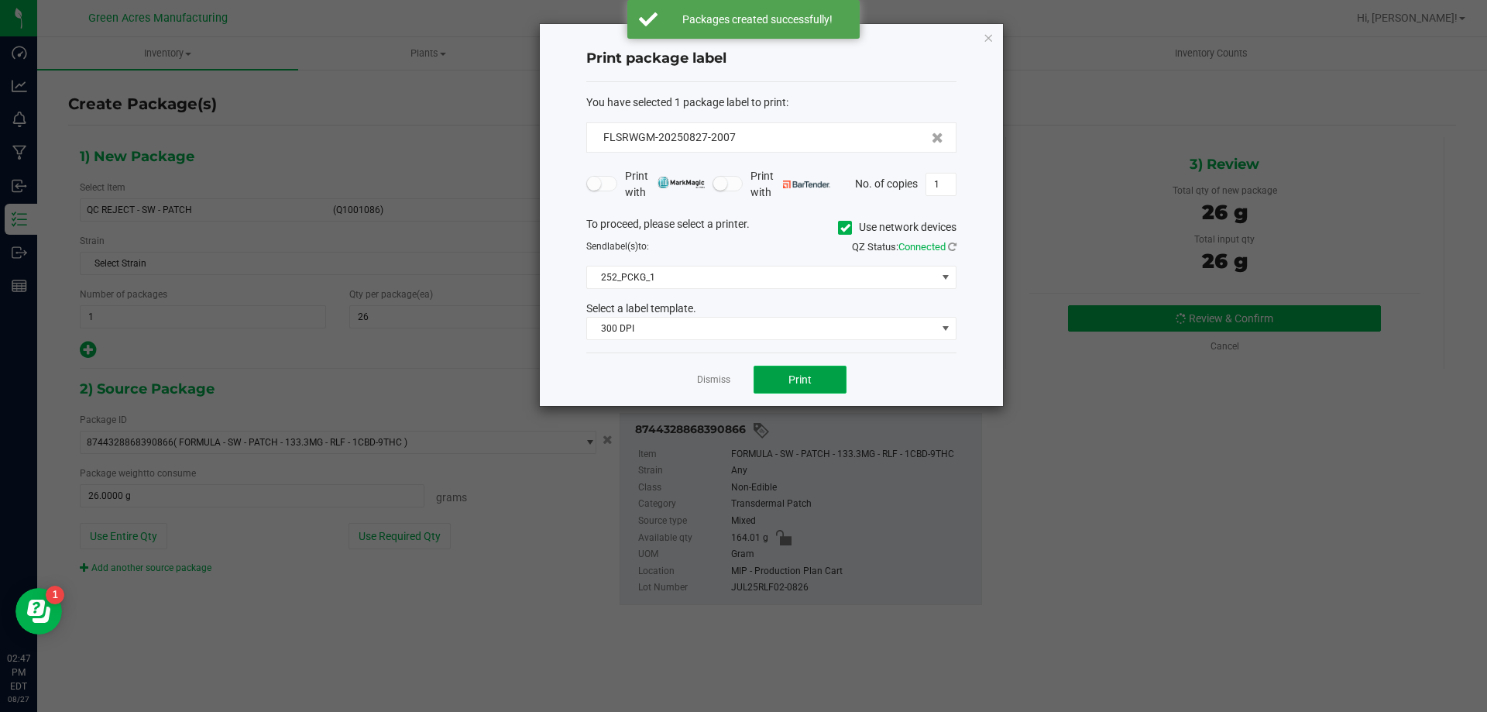
click at [777, 376] on button "Print" at bounding box center [799, 379] width 93 height 28
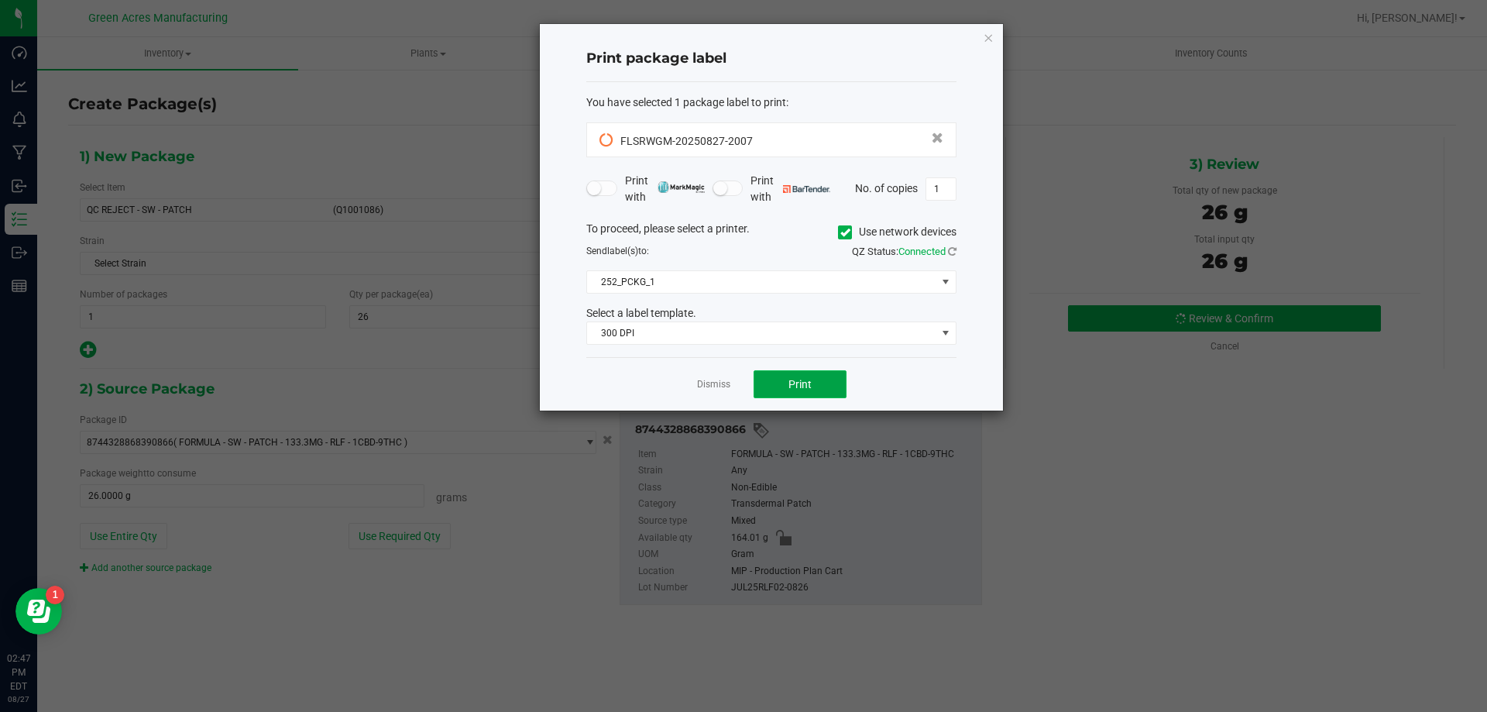
click at [777, 381] on button "Print" at bounding box center [799, 384] width 93 height 28
click at [807, 389] on span "Print" at bounding box center [799, 384] width 23 height 12
click at [722, 383] on link "Dismiss" at bounding box center [713, 384] width 33 height 13
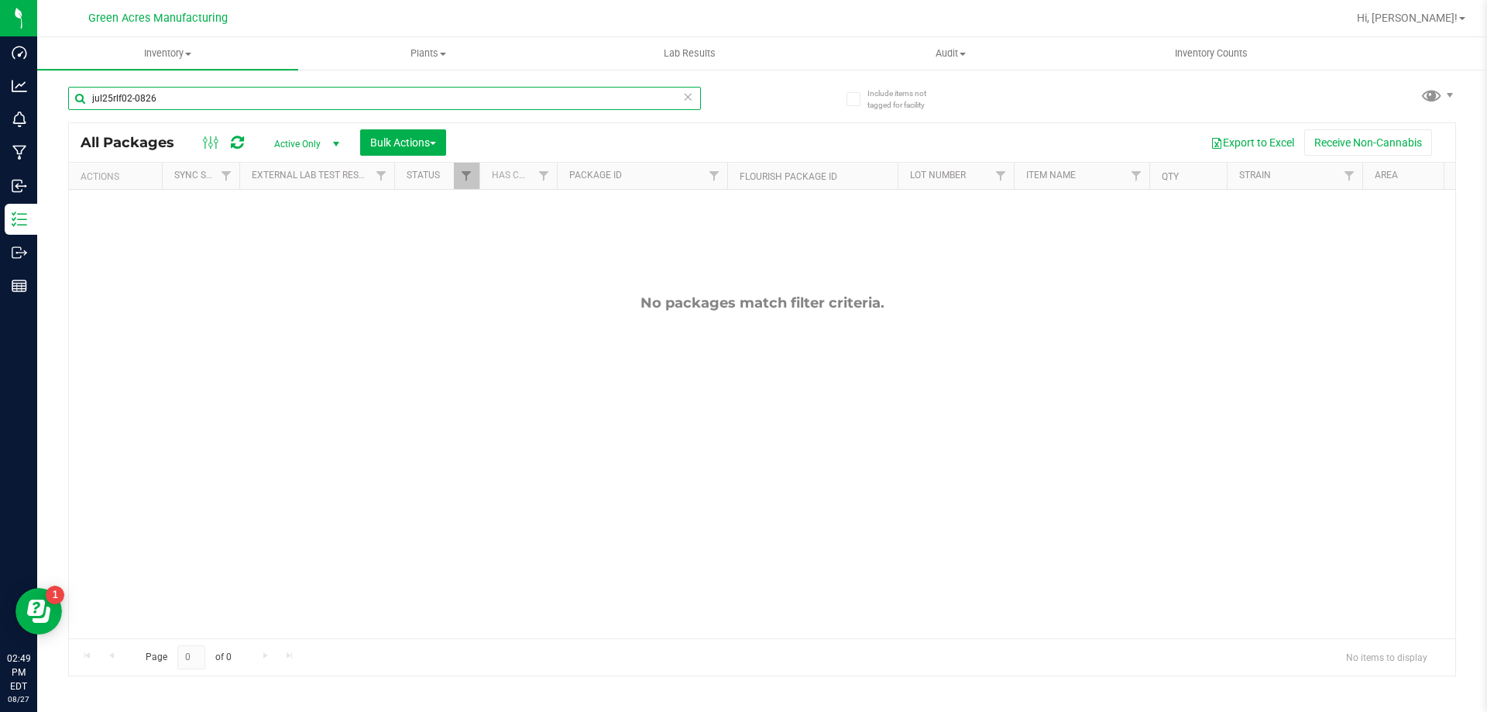
click at [287, 105] on input "jul25rlf02-0826" at bounding box center [384, 98] width 633 height 23
click at [241, 139] on icon at bounding box center [237, 142] width 13 height 15
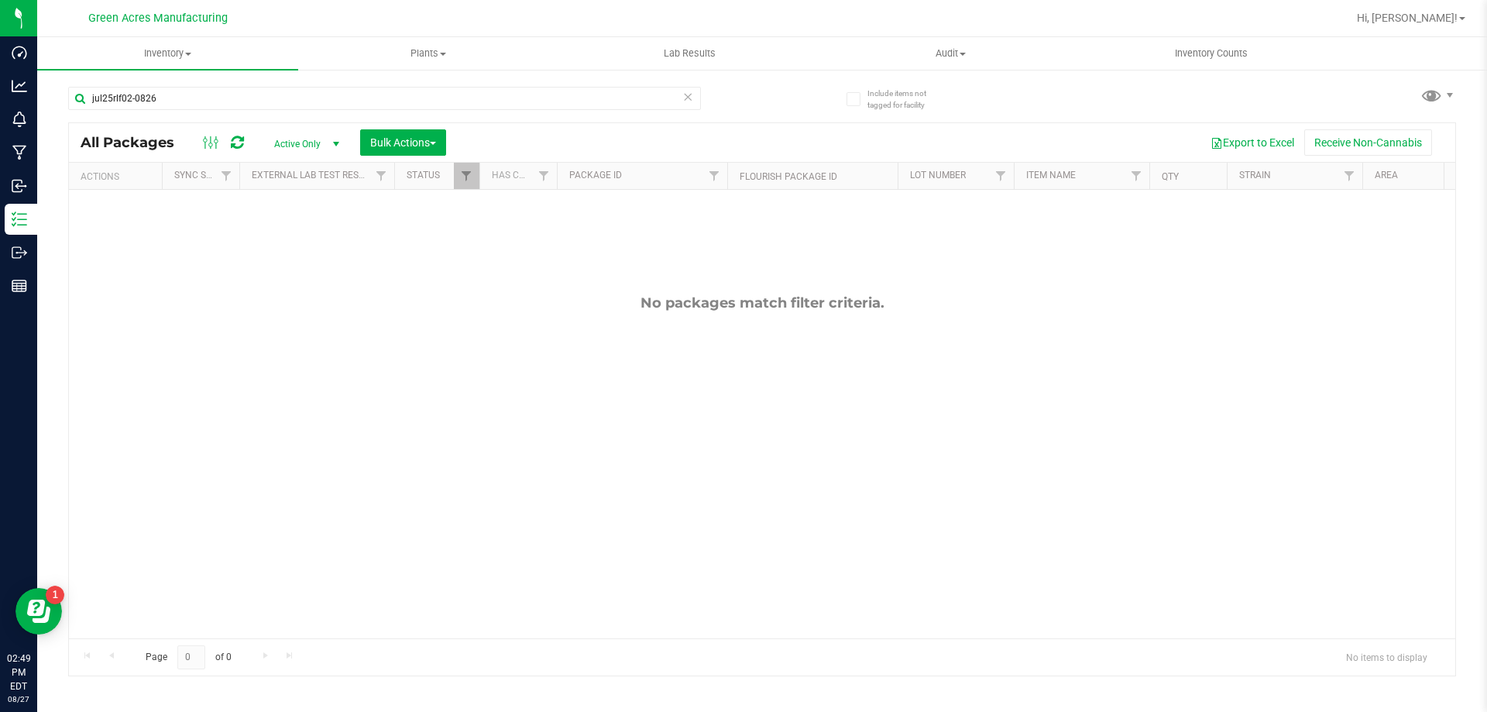
click at [245, 138] on div at bounding box center [223, 142] width 52 height 19
click at [232, 138] on icon at bounding box center [237, 142] width 13 height 15
click at [283, 98] on input "jul25rlf02-0826" at bounding box center [384, 98] width 633 height 23
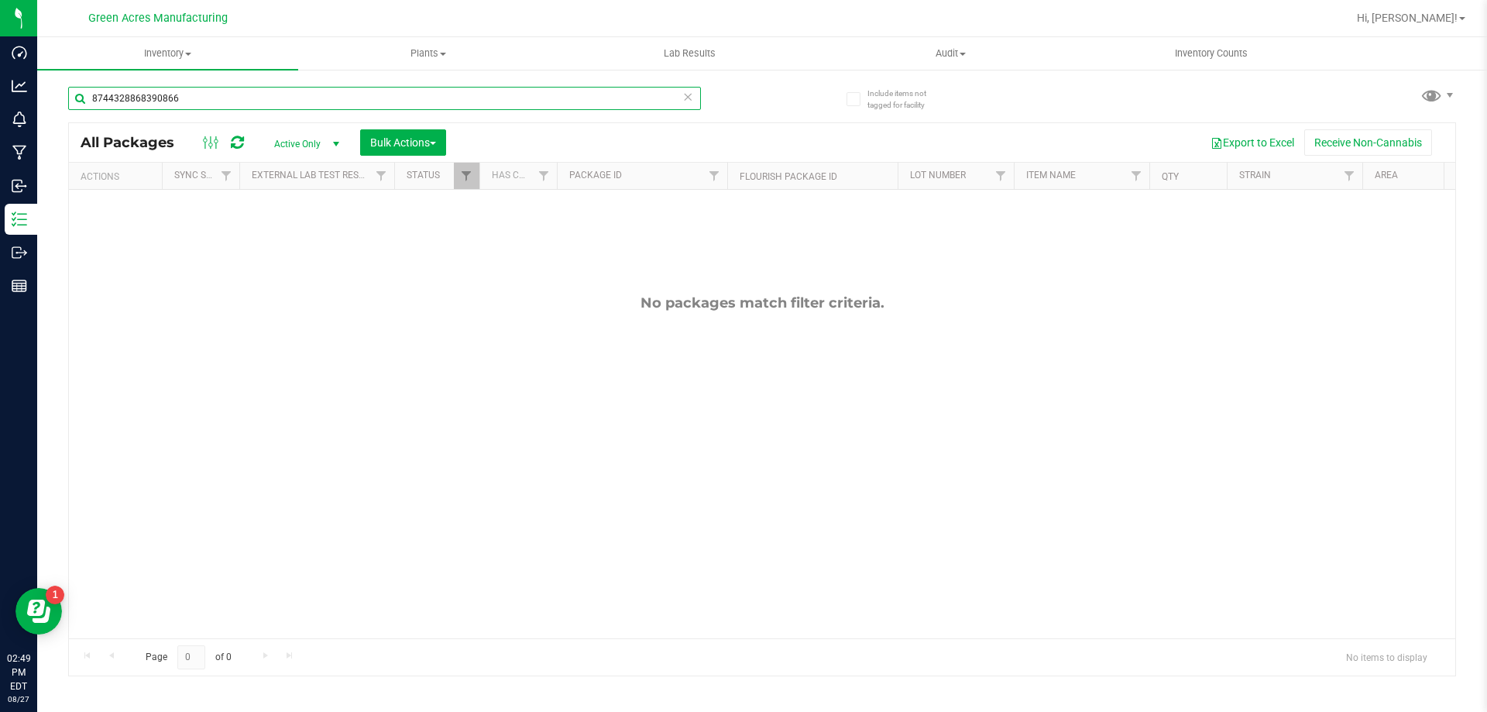
type input "8744328868390866"
click at [558, 345] on div "No packages match filter criteria." at bounding box center [762, 466] width 1386 height 553
click at [301, 144] on span "Active Only" at bounding box center [303, 144] width 85 height 22
click at [290, 230] on li "All" at bounding box center [303, 237] width 84 height 23
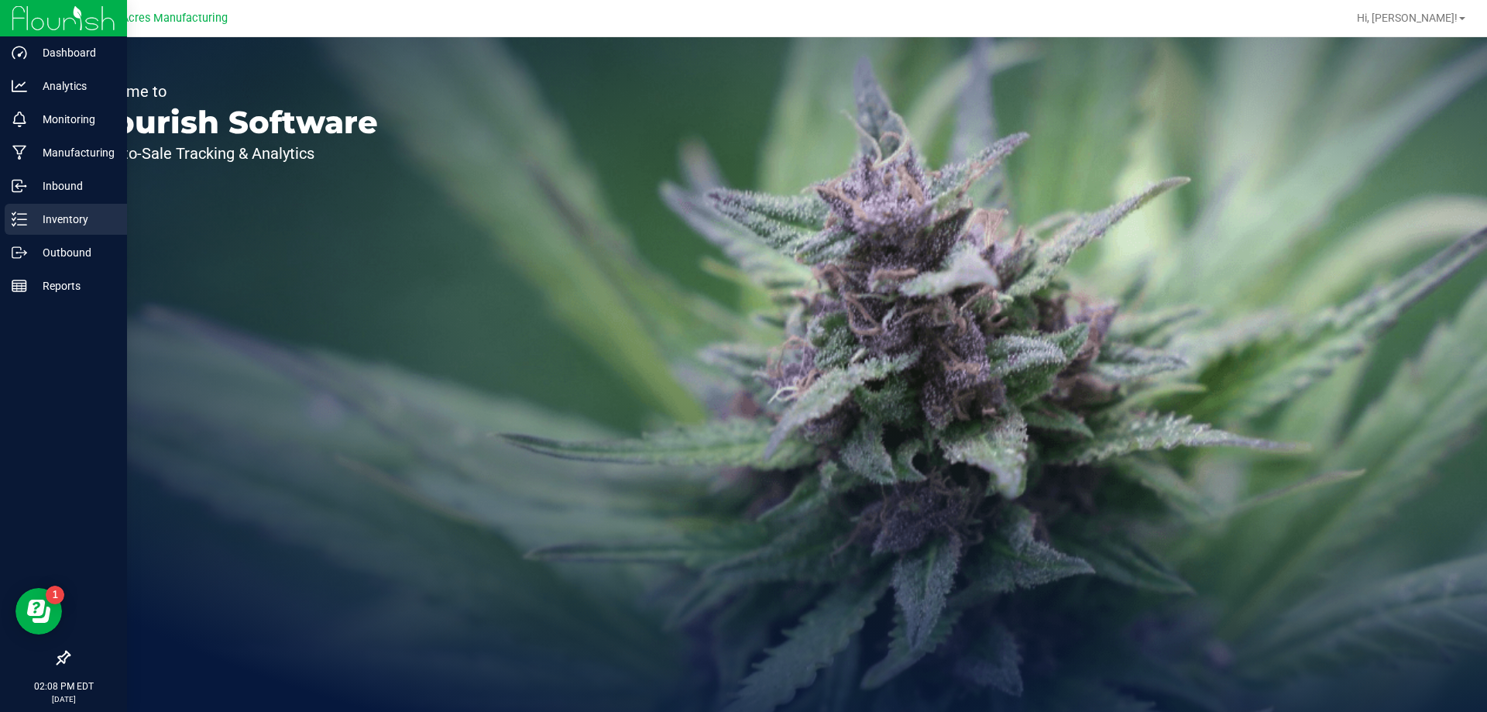
click at [53, 215] on p "Inventory" at bounding box center [73, 219] width 93 height 19
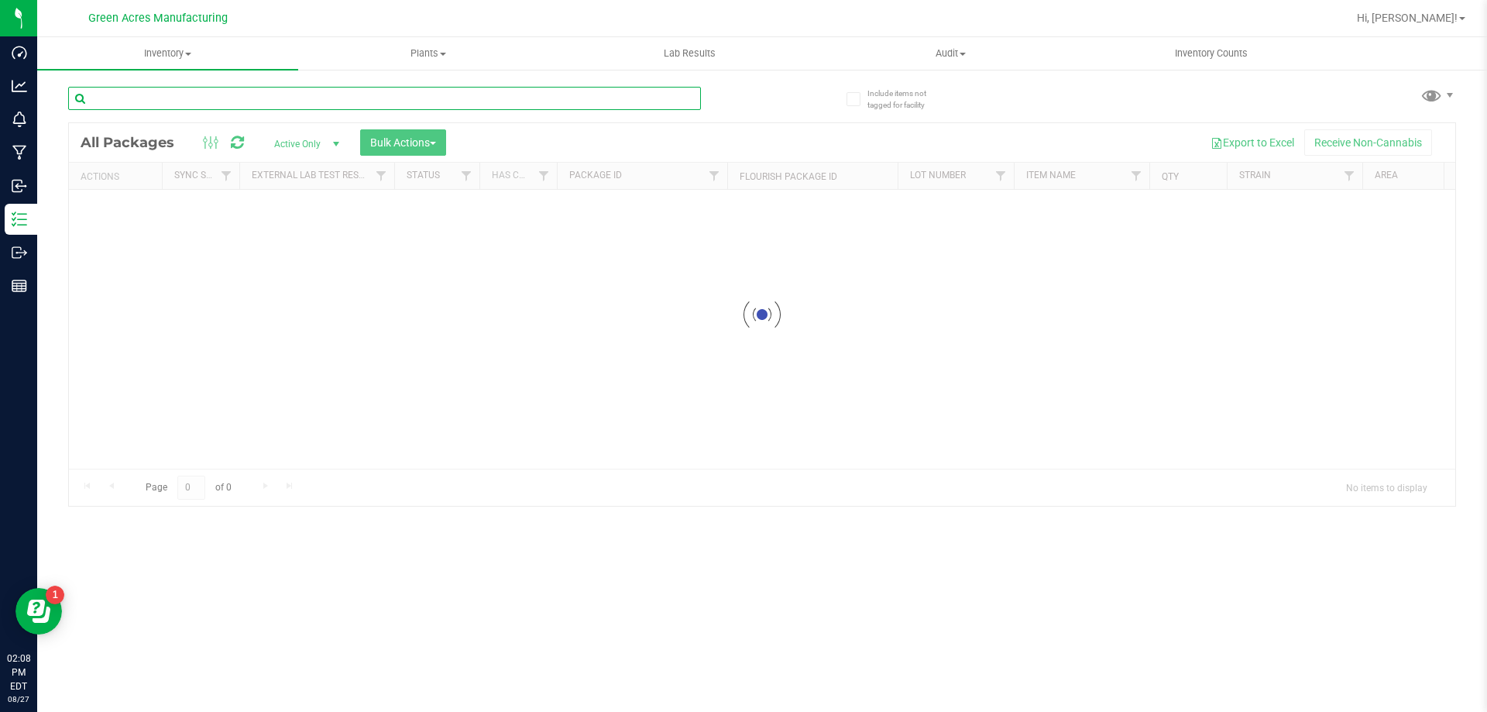
click at [288, 94] on input "text" at bounding box center [384, 98] width 633 height 23
type input "[CREDIT_CARD_NUMBER]"
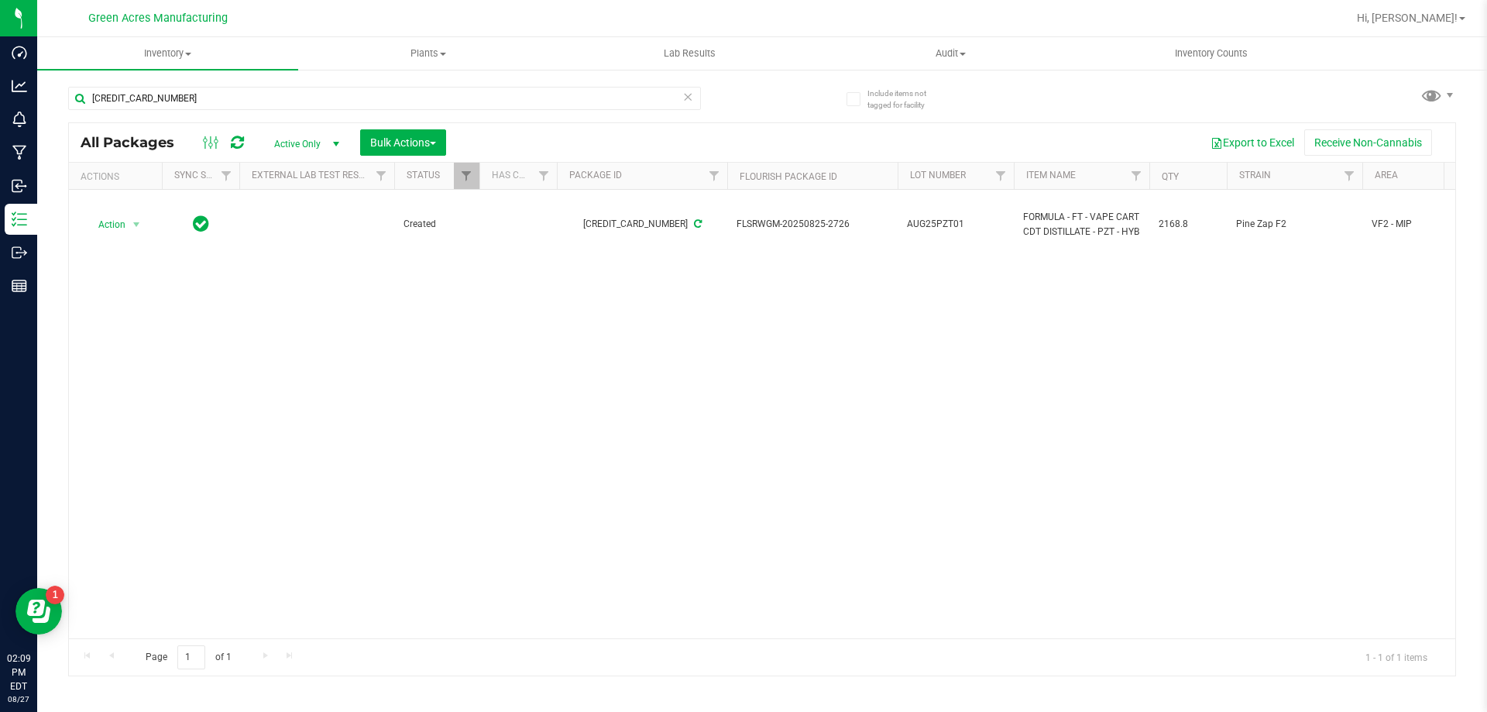
click at [197, 321] on div "Action Action Adjust qty Create package Edit attributes Global inventory Locate…" at bounding box center [762, 414] width 1386 height 448
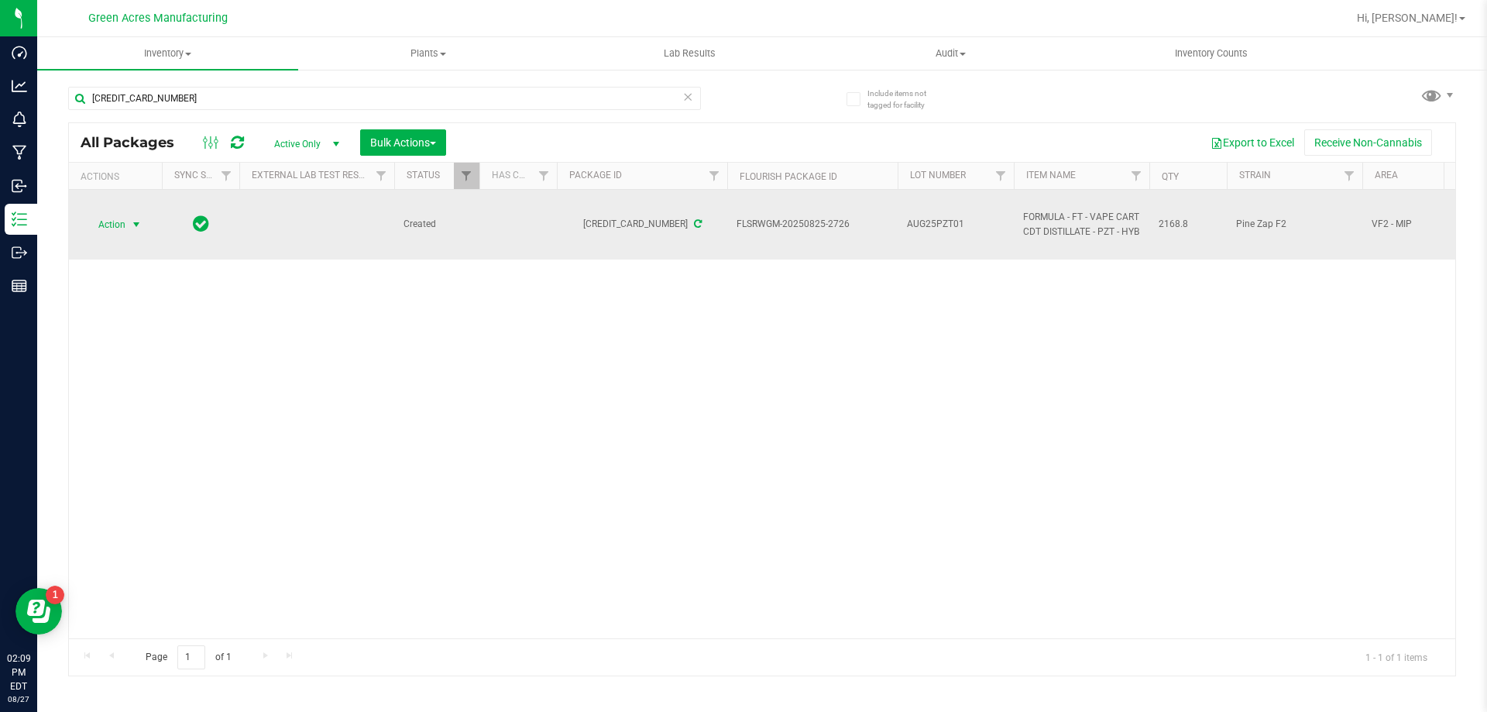
click at [139, 225] on span "select" at bounding box center [136, 224] width 12 height 12
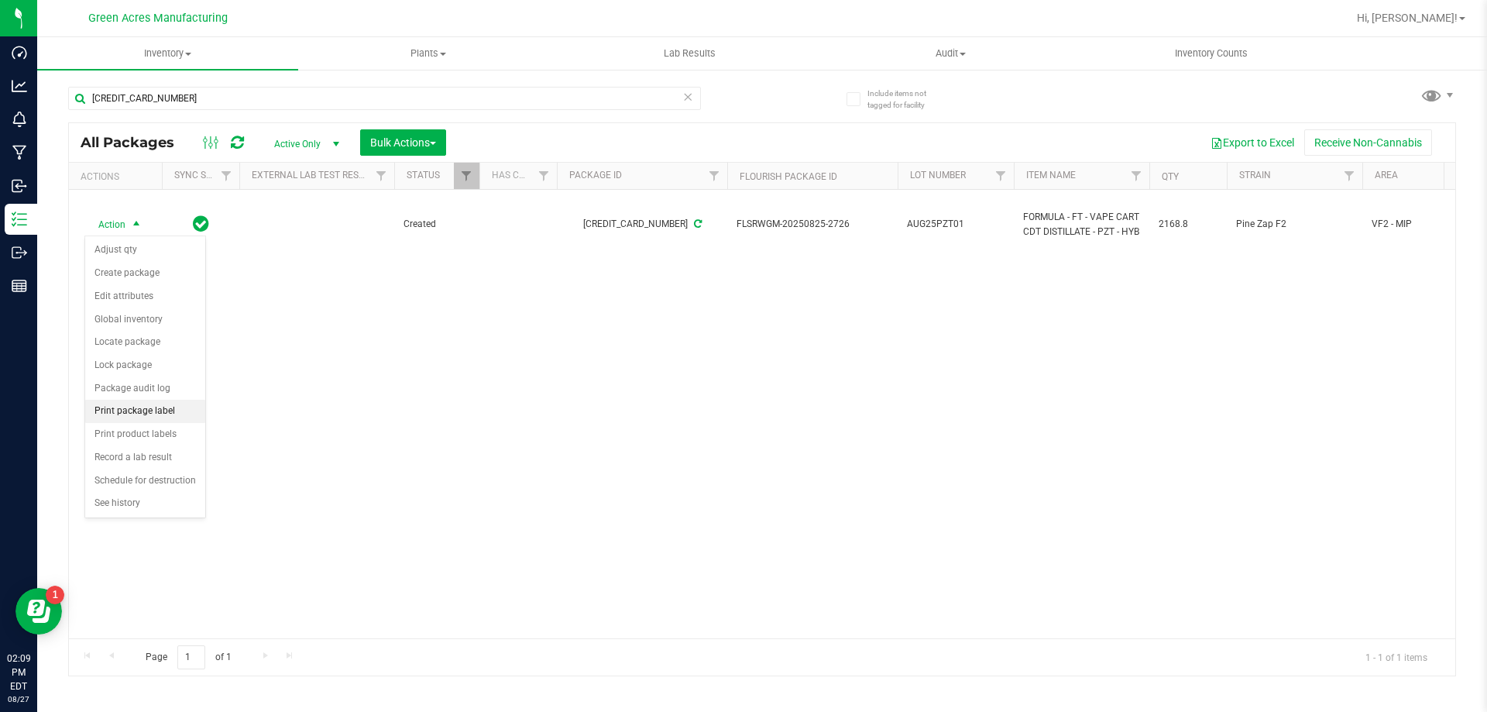
click at [164, 410] on li "Print package label" at bounding box center [145, 411] width 120 height 23
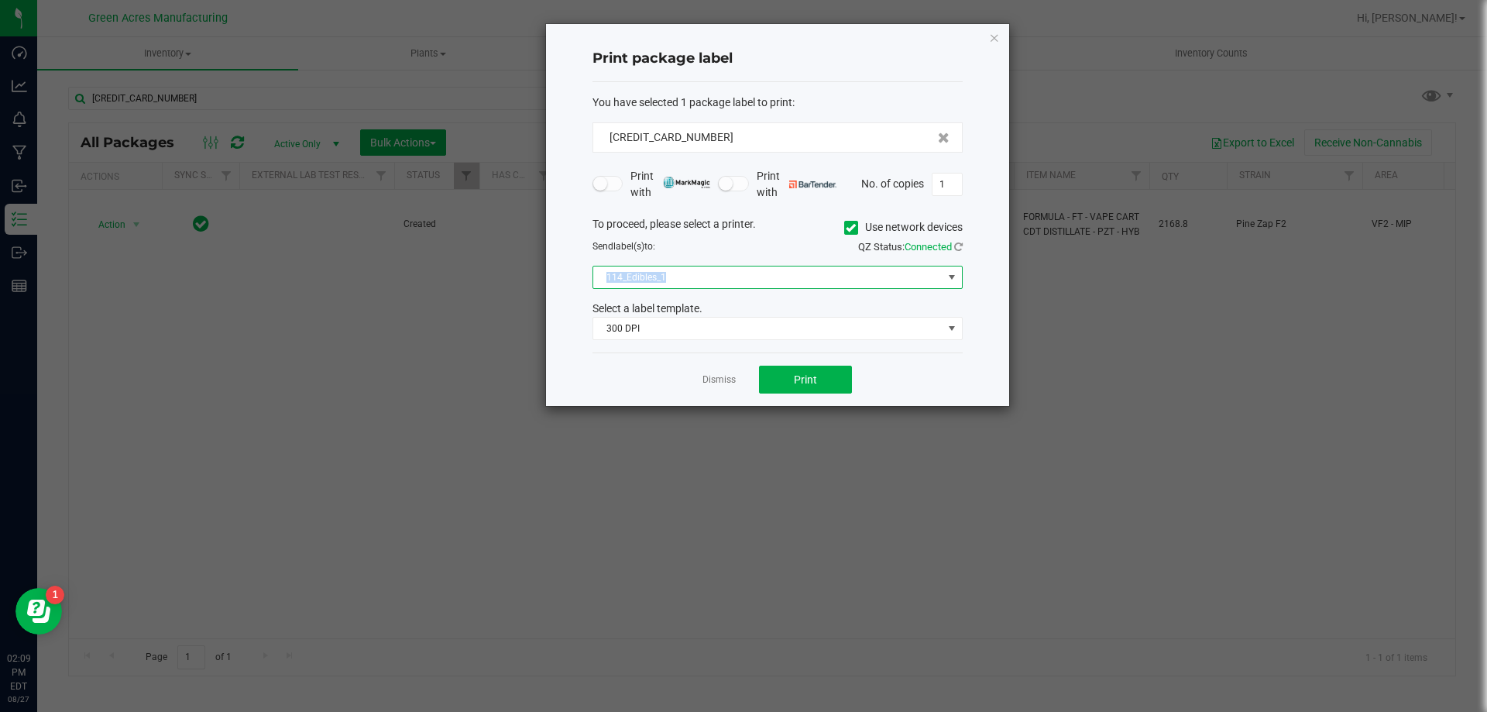
click at [768, 265] on div "To proceed, please select a printer. Use network devices Send label(s) to: QZ S…" at bounding box center [777, 278] width 370 height 125
click at [762, 279] on span "114_Edibles_1" at bounding box center [767, 277] width 349 height 22
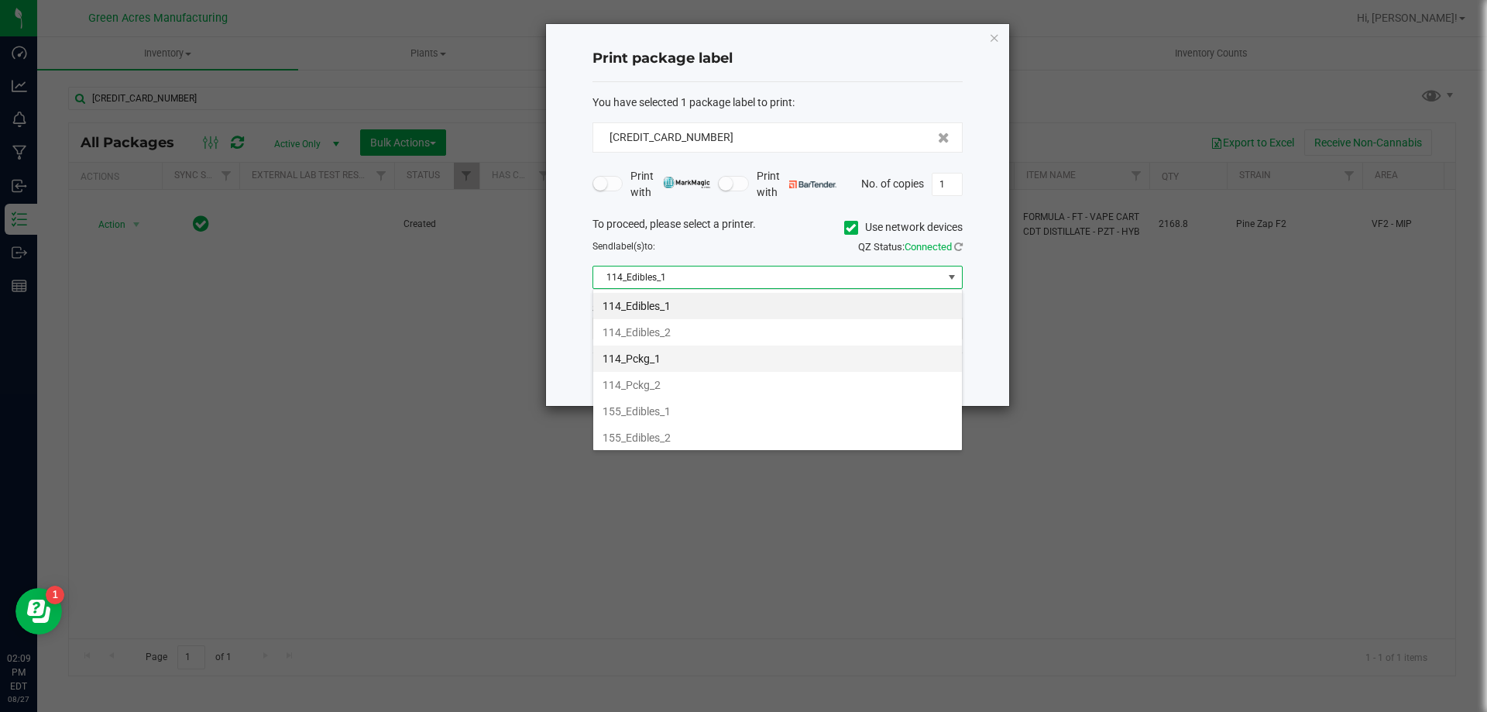
scroll to position [155, 0]
click at [728, 362] on li "252_PCKG_1" at bounding box center [777, 361] width 369 height 26
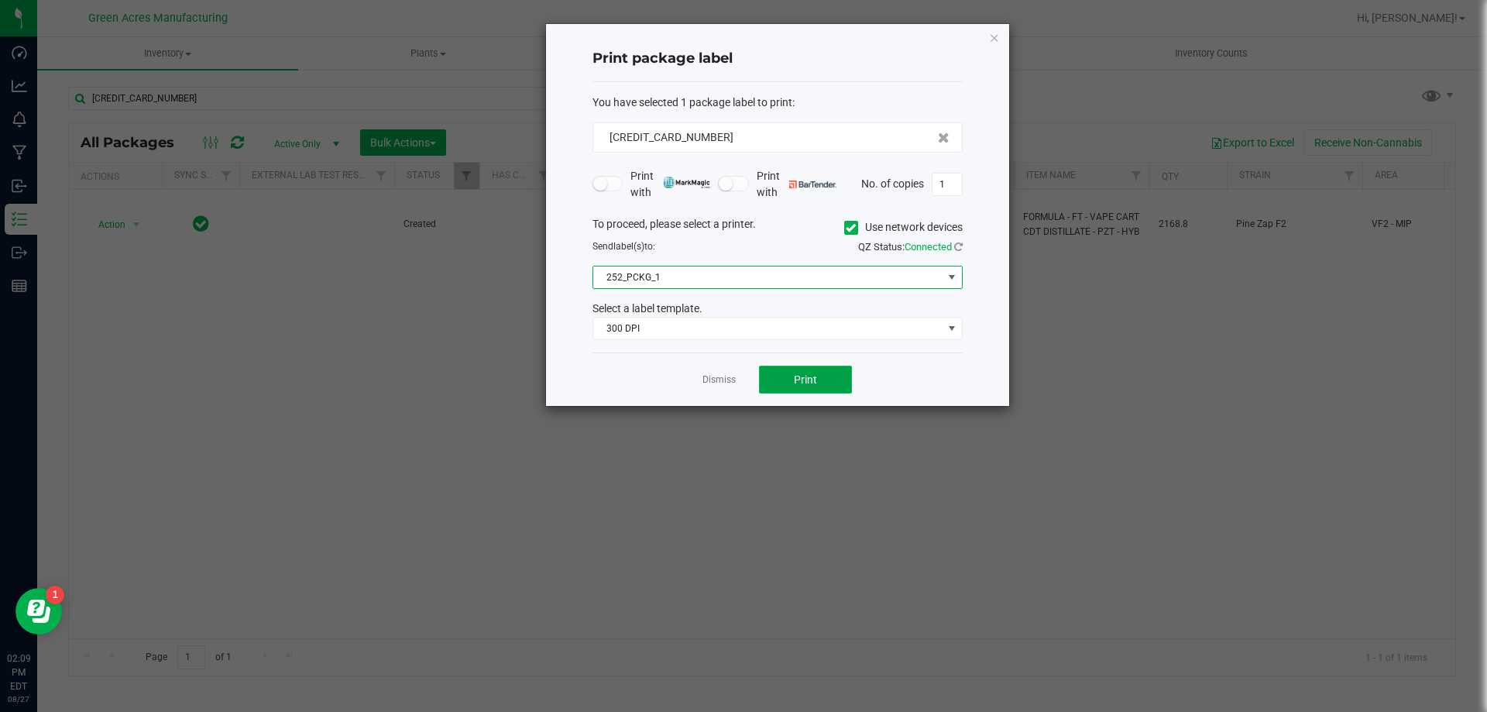
click at [805, 379] on span "Print" at bounding box center [805, 379] width 23 height 12
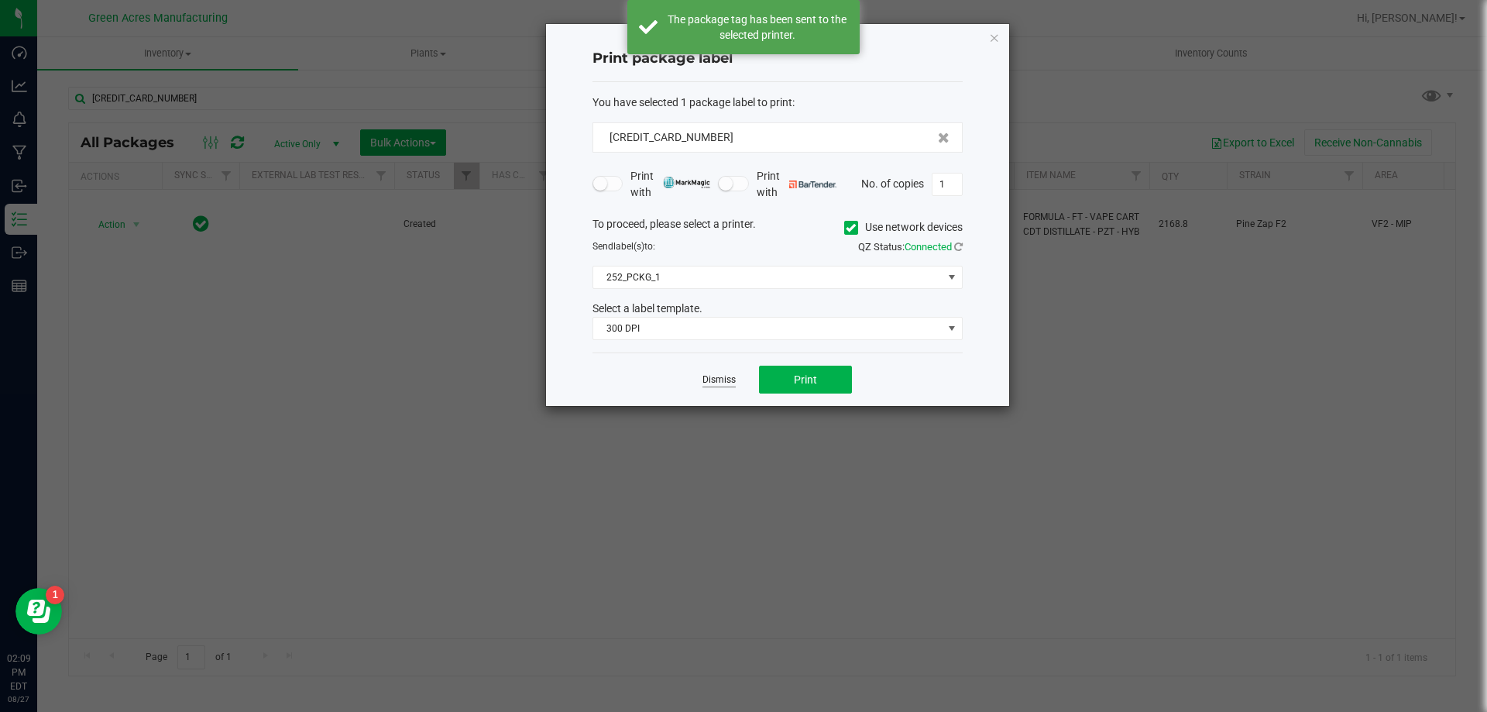
click at [720, 377] on link "Dismiss" at bounding box center [718, 379] width 33 height 13
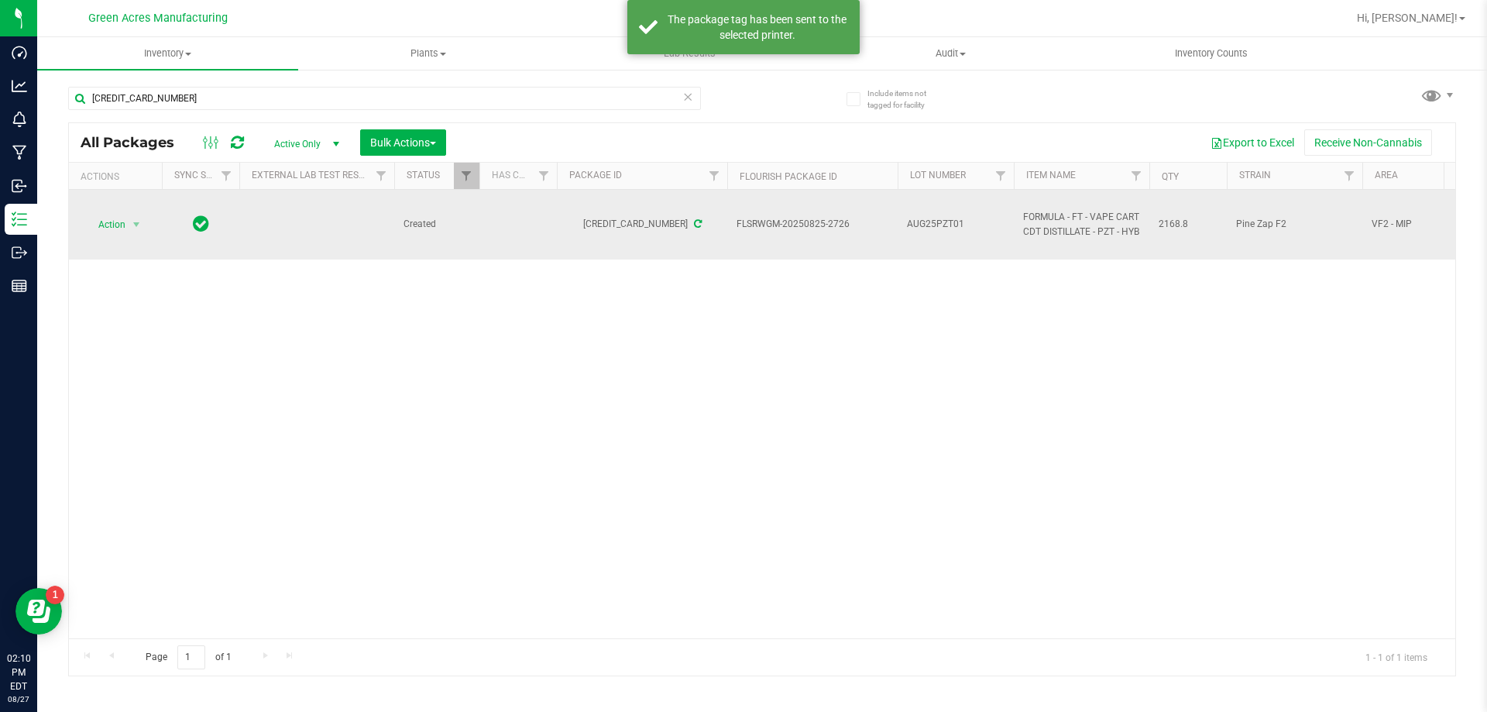
click at [982, 218] on span "AUG25PZT01" at bounding box center [956, 224] width 98 height 15
type input "AUG25PZT01-0827"
click at [123, 225] on span "Action" at bounding box center [105, 225] width 42 height 22
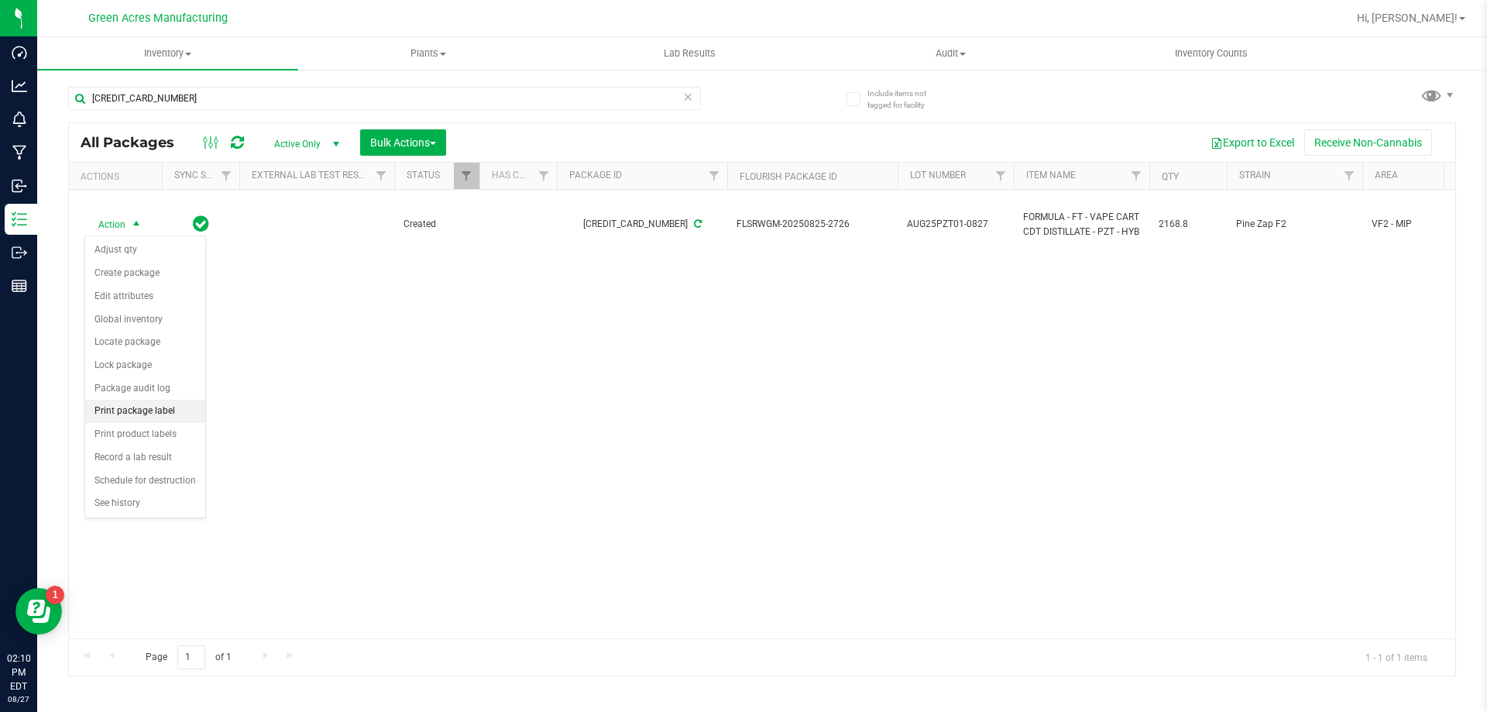
click at [162, 413] on li "Print package label" at bounding box center [145, 411] width 120 height 23
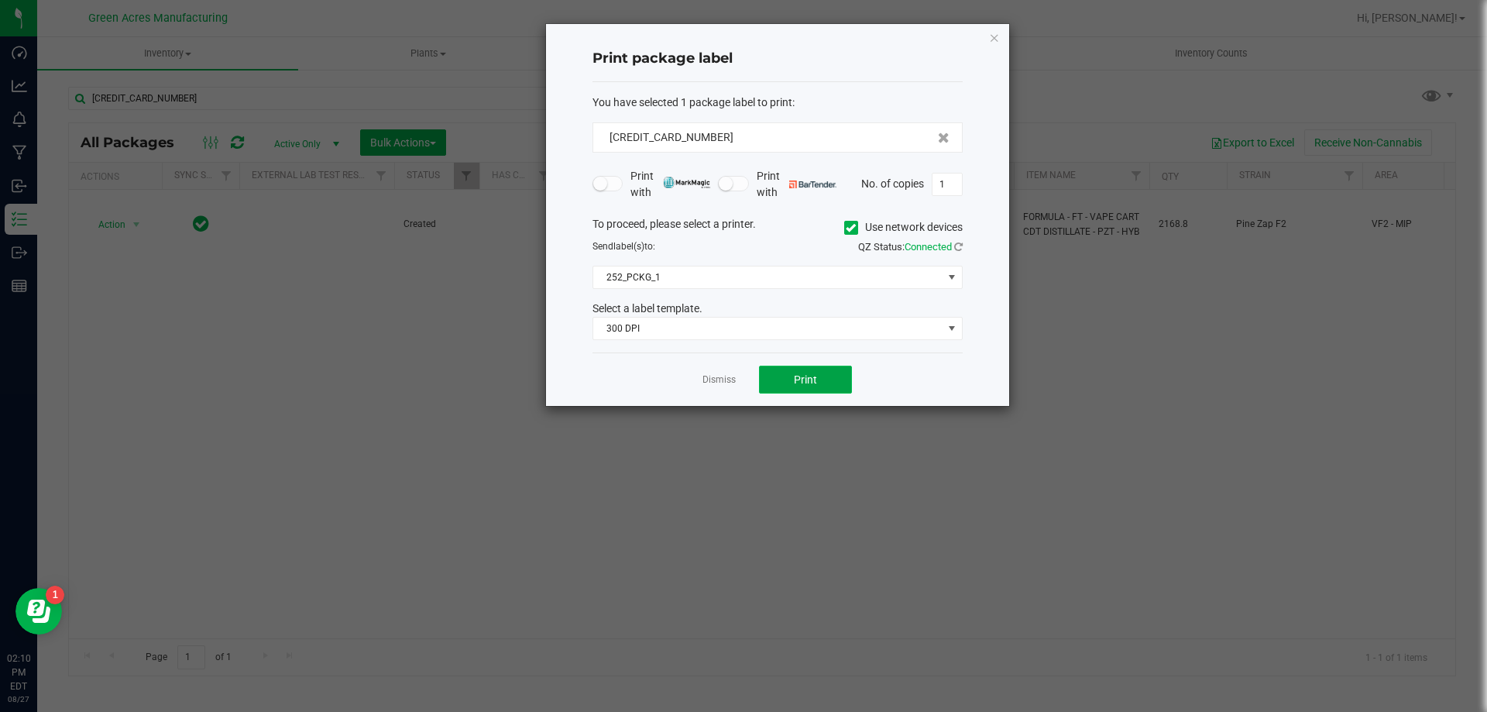
click at [818, 383] on button "Print" at bounding box center [805, 379] width 93 height 28
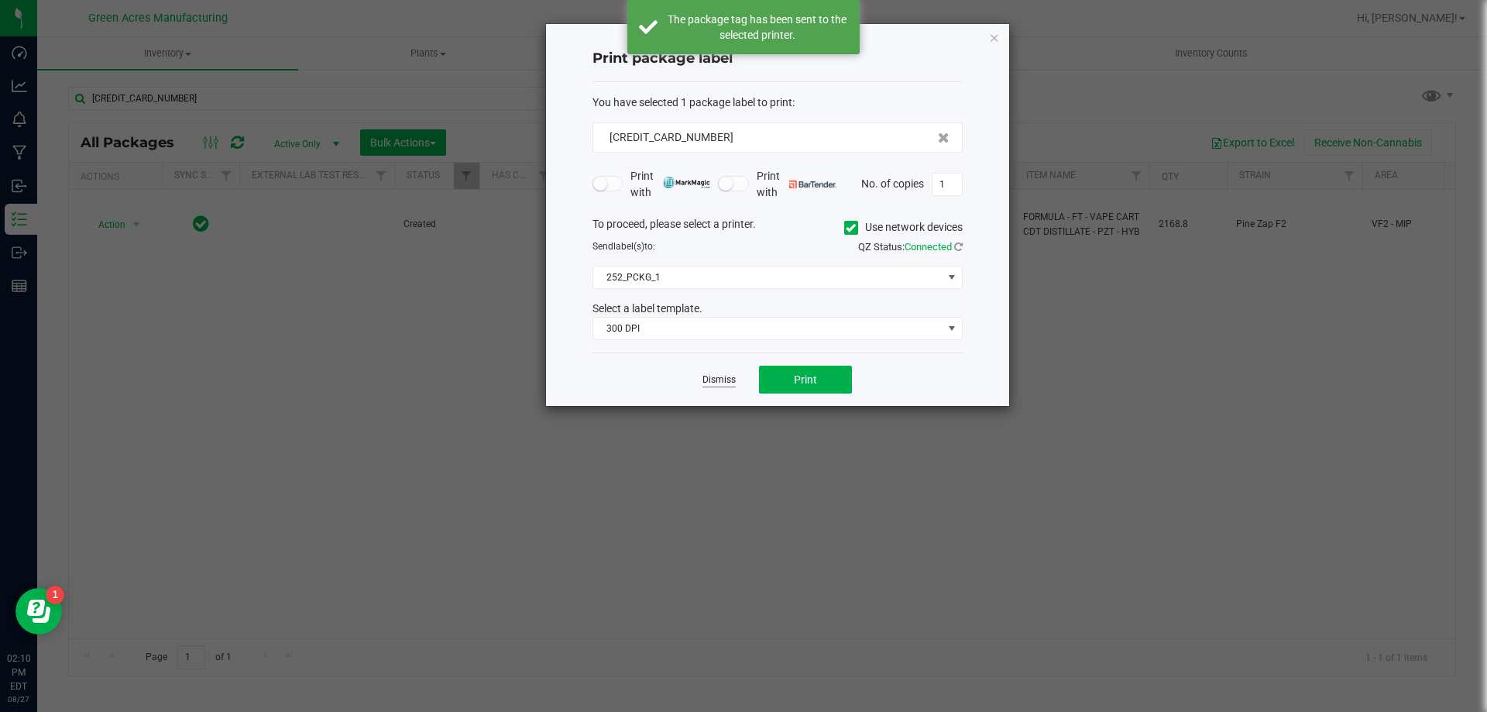
click at [719, 377] on link "Dismiss" at bounding box center [718, 379] width 33 height 13
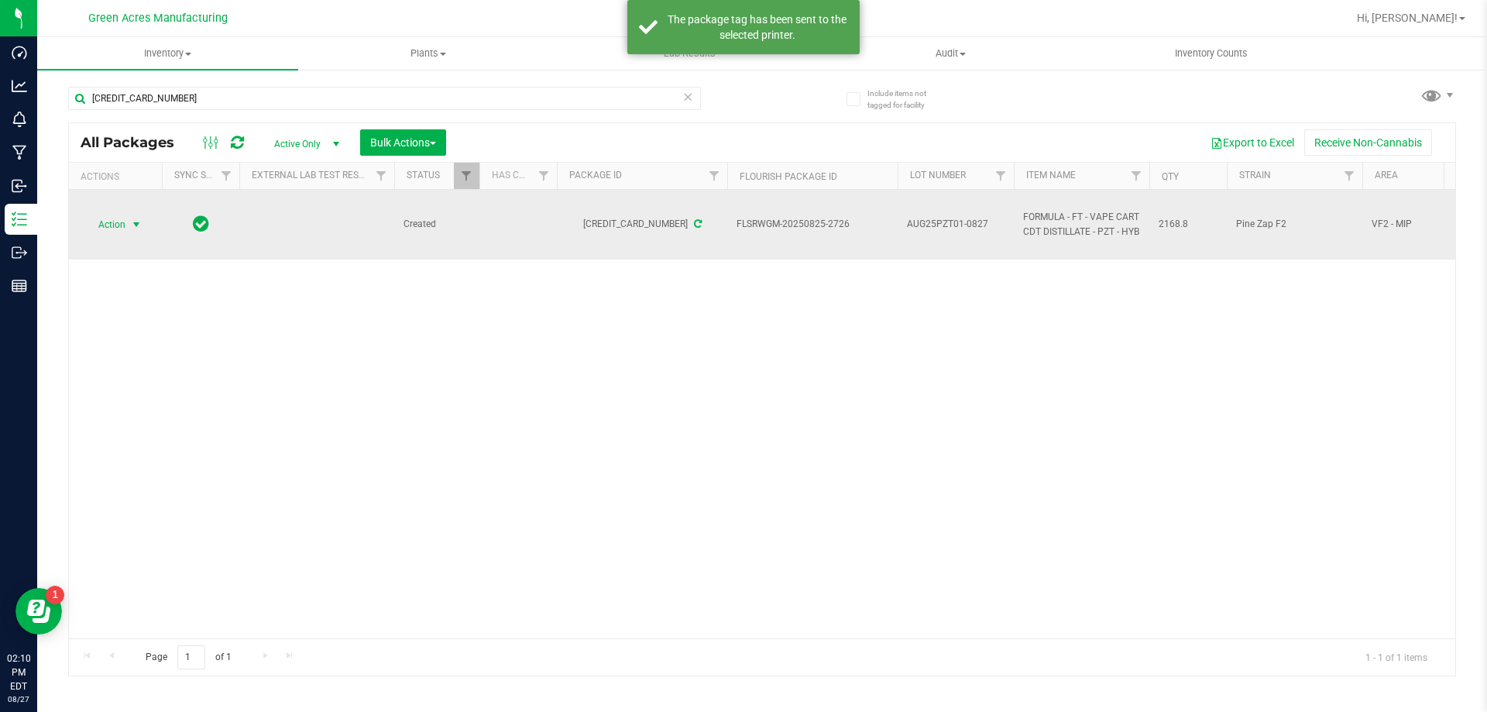
click at [115, 228] on span "Action" at bounding box center [105, 225] width 42 height 22
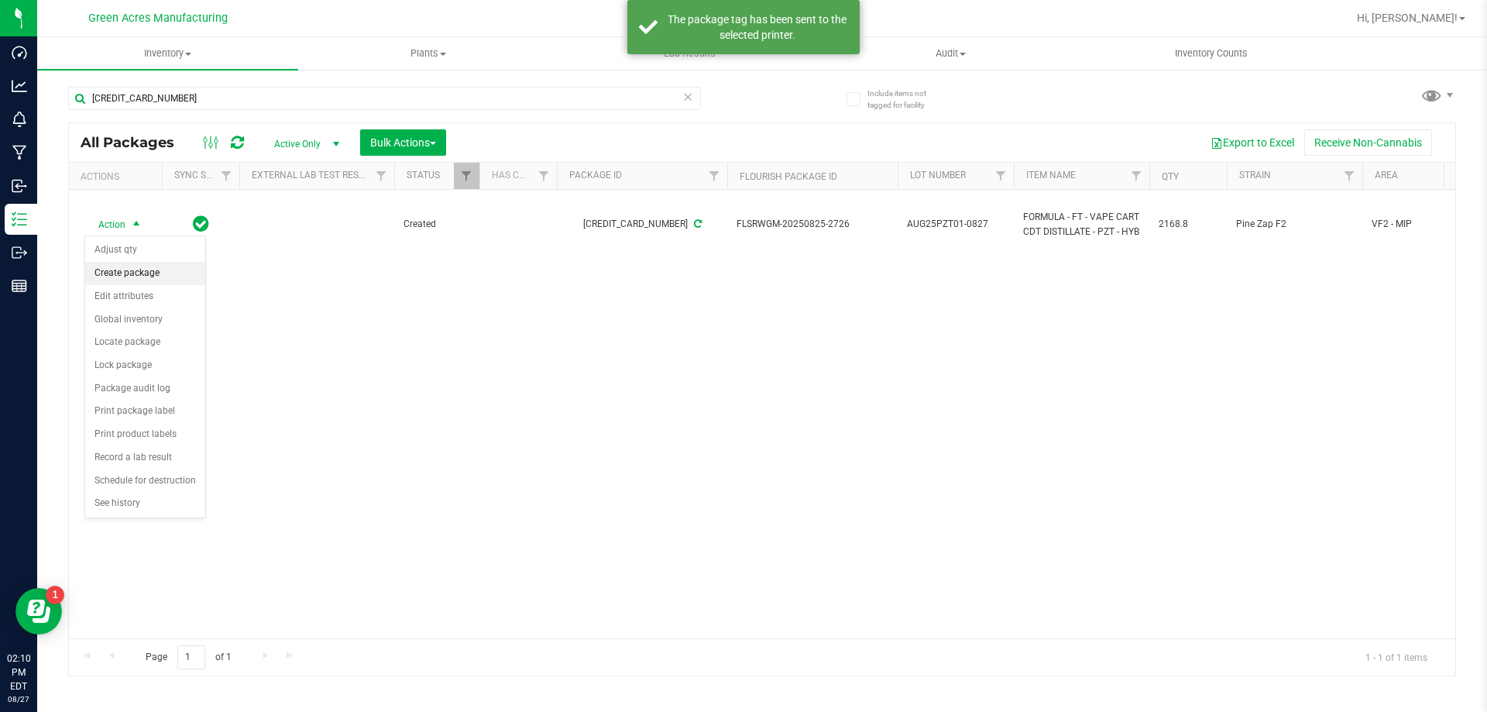
click at [147, 269] on li "Create package" at bounding box center [145, 273] width 120 height 23
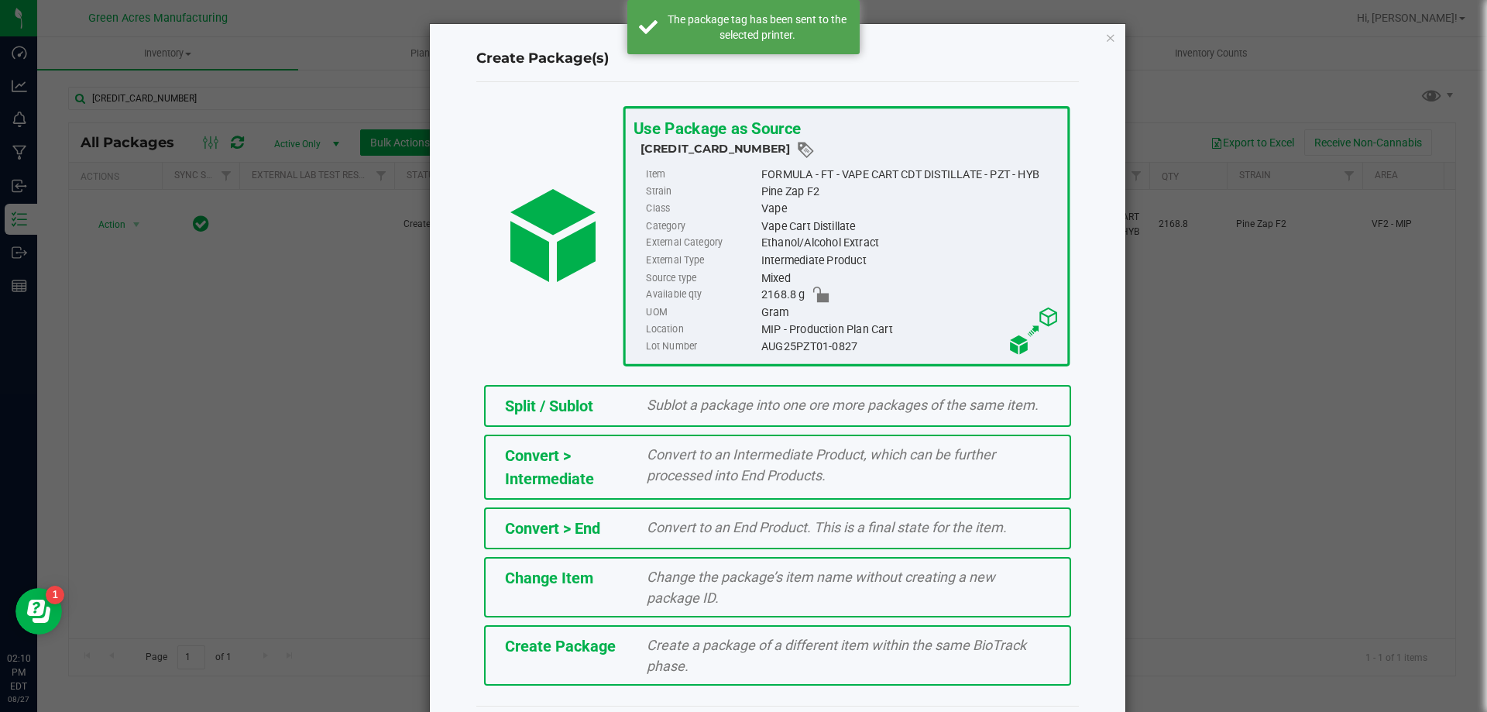
click at [667, 650] on div "Create Package Create a package of a different item within the same BioTrack ph…" at bounding box center [777, 655] width 587 height 60
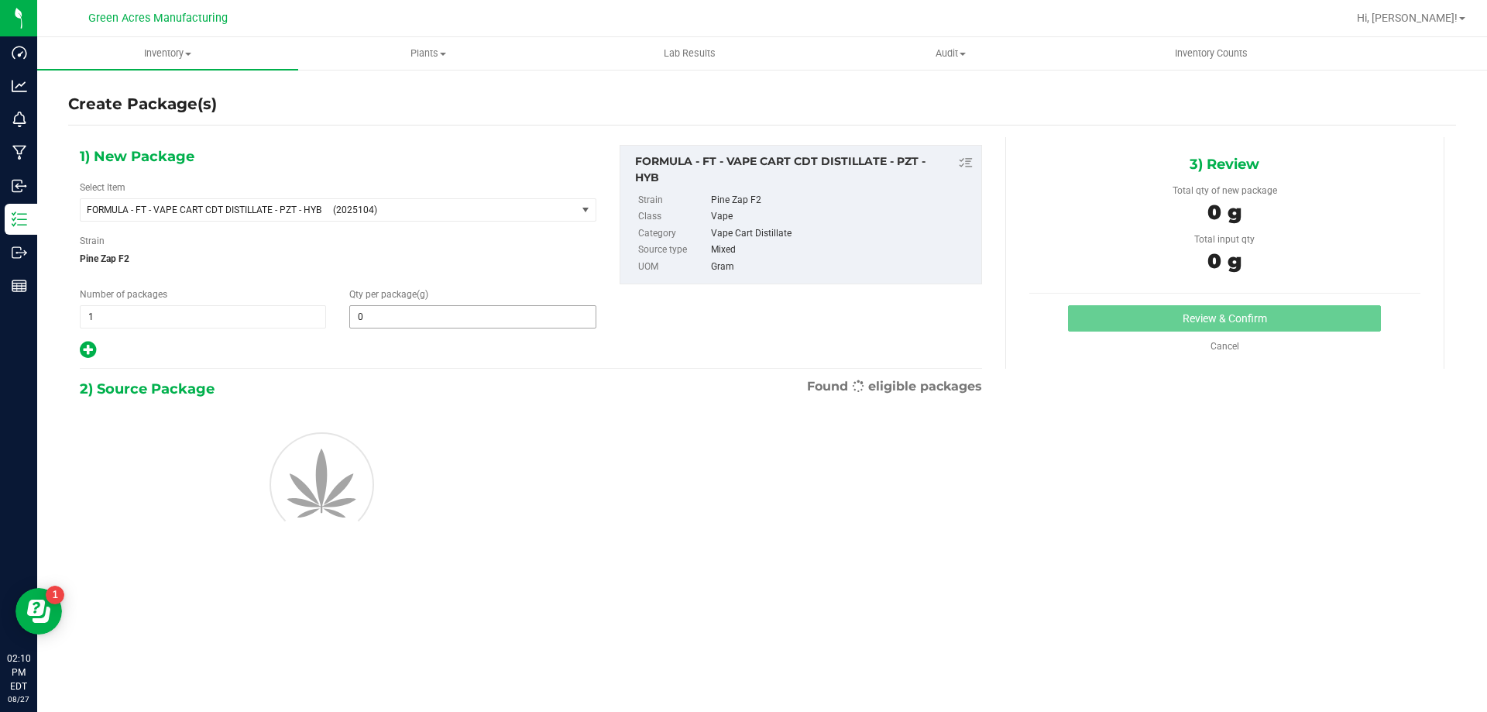
type input "0.0000"
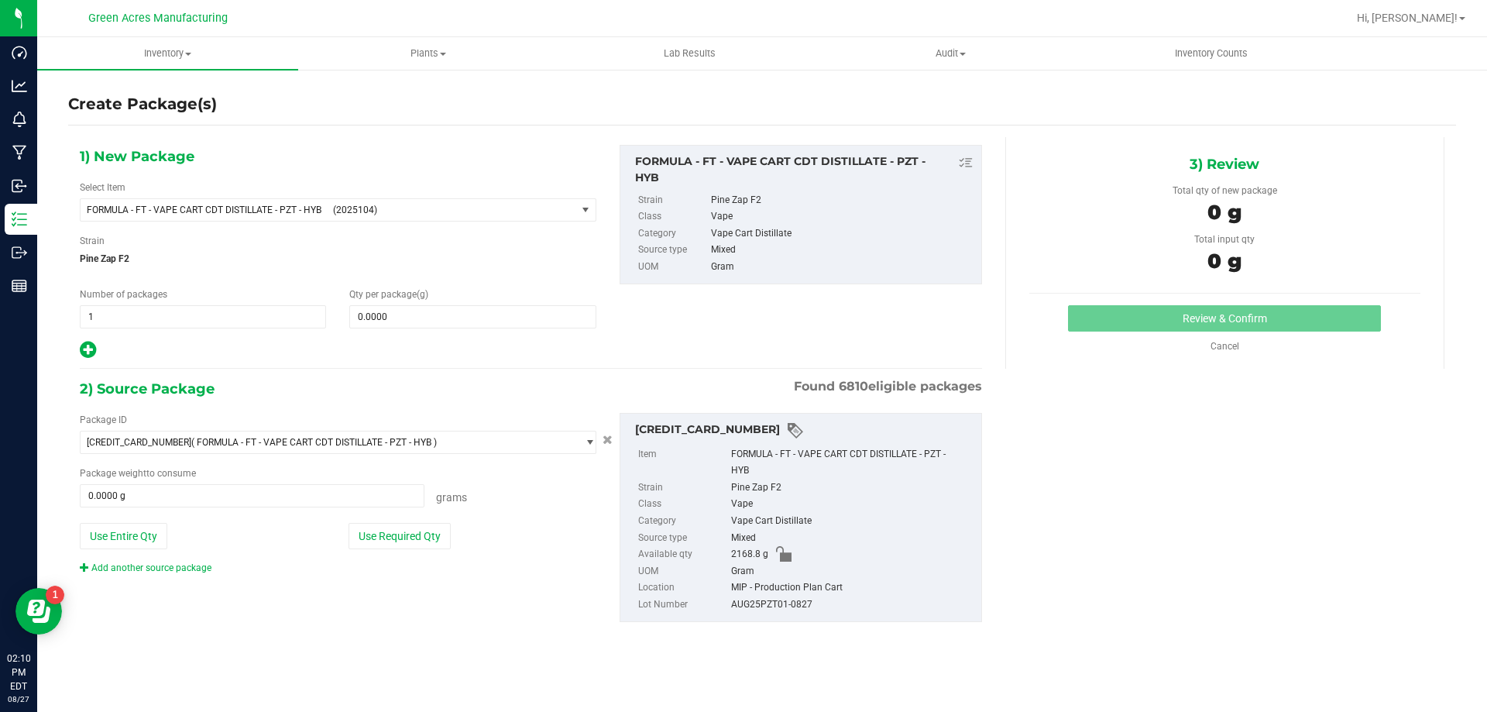
click at [467, 300] on div "Qty per package (g) 0.0000 0" at bounding box center [472, 307] width 269 height 41
click at [467, 320] on span at bounding box center [472, 316] width 246 height 23
type input "1"
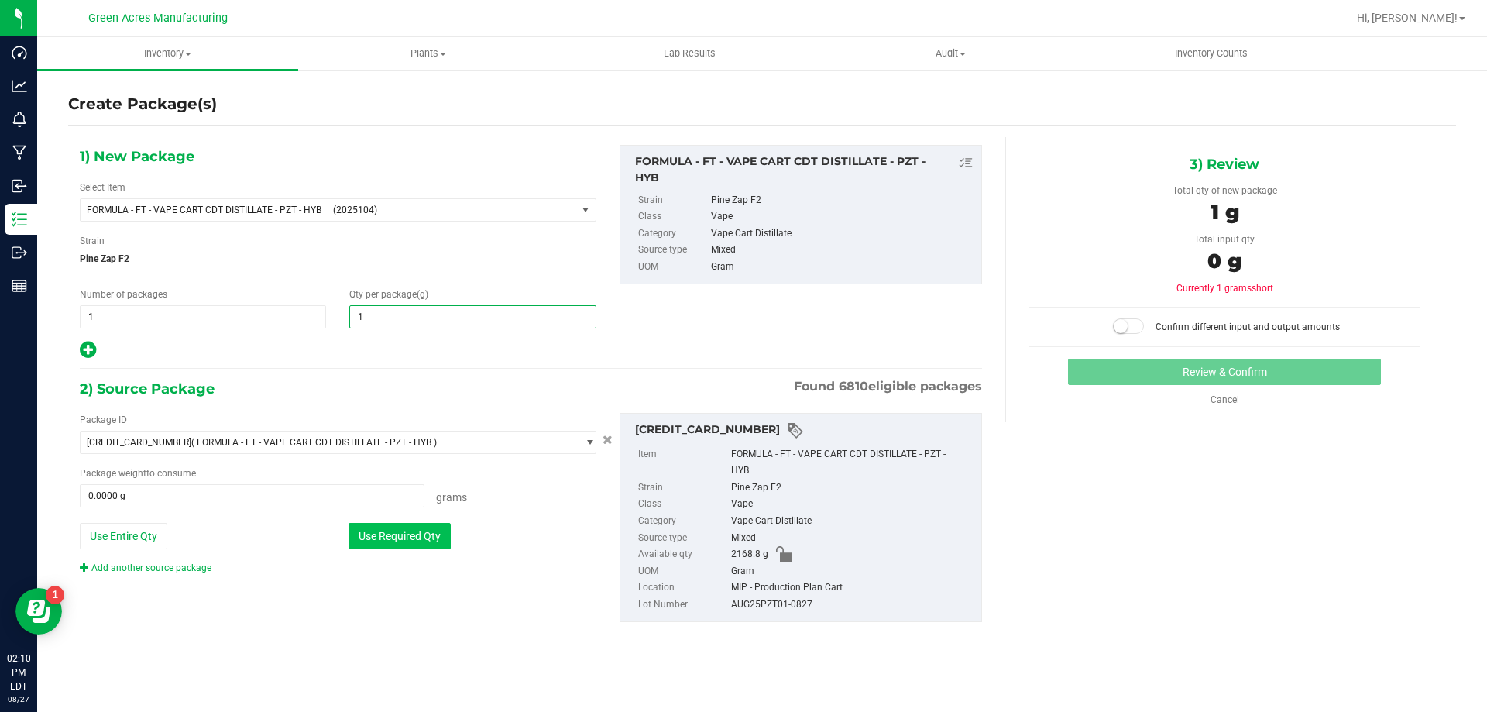
type input "1.0000"
click at [420, 537] on button "Use Required Qty" at bounding box center [399, 536] width 102 height 26
type input "1.0000 g"
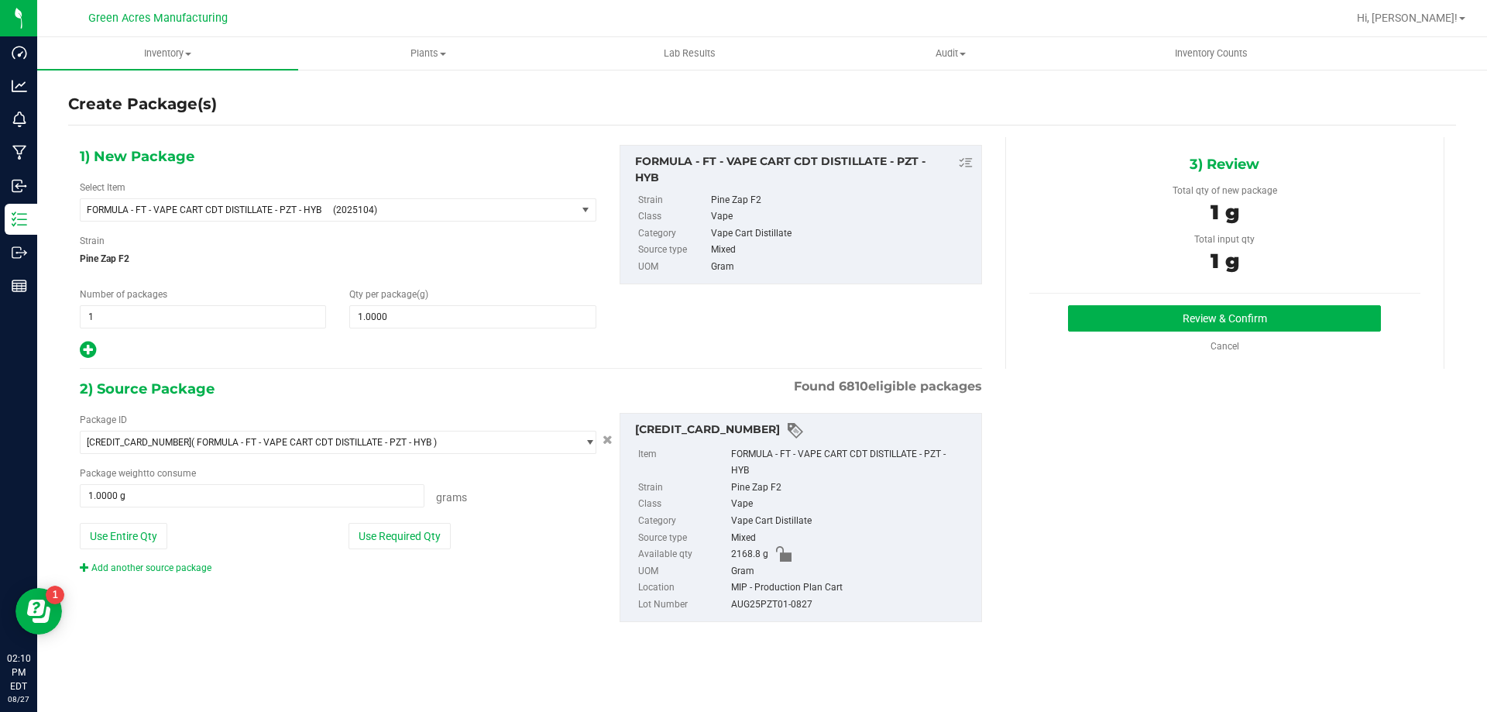
click at [1210, 304] on div "3) Review Total qty of new package 1 g Total input qty 1 g Review & Confirm" at bounding box center [1224, 253] width 439 height 232
click at [1210, 320] on button "Review & Confirm" at bounding box center [1224, 318] width 313 height 26
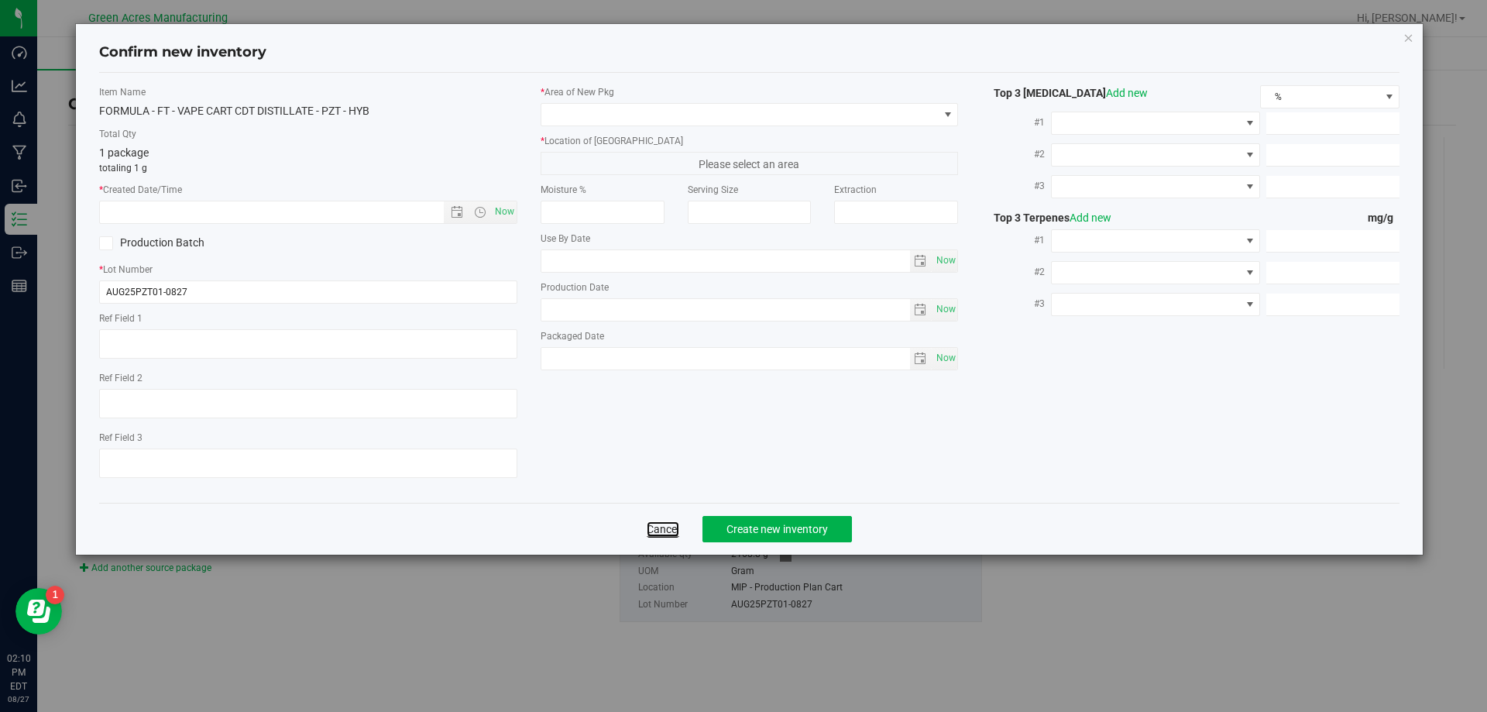
click at [659, 534] on link "Cancel" at bounding box center [663, 528] width 33 height 15
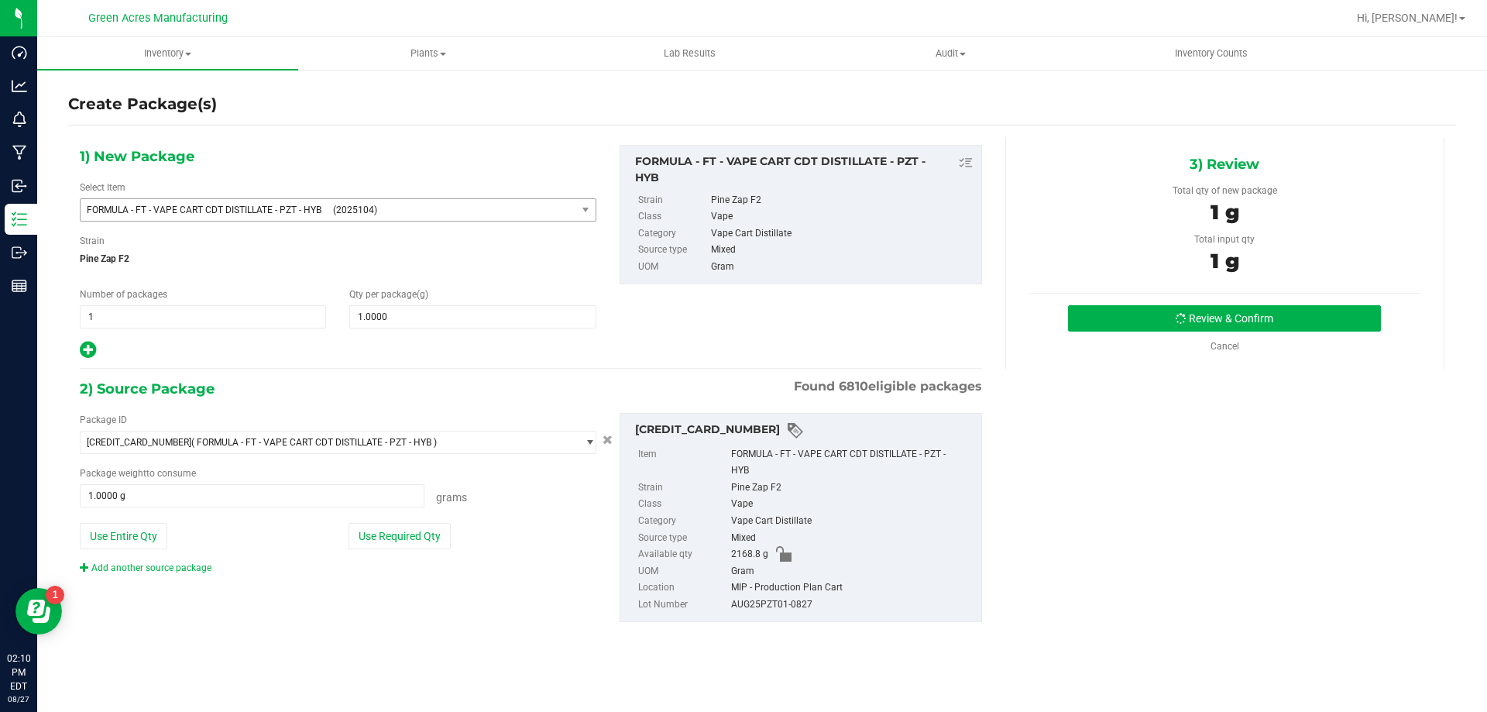
click at [445, 214] on span "(2025104)" at bounding box center [451, 209] width 237 height 11
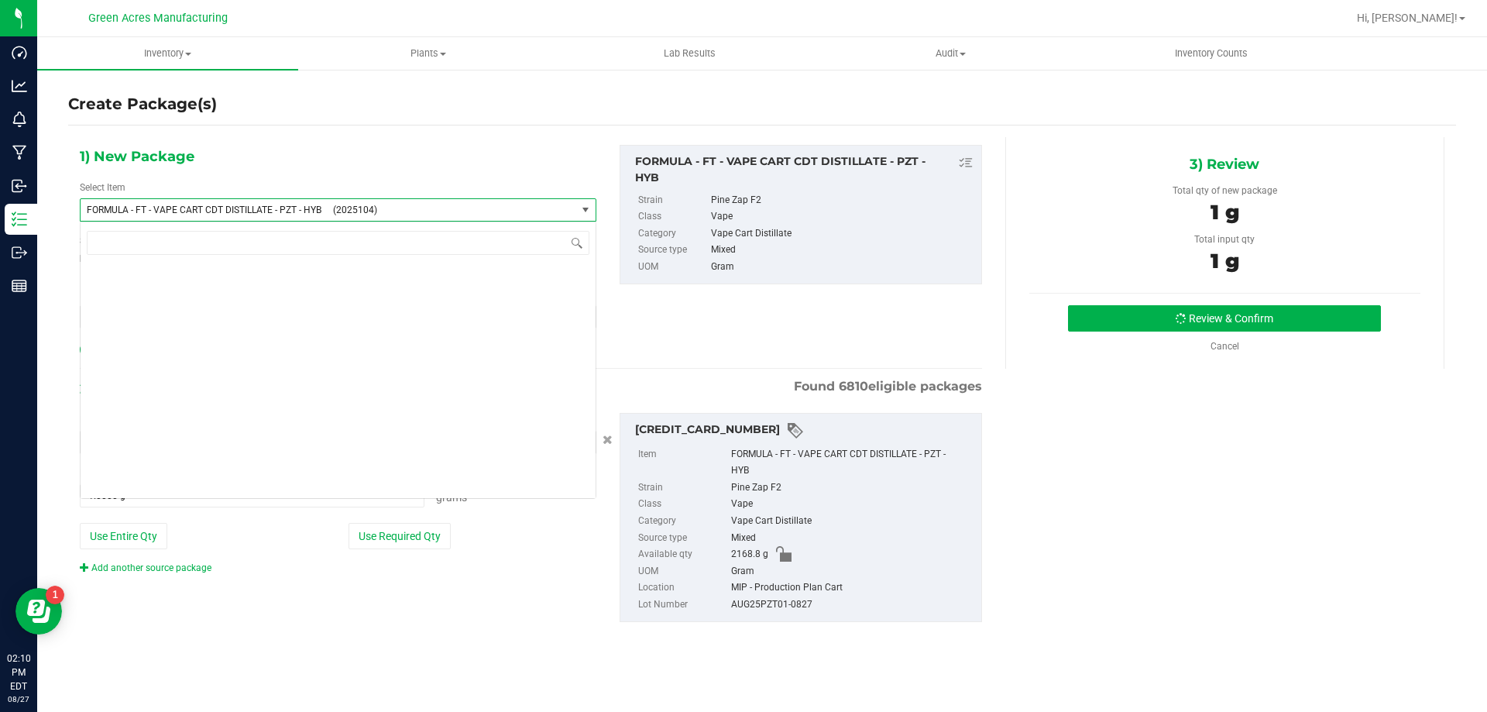
scroll to position [29032, 0]
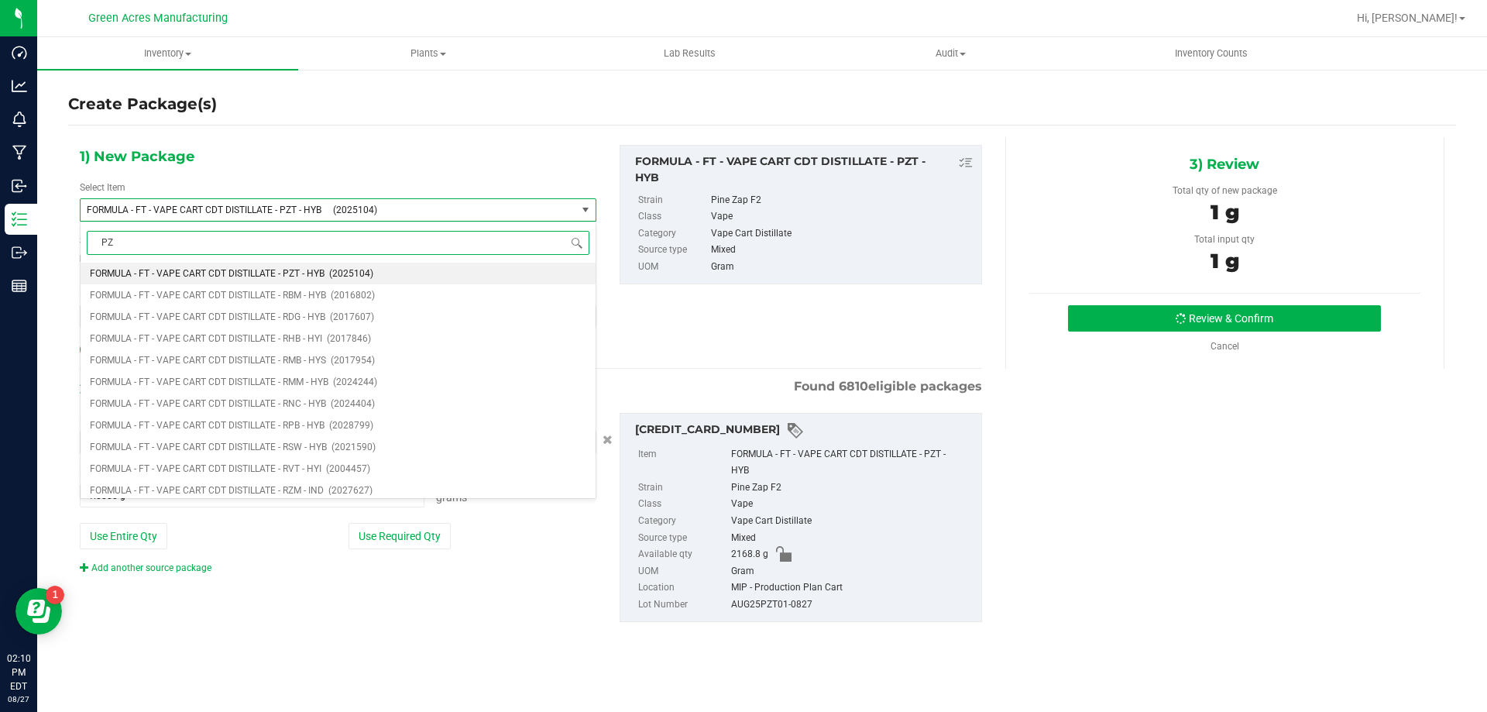
type input "PZT"
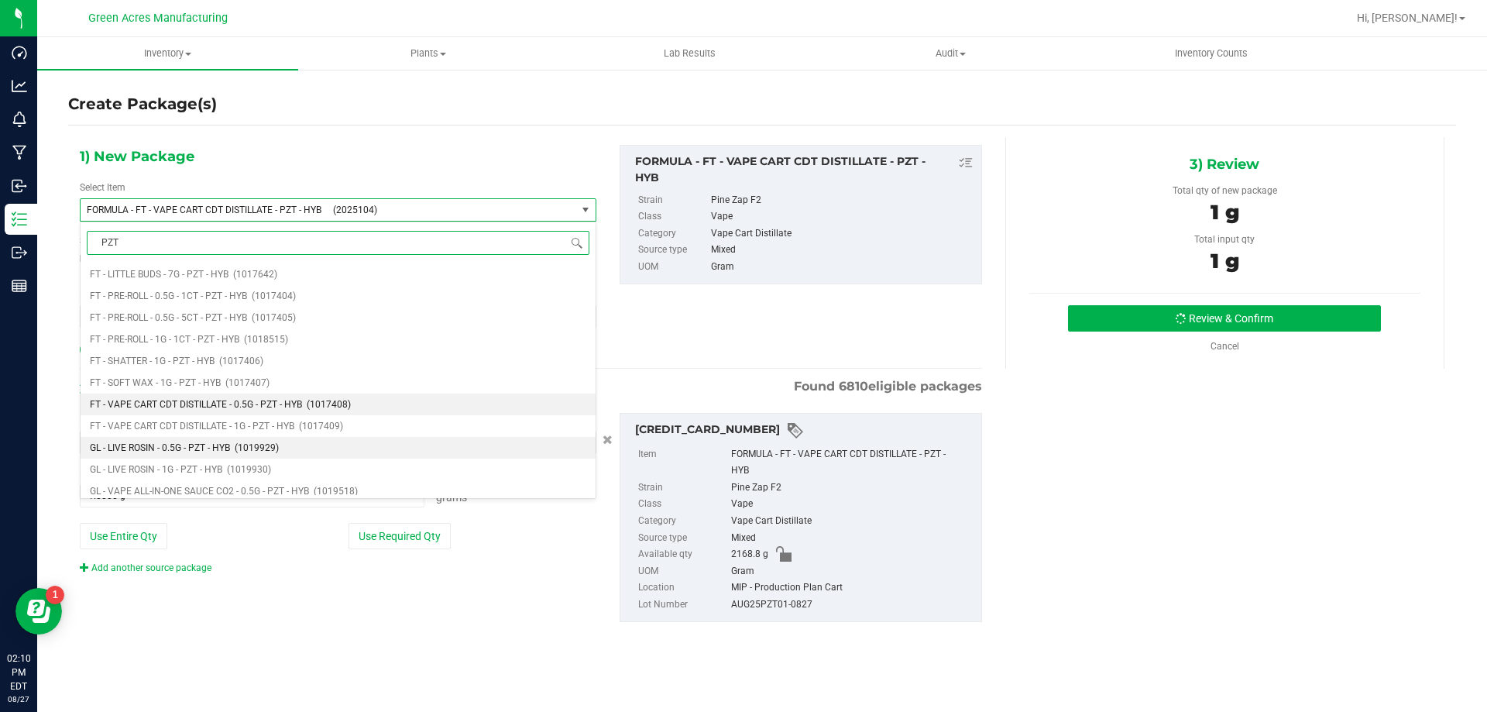
scroll to position [155, 0]
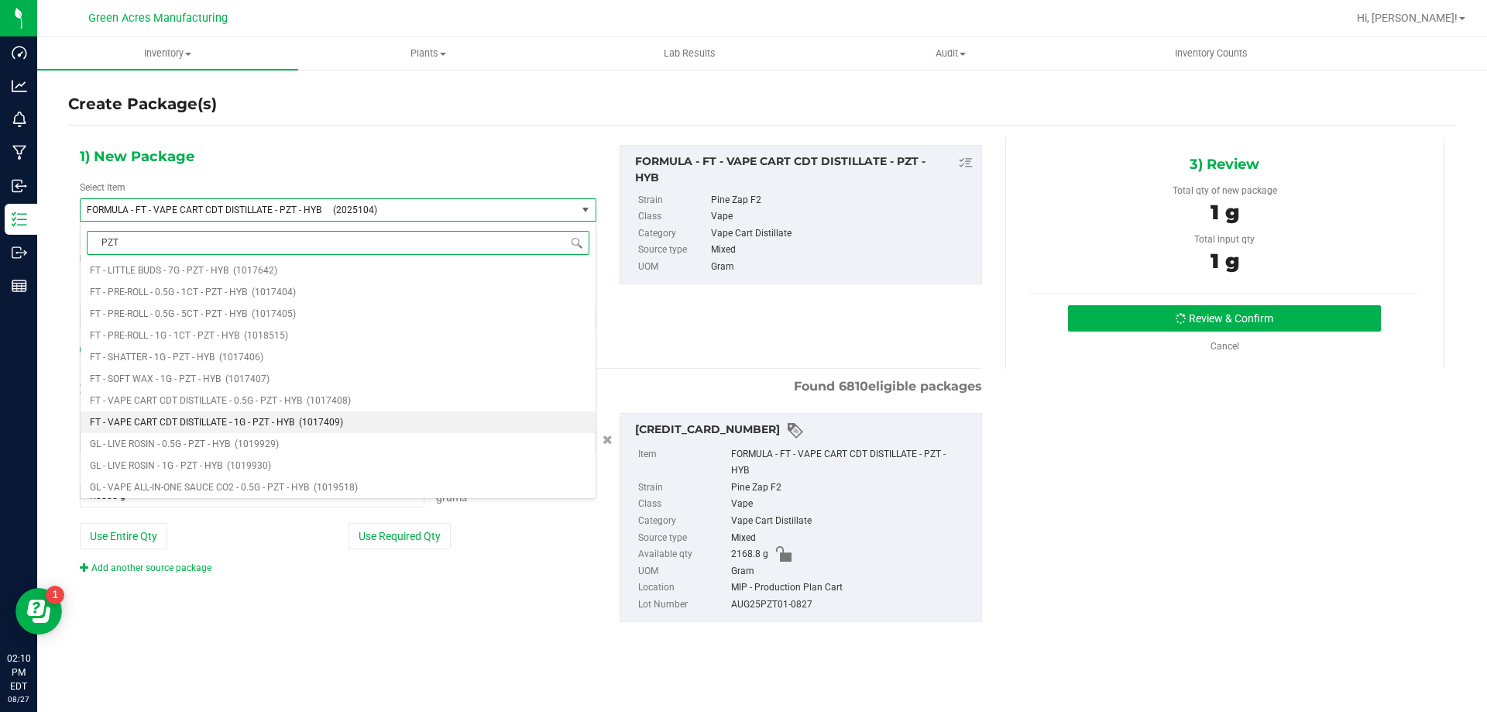
click at [384, 424] on li "FT - VAPE CART CDT DISTILLATE - 1G - PZT - HYB (1017409)" at bounding box center [338, 422] width 515 height 22
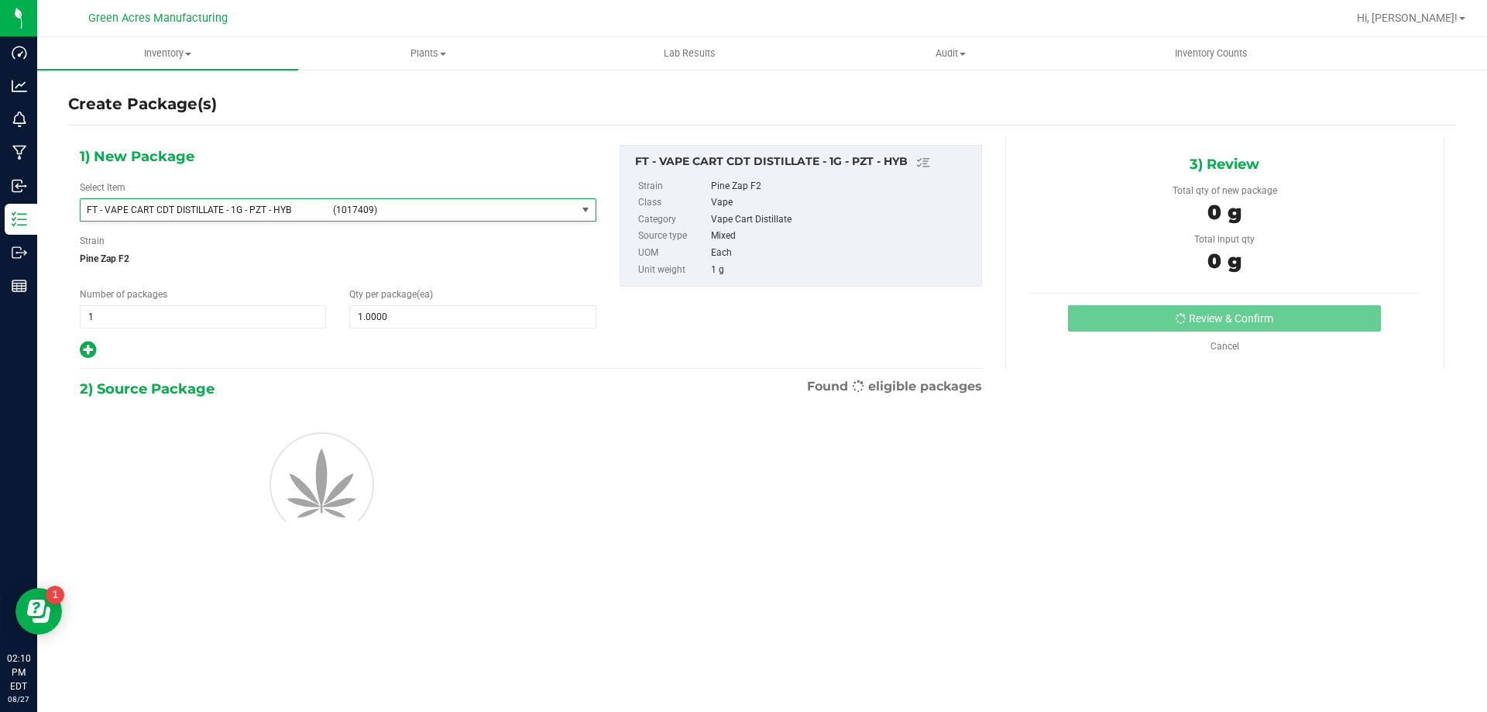
type input "0"
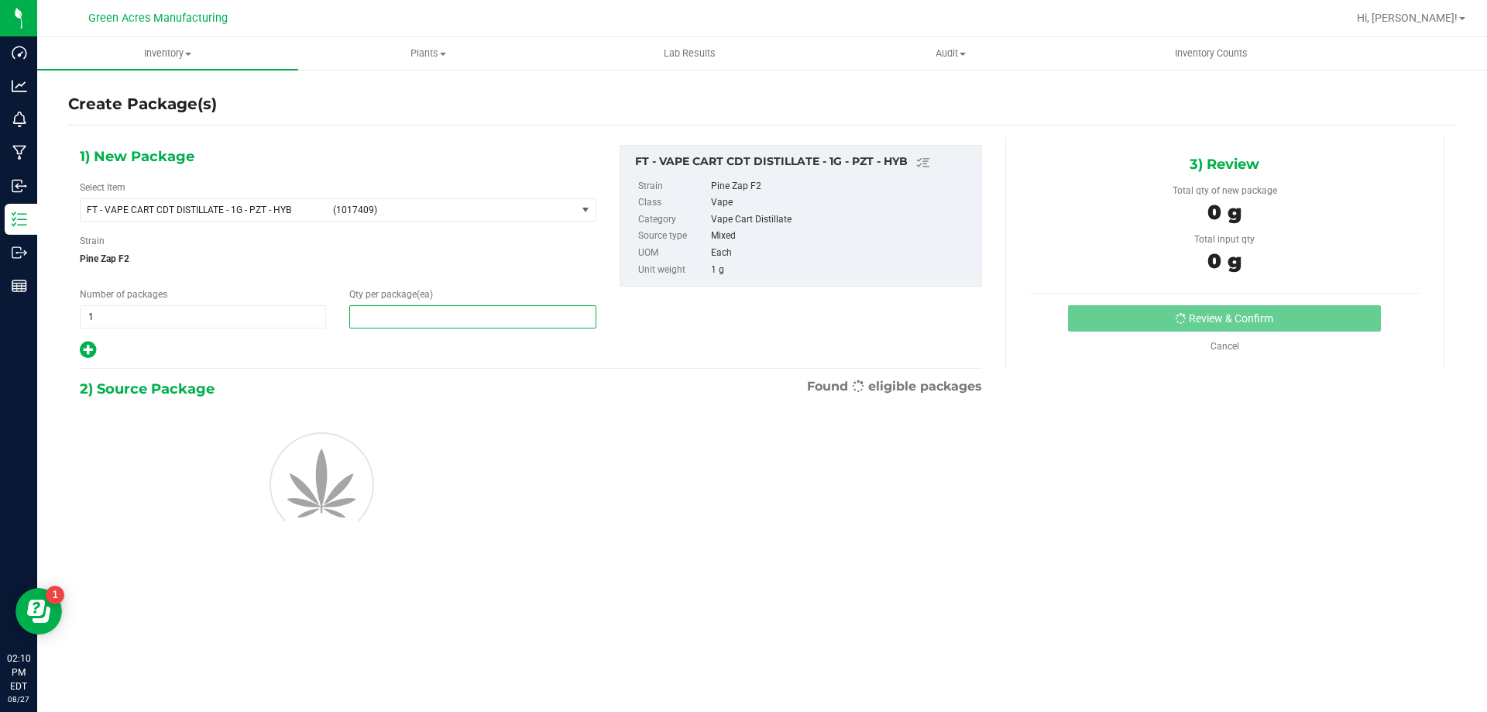
click at [444, 314] on span at bounding box center [472, 316] width 246 height 23
type input "1"
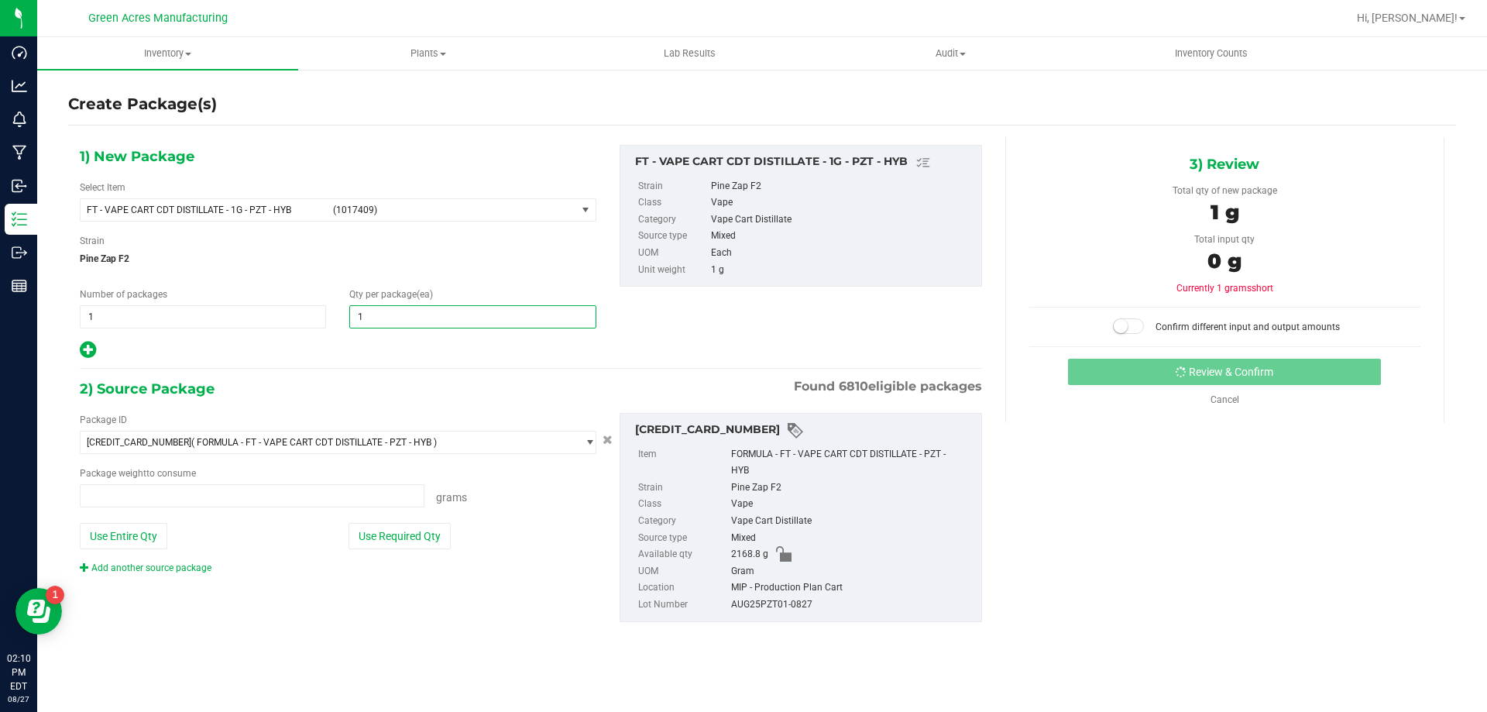
type input "0.0000 g"
type input "1"
click at [412, 521] on div "Package ID [CREDIT_CARD_NUMBER] ( FORMULA - FT - VAPE CART CDT DISTILLATE - PZT…" at bounding box center [338, 494] width 540 height 162
click at [427, 528] on button "Use Required Qty" at bounding box center [399, 536] width 102 height 26
type input "1.0000 g"
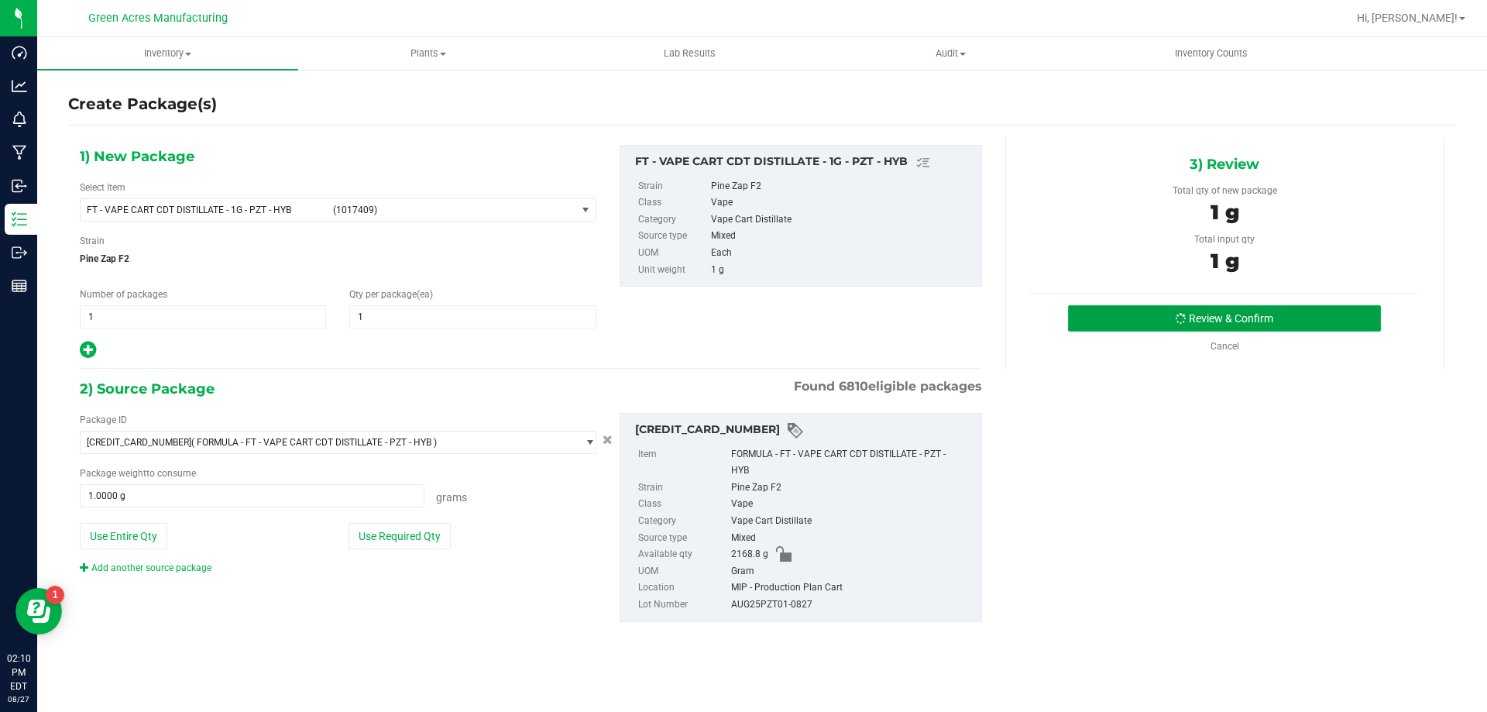
click at [1249, 310] on button "Review & Confirm" at bounding box center [1224, 318] width 313 height 26
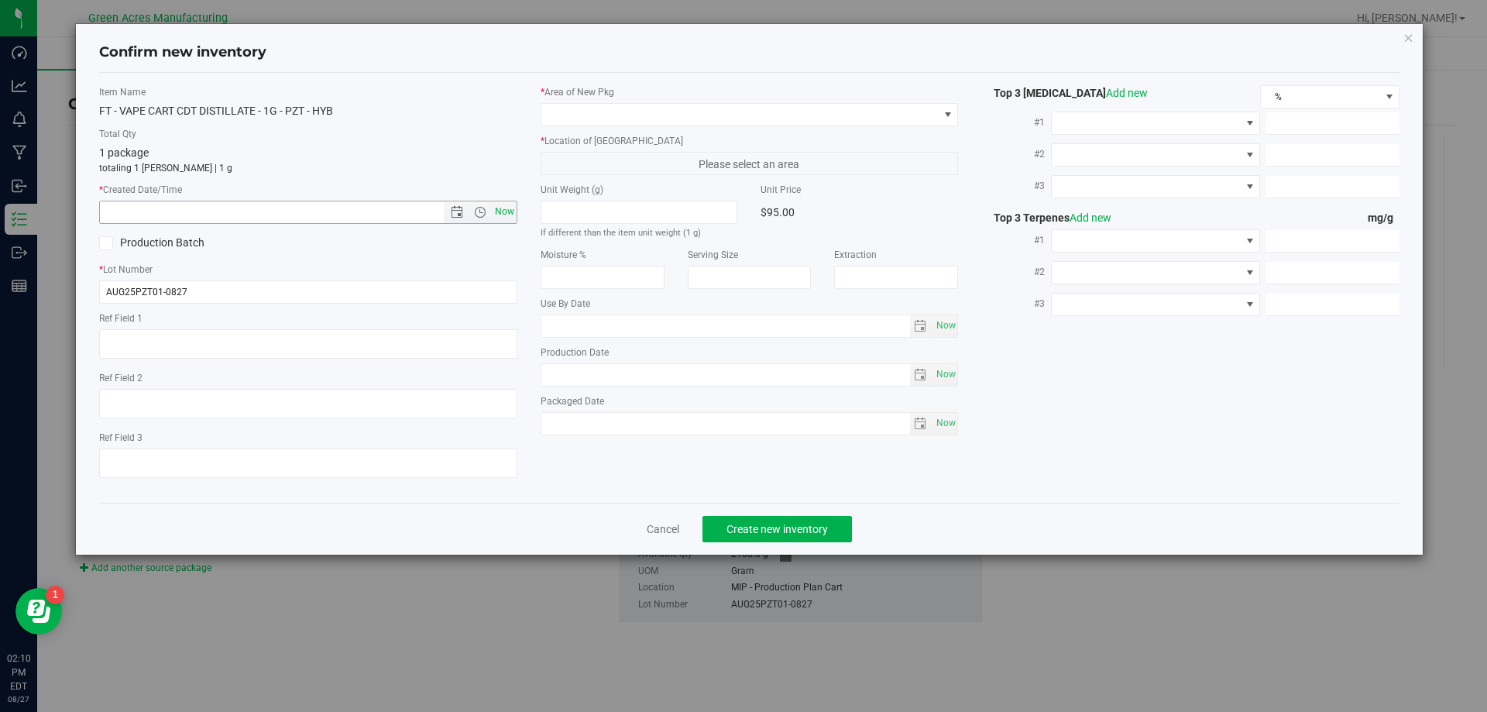
click at [503, 214] on span "Now" at bounding box center [504, 212] width 26 height 22
type input "[DATE] 2:10 PM"
click at [597, 117] on span at bounding box center [739, 115] width 397 height 22
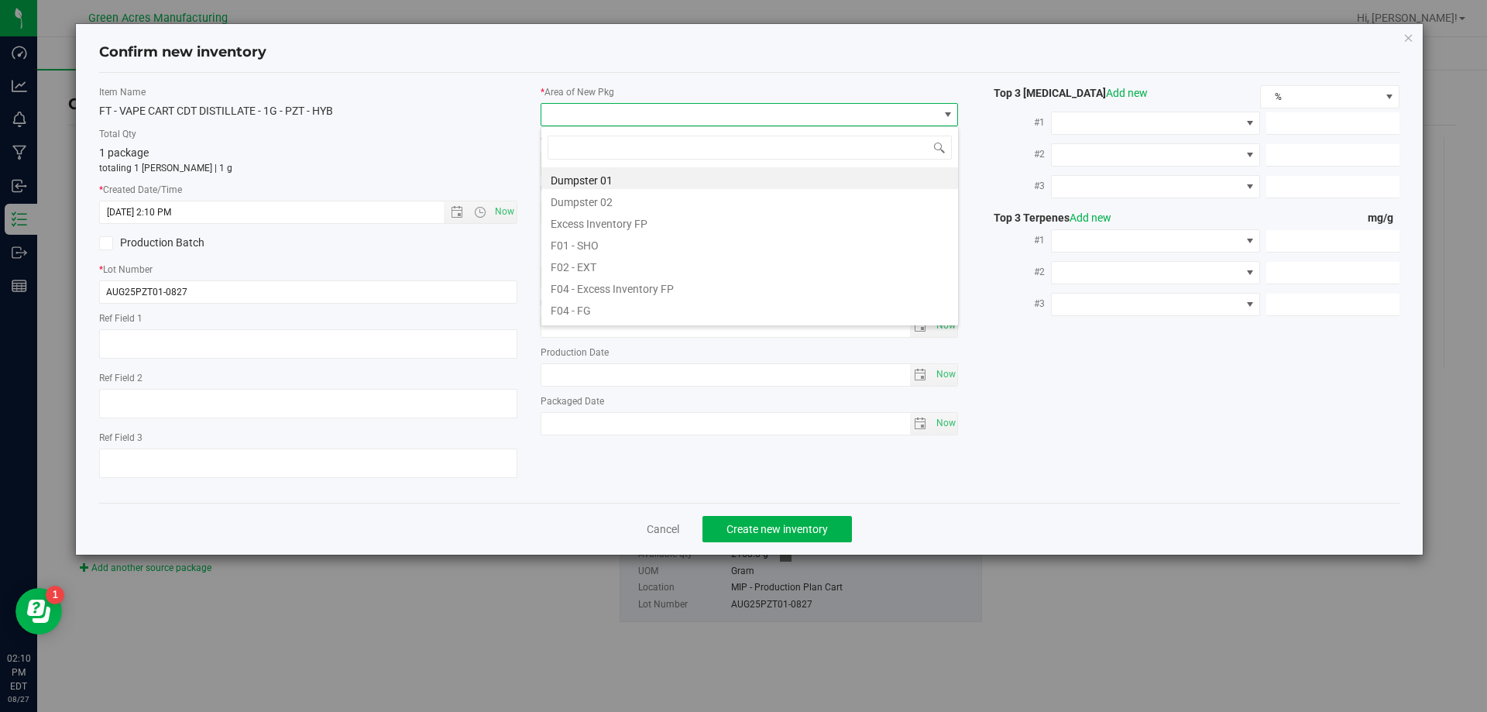
scroll to position [23, 418]
type input "MIP"
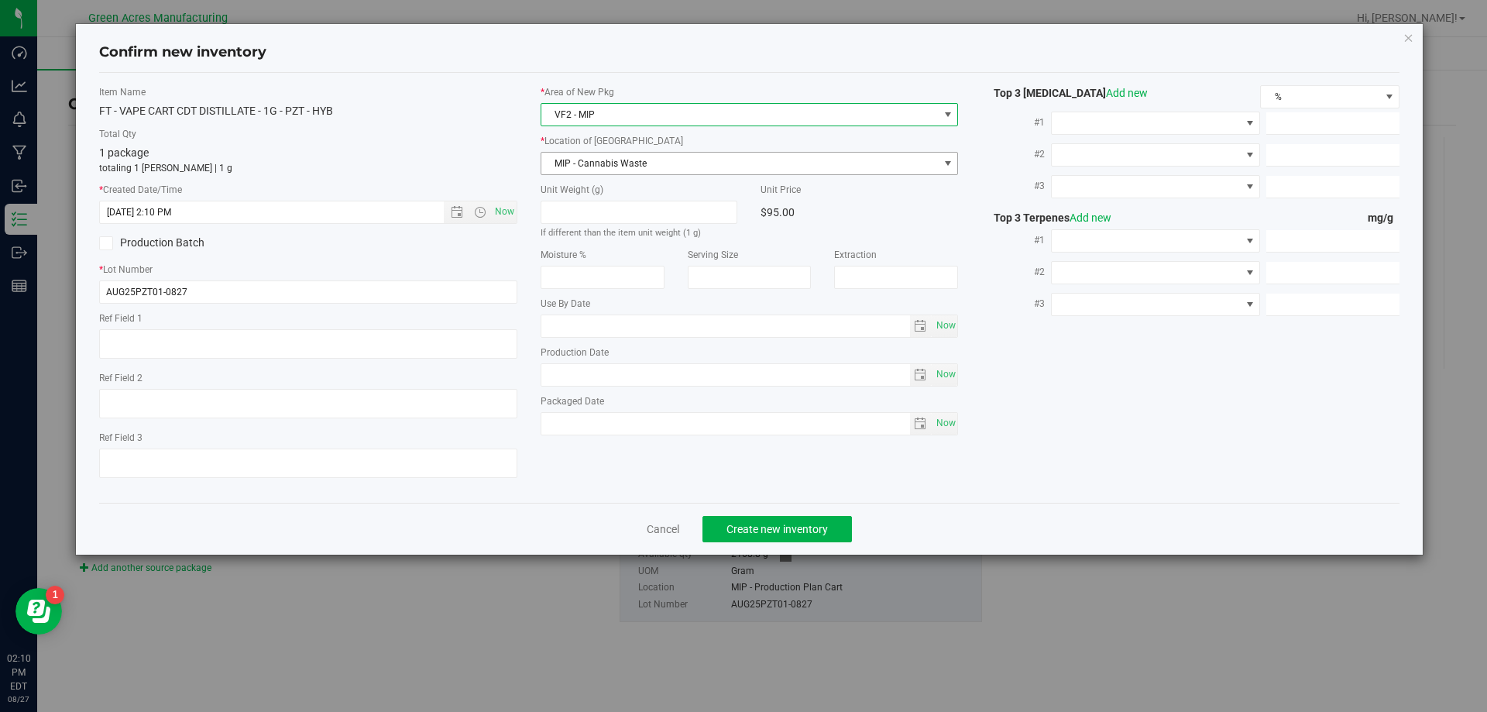
click at [861, 157] on span "MIP - Cannabis Waste" at bounding box center [739, 164] width 397 height 22
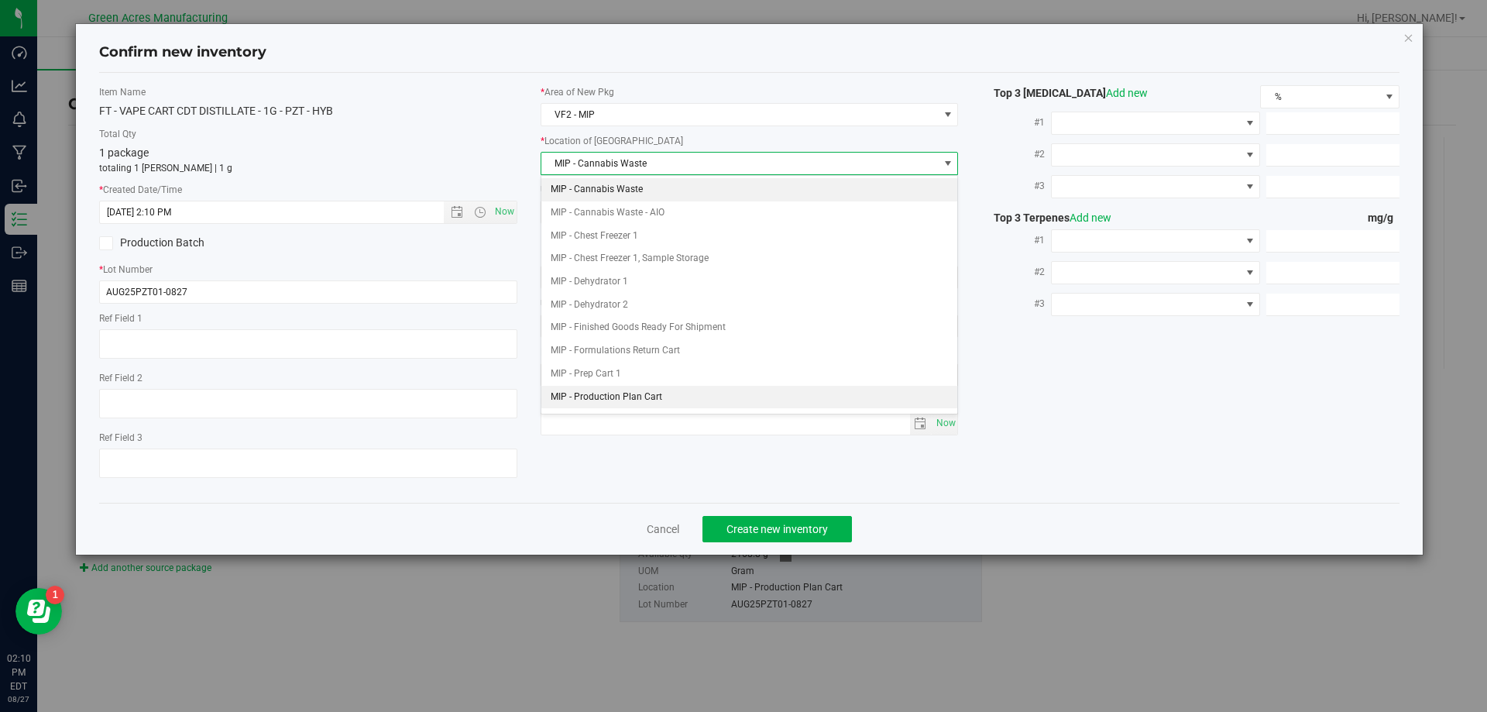
click at [799, 393] on li "MIP - Production Plan Cart" at bounding box center [749, 397] width 417 height 23
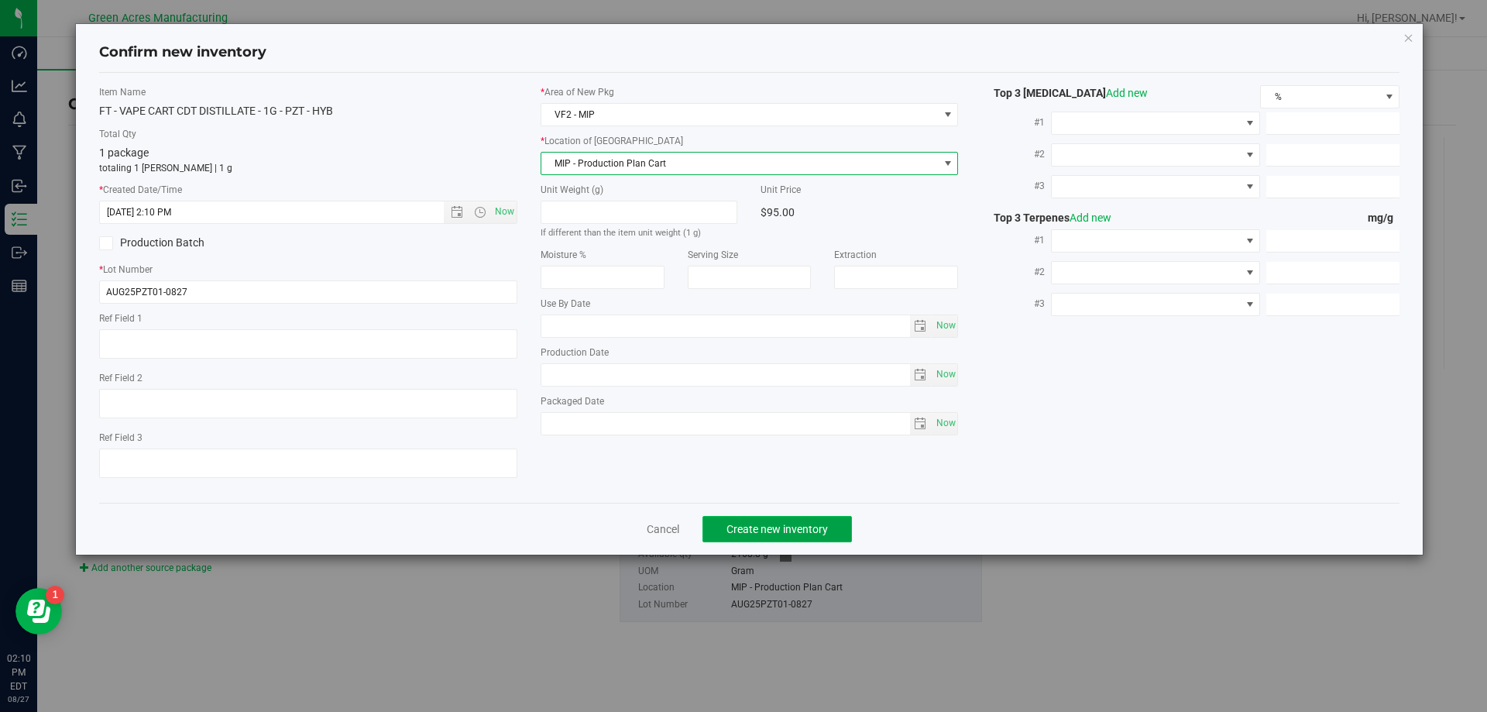
click at [808, 526] on span "Create new inventory" at bounding box center [776, 529] width 101 height 12
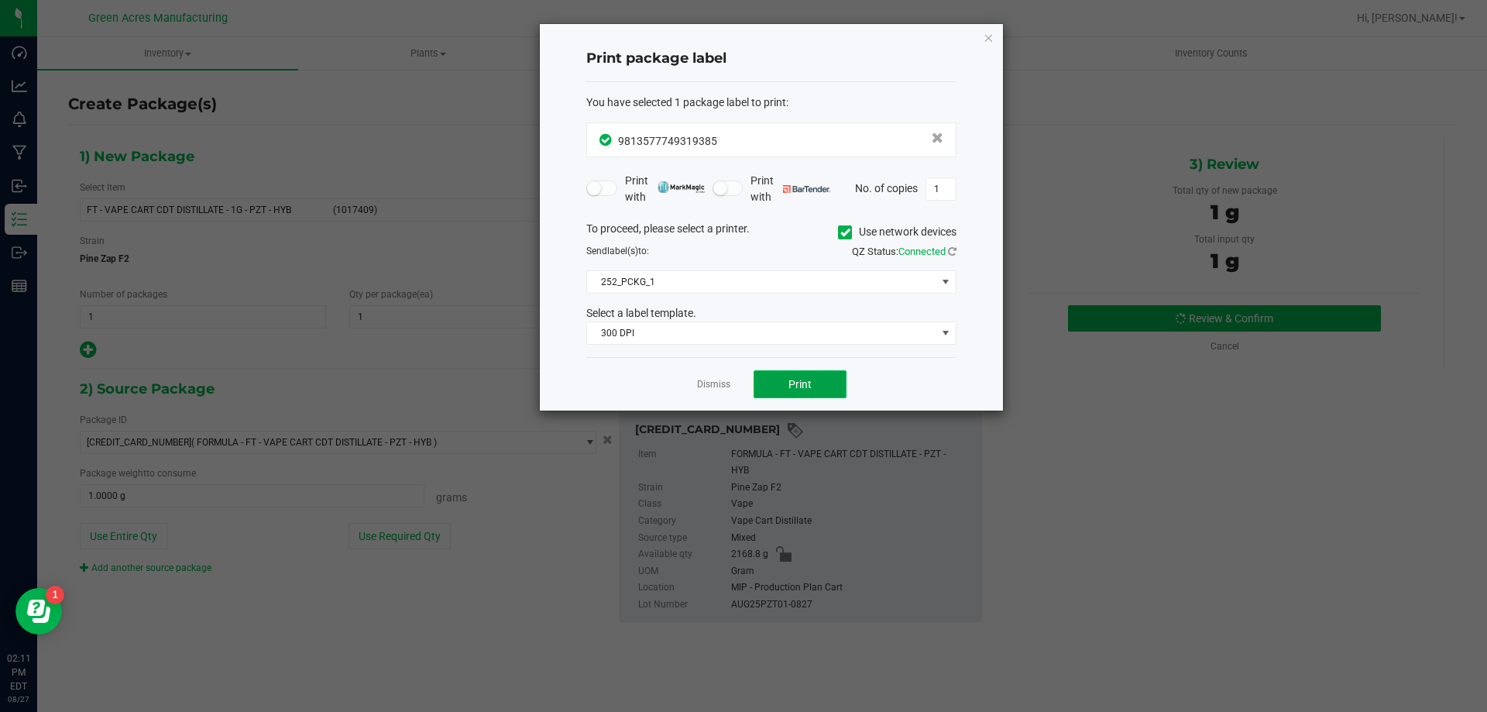
click at [784, 389] on button "Print" at bounding box center [799, 384] width 93 height 28
click at [722, 377] on app-cancel-button "Dismiss" at bounding box center [713, 384] width 33 height 16
click at [712, 390] on link "Dismiss" at bounding box center [713, 384] width 33 height 13
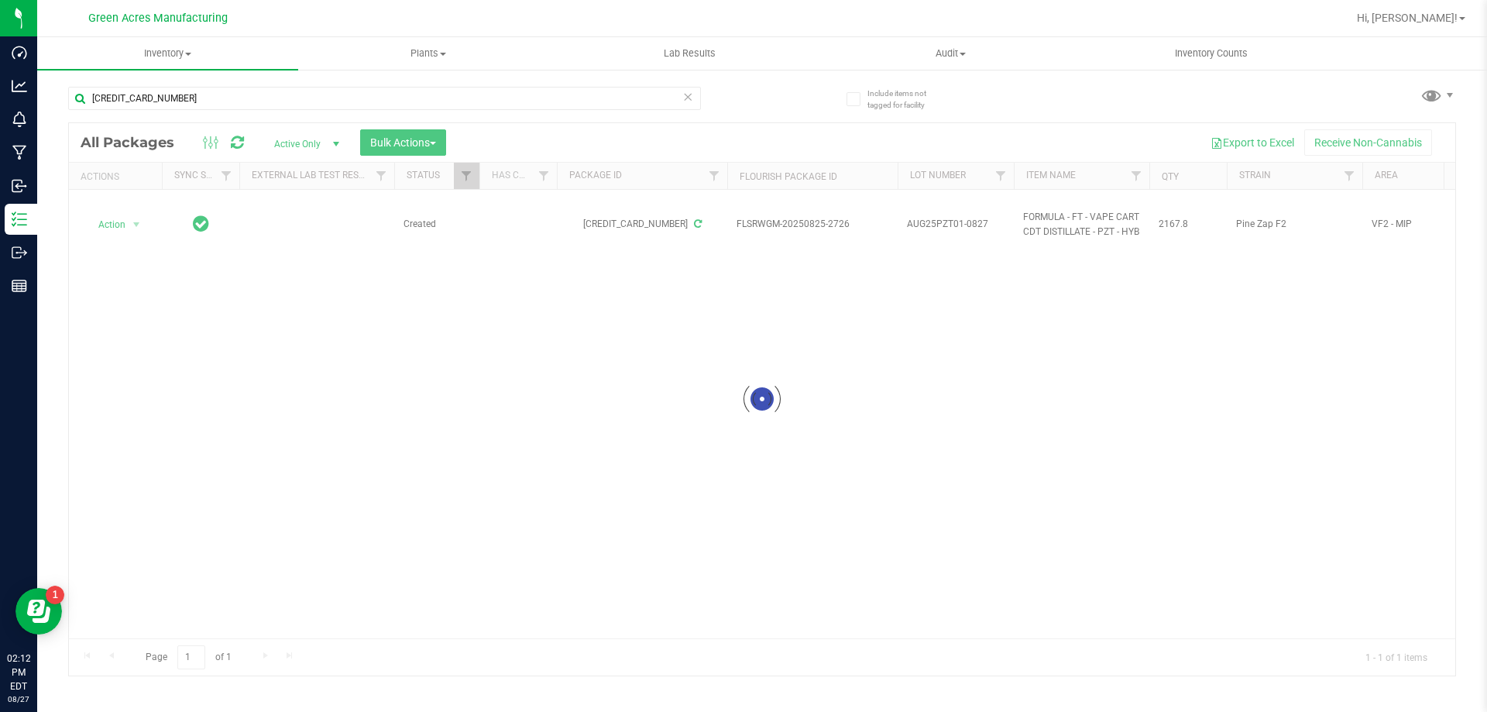
click at [462, 118] on div "[CREDIT_CARD_NUMBER]" at bounding box center [384, 105] width 633 height 36
click at [453, 95] on input "[CREDIT_CARD_NUMBER]" at bounding box center [384, 98] width 633 height 23
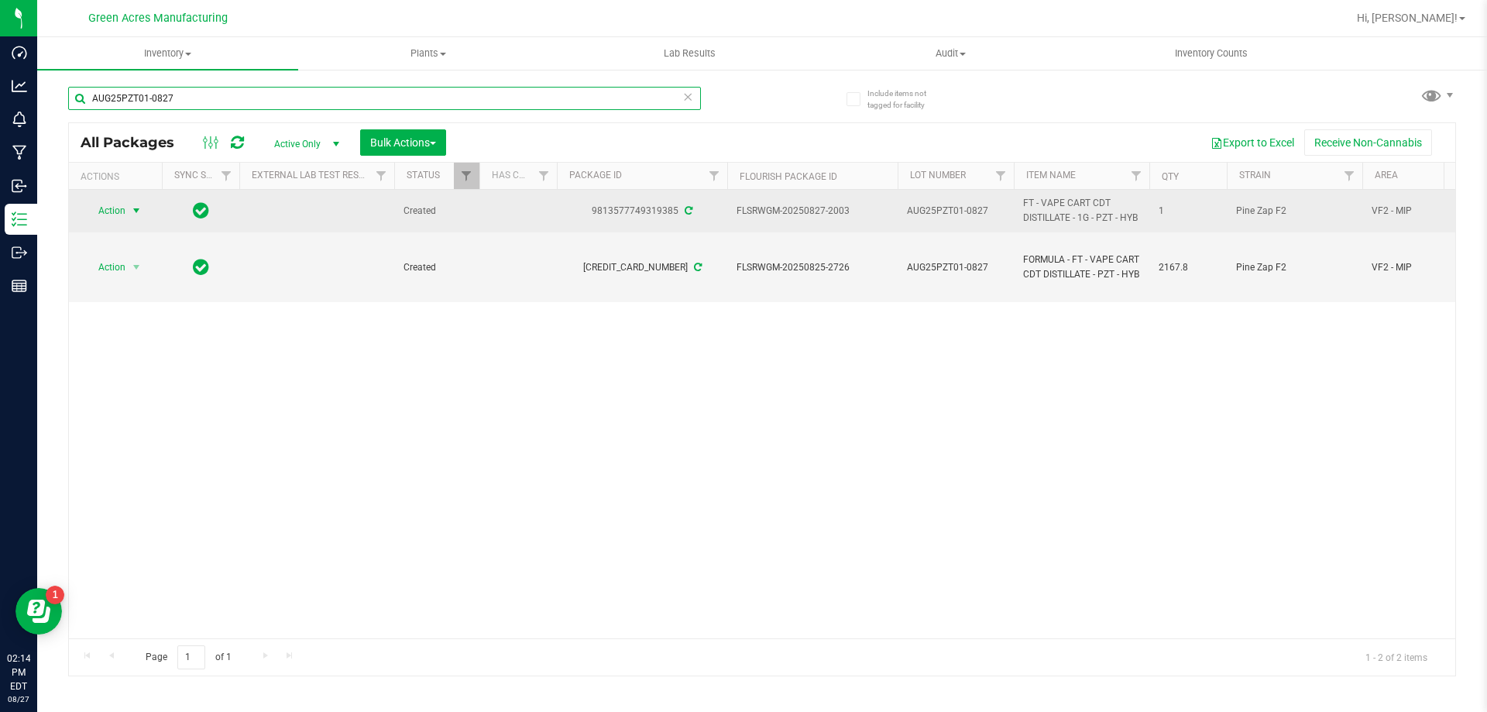
type input "AUG25PZT01-0827"
click at [115, 207] on span "Action" at bounding box center [105, 211] width 42 height 22
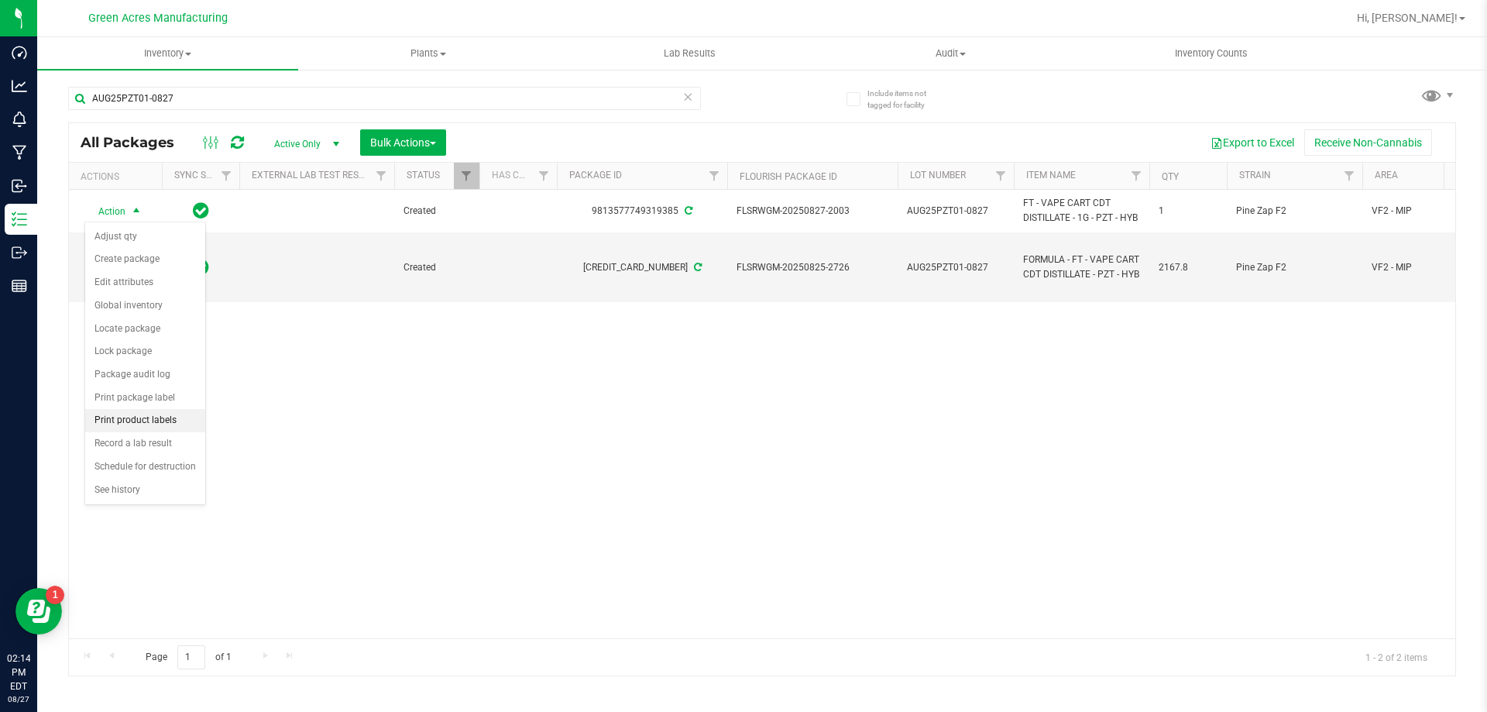
click at [176, 414] on li "Print product labels" at bounding box center [145, 420] width 120 height 23
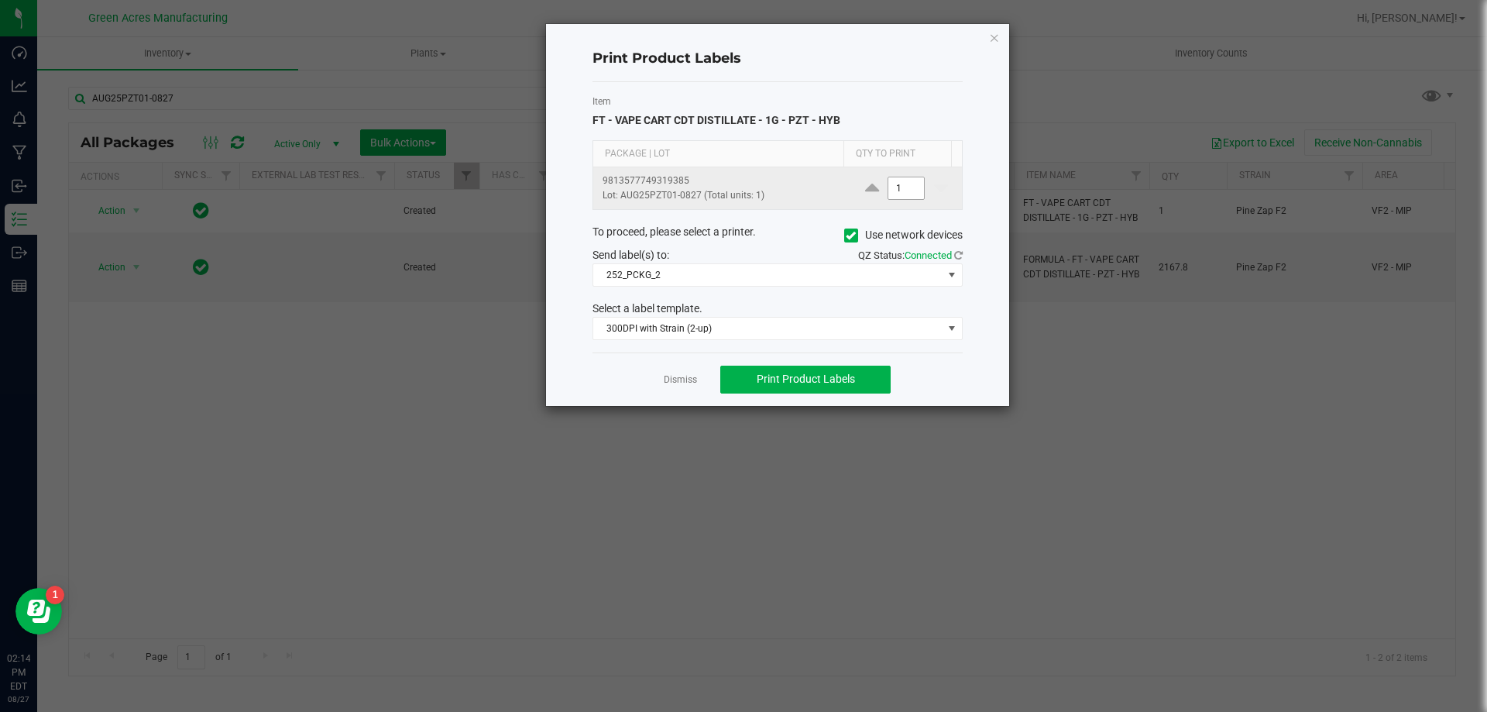
click at [905, 187] on input "1" at bounding box center [906, 188] width 36 height 22
type input "2"
click at [817, 380] on span "Print Product Labels" at bounding box center [806, 378] width 98 height 12
click at [667, 373] on link "Dismiss" at bounding box center [680, 379] width 33 height 13
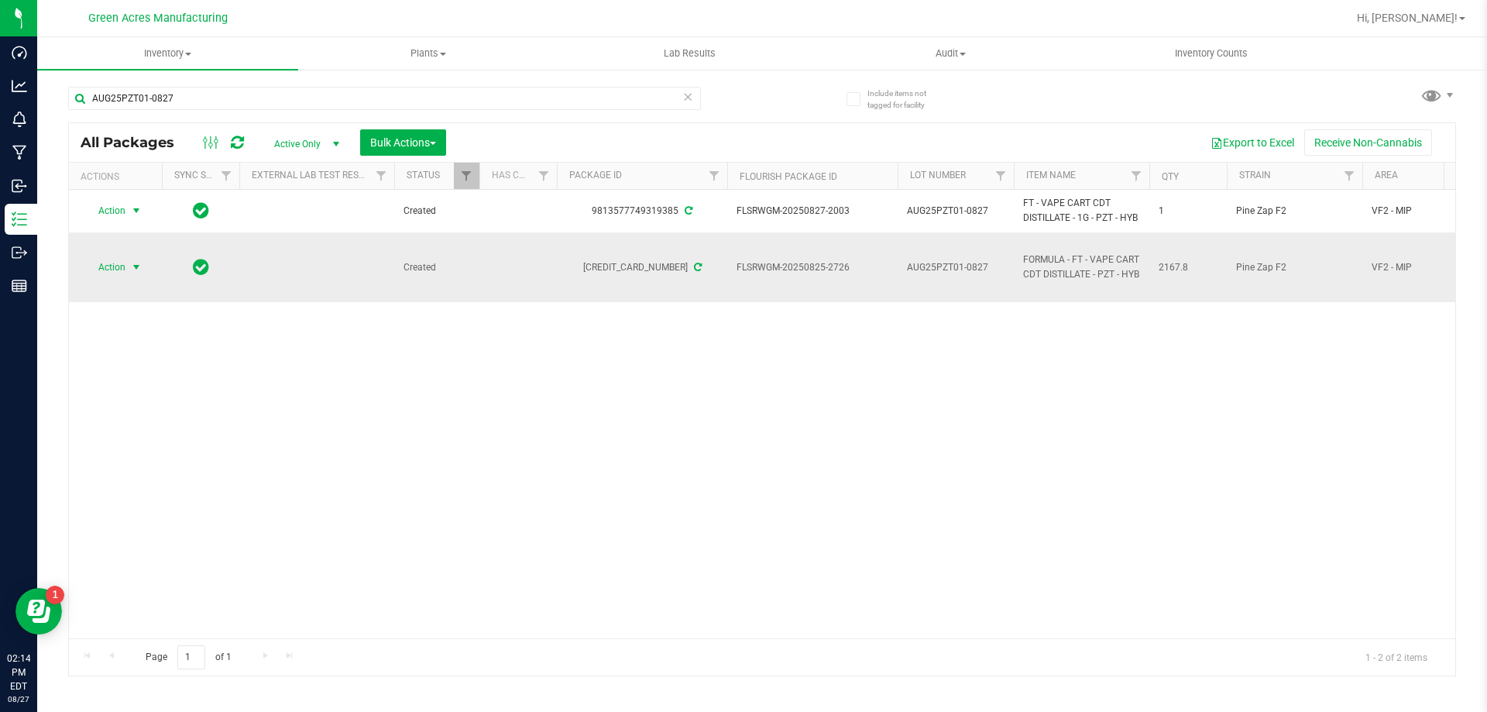
click at [132, 261] on span "select" at bounding box center [136, 267] width 12 height 12
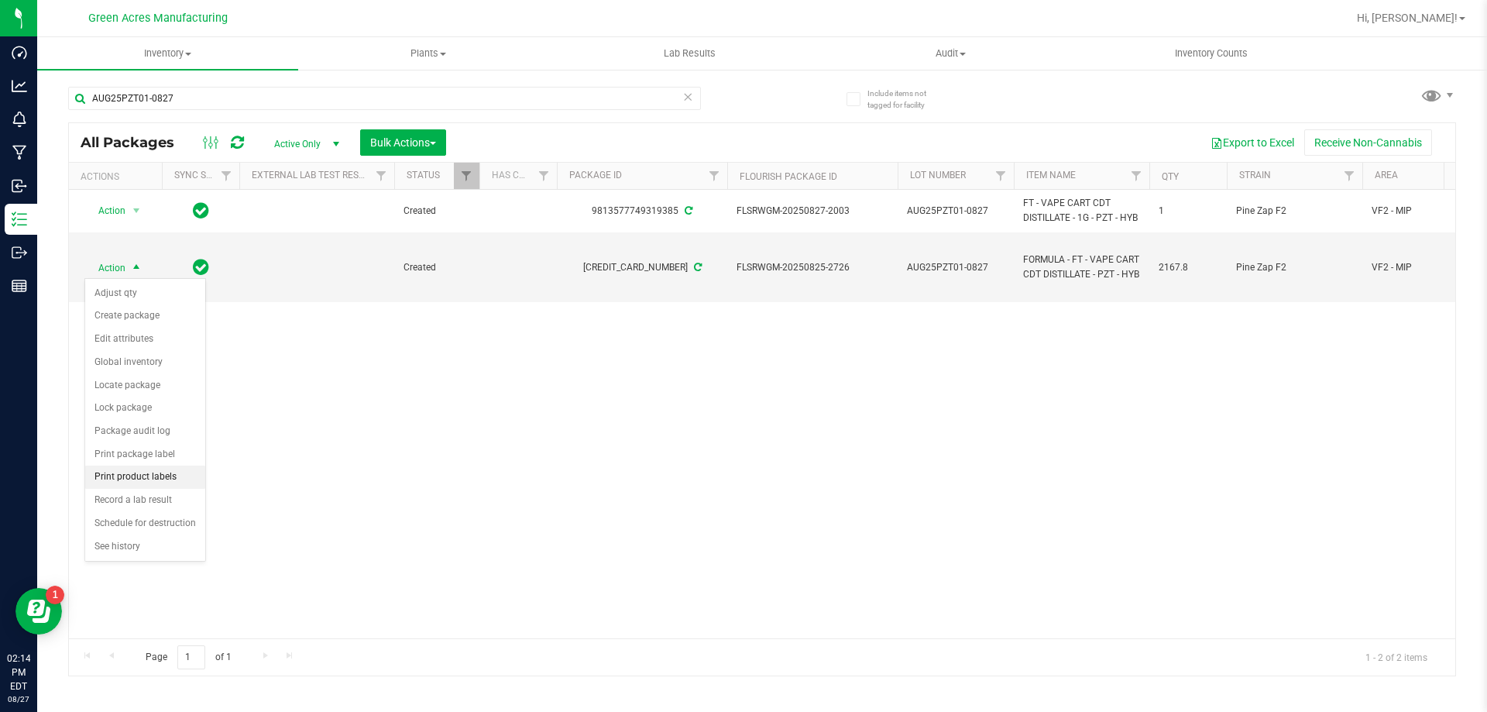
click at [176, 479] on li "Print product labels" at bounding box center [145, 476] width 120 height 23
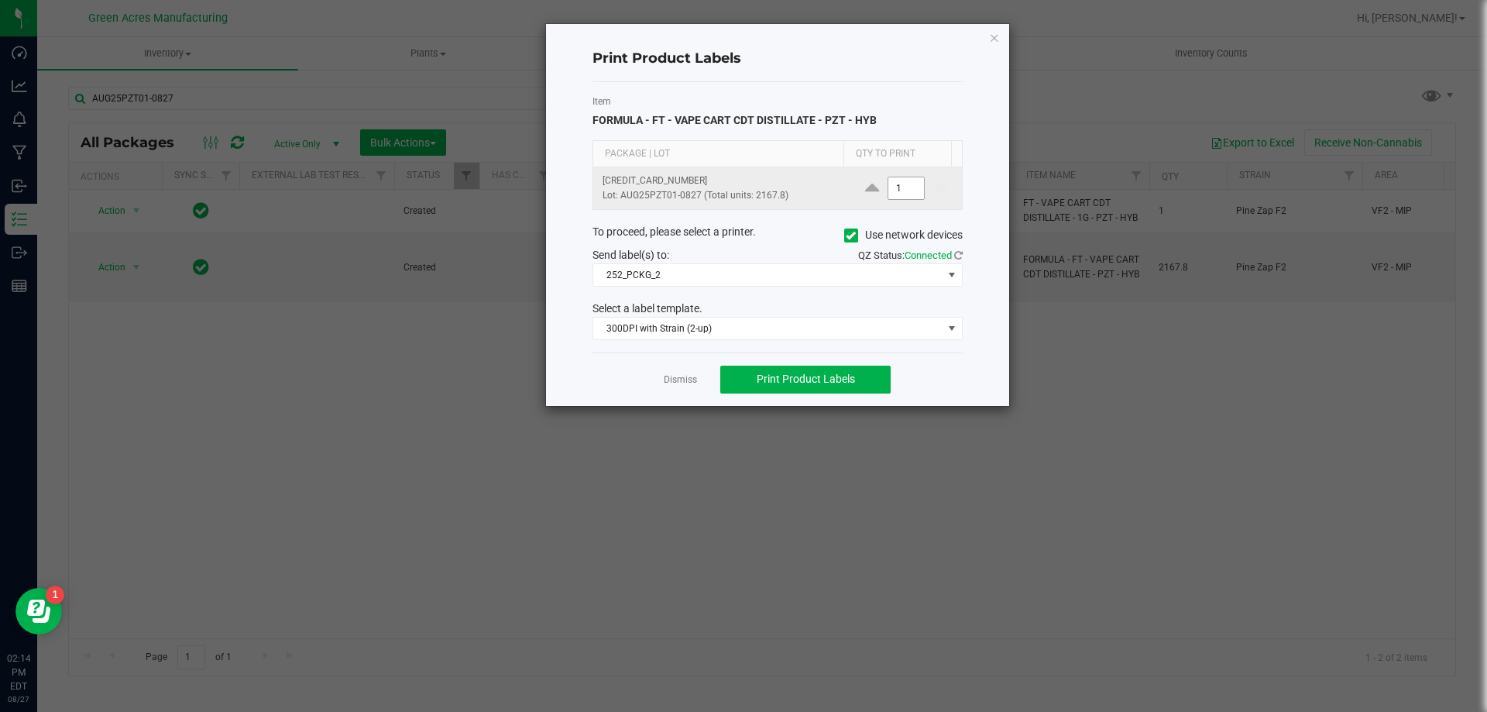
click at [898, 188] on input "1" at bounding box center [906, 188] width 36 height 22
type input "1,900"
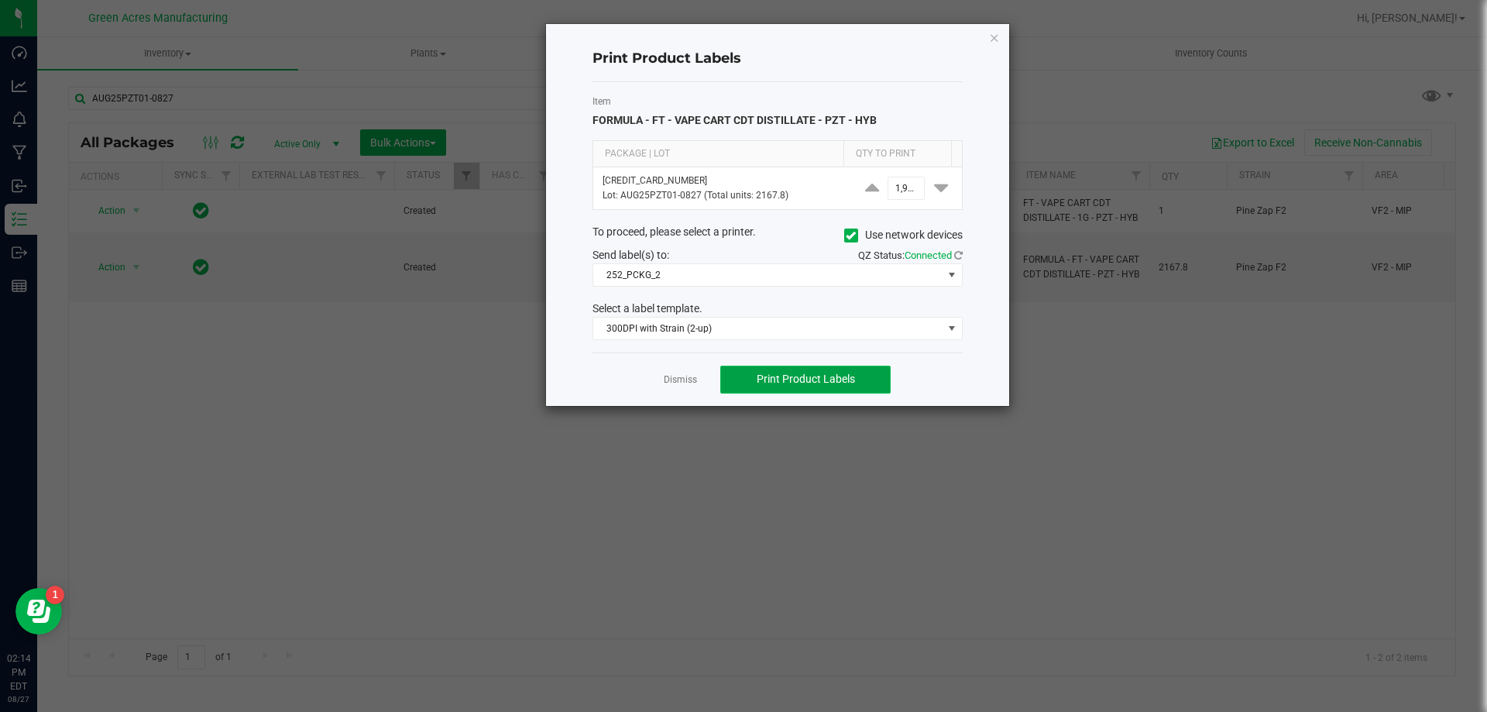
click at [814, 376] on span "Print Product Labels" at bounding box center [806, 378] width 98 height 12
